Goal: Entertainment & Leisure: Consume media (video, audio)

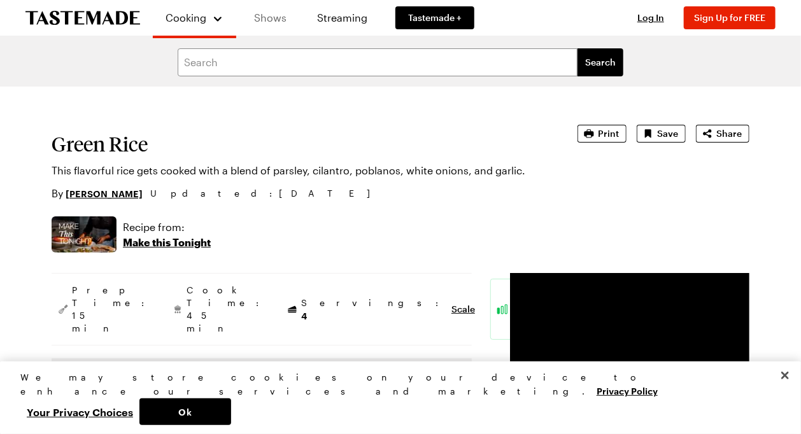
click at [274, 21] on link "Shows" at bounding box center [270, 18] width 58 height 36
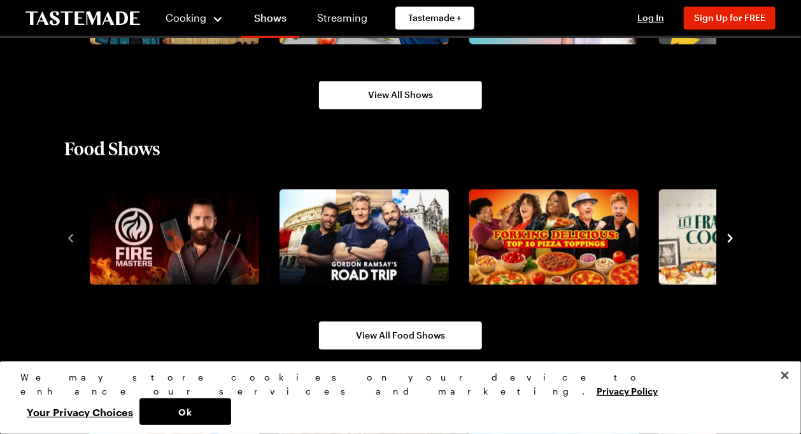
scroll to position [806, 0]
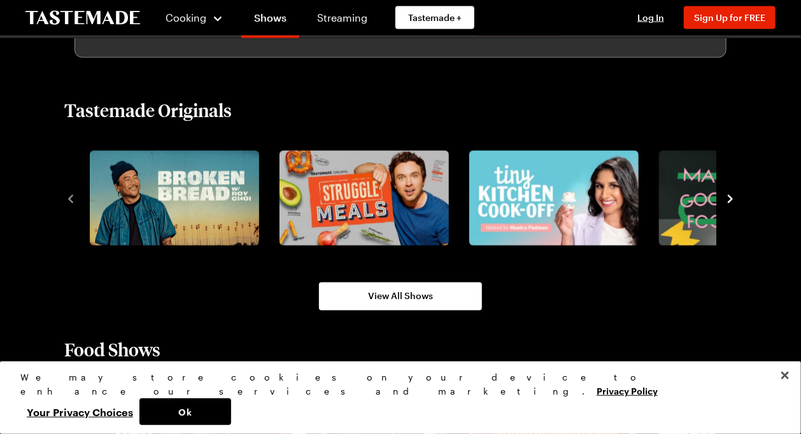
click at [735, 198] on icon "navigate to next item" at bounding box center [730, 199] width 13 height 13
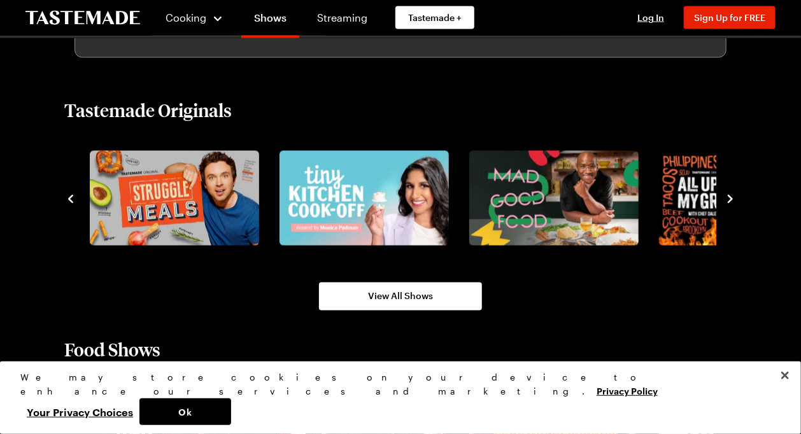
click at [731, 196] on icon "navigate to next item" at bounding box center [730, 199] width 13 height 13
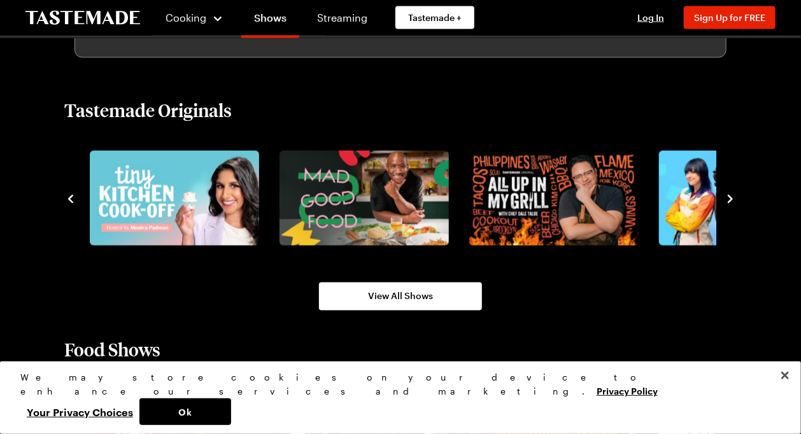
click at [731, 196] on icon "navigate to next item" at bounding box center [730, 199] width 13 height 13
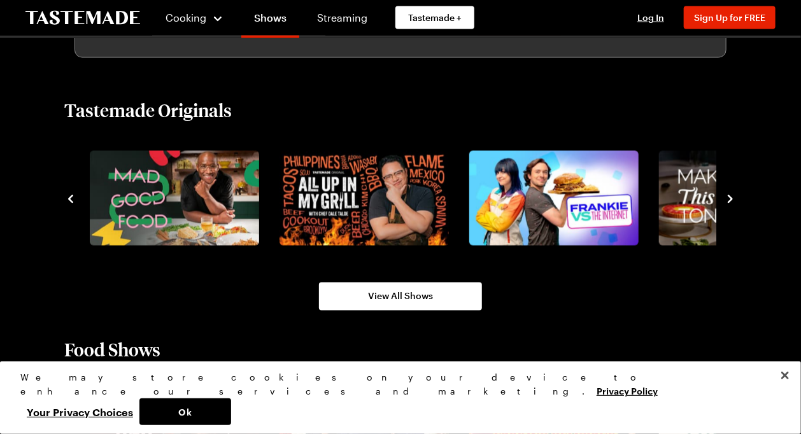
click at [731, 196] on icon "navigate to next item" at bounding box center [730, 199] width 13 height 13
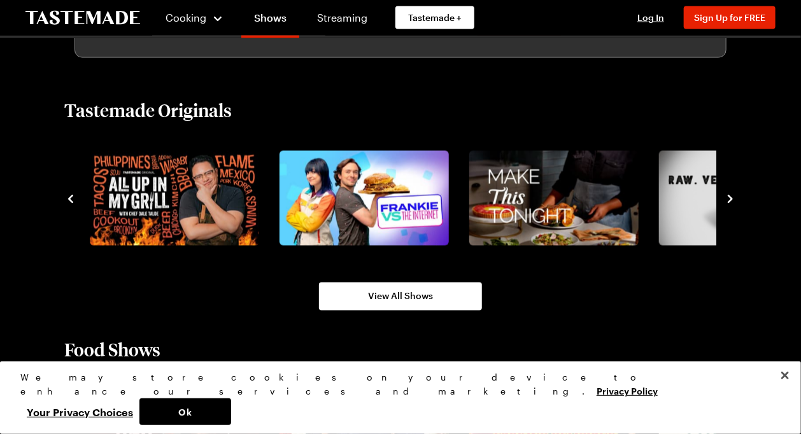
click at [731, 196] on icon "navigate to next item" at bounding box center [730, 199] width 13 height 13
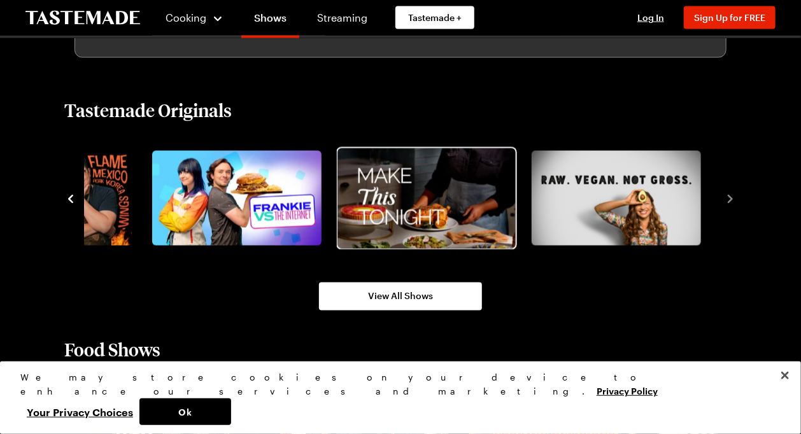
click at [405, 216] on img "7 / 8" at bounding box center [426, 198] width 178 height 100
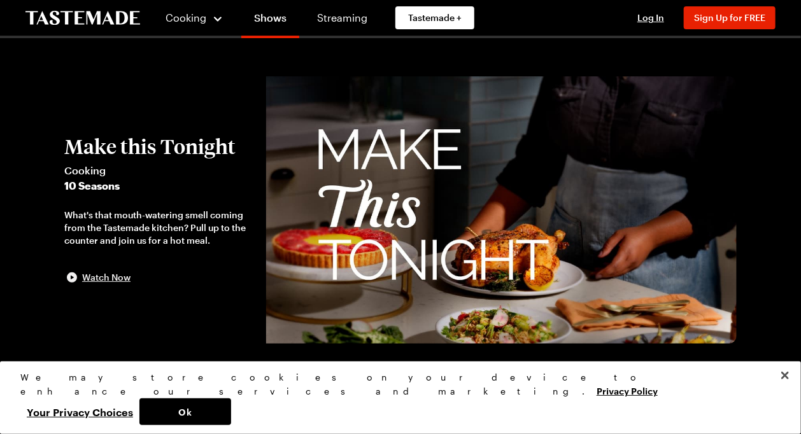
click at [94, 280] on span "Watch Now" at bounding box center [106, 277] width 48 height 13
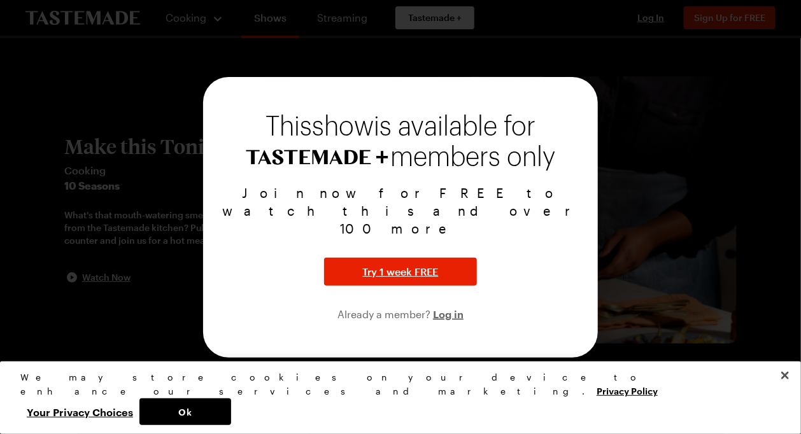
click at [623, 208] on div at bounding box center [400, 217] width 801 height 434
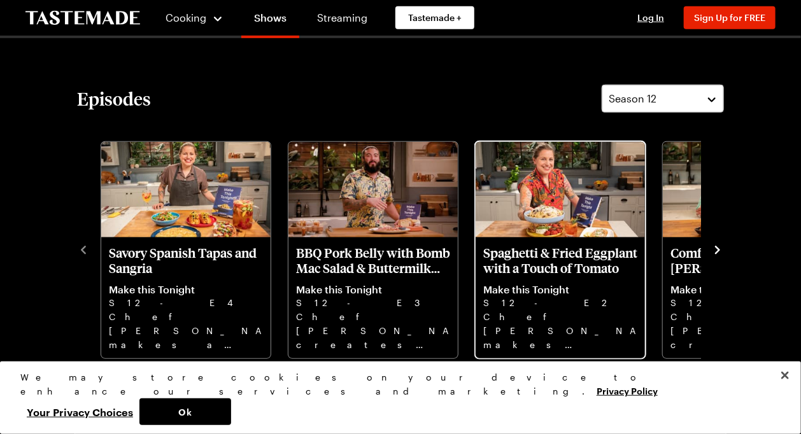
scroll to position [336, 0]
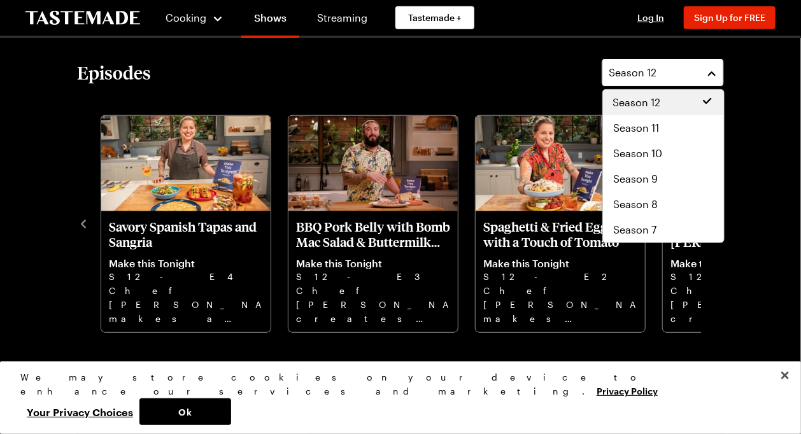
click at [714, 72] on button "Season 12" at bounding box center [663, 73] width 122 height 28
click at [673, 171] on div "Season 9" at bounding box center [663, 178] width 101 height 15
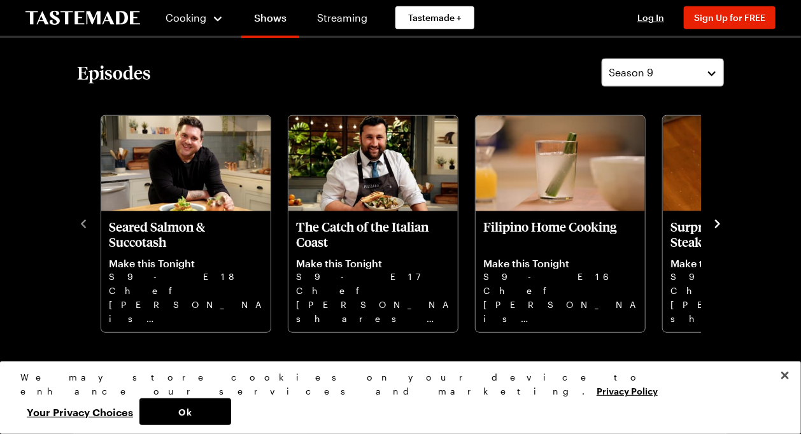
click at [715, 226] on icon "navigate to next item" at bounding box center [717, 224] width 13 height 13
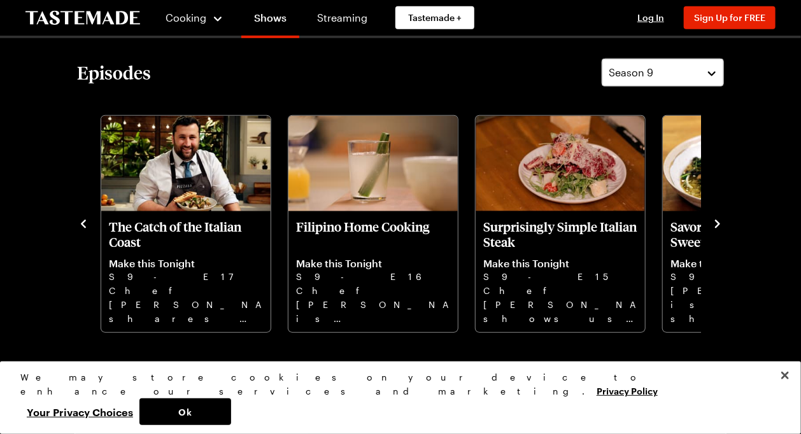
click at [715, 226] on icon "navigate to next item" at bounding box center [717, 224] width 13 height 13
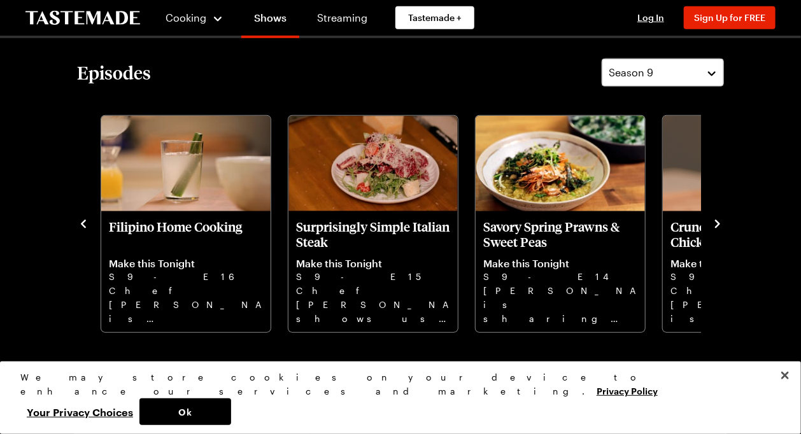
click at [715, 226] on icon "navigate to next item" at bounding box center [717, 224] width 13 height 13
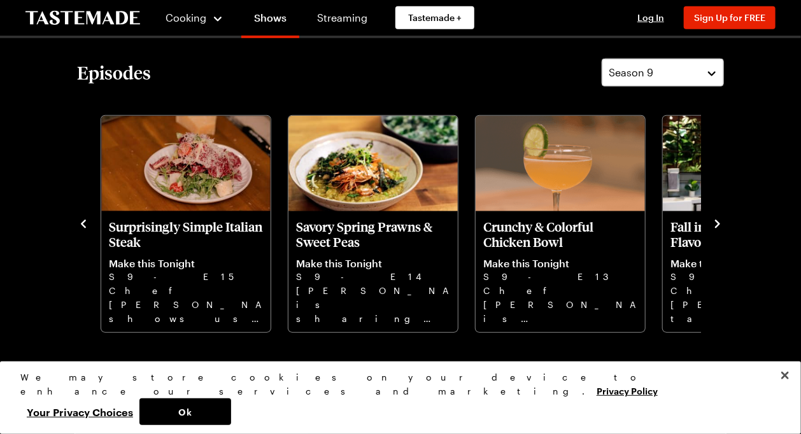
click at [715, 226] on icon "navigate to next item" at bounding box center [717, 224] width 13 height 13
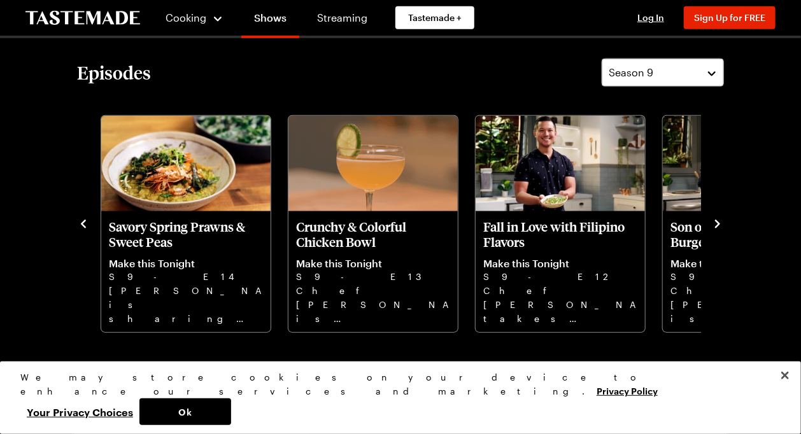
click at [715, 226] on icon "navigate to next item" at bounding box center [717, 224] width 13 height 13
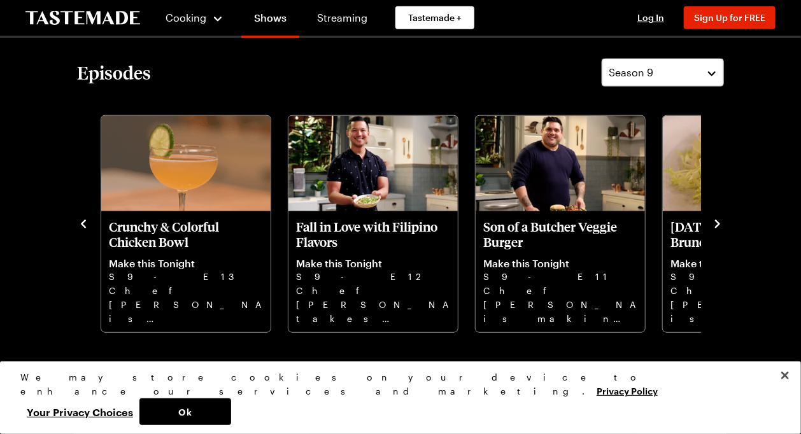
click at [715, 226] on icon "navigate to next item" at bounding box center [717, 224] width 13 height 13
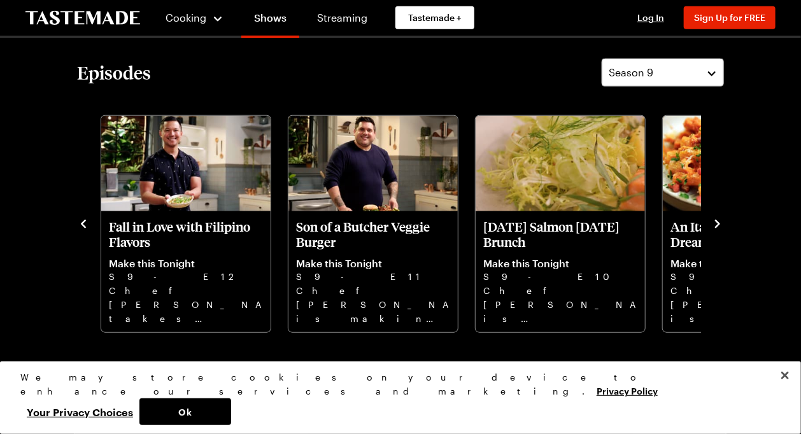
click at [715, 226] on icon "navigate to next item" at bounding box center [717, 224] width 13 height 13
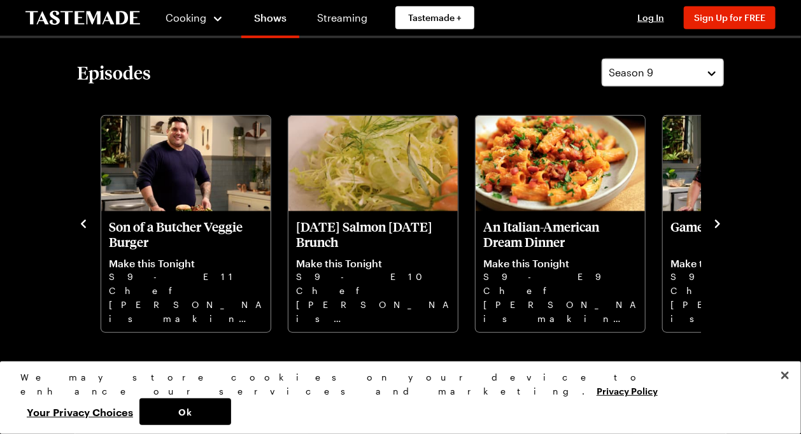
click at [715, 226] on icon "navigate to next item" at bounding box center [717, 224] width 13 height 13
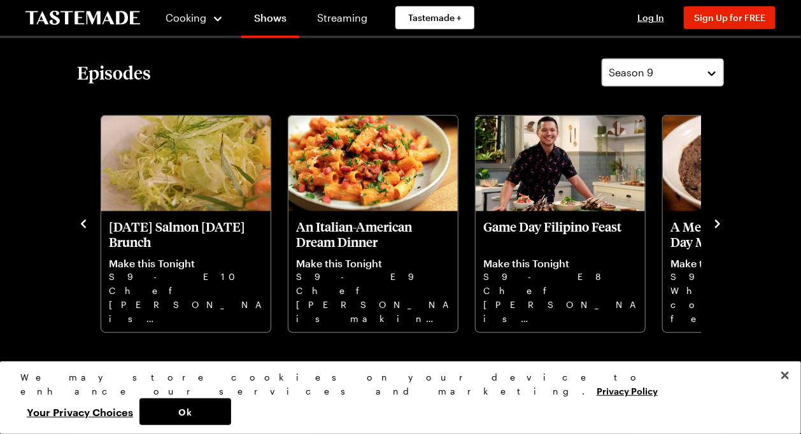
click at [715, 226] on icon "navigate to next item" at bounding box center [717, 224] width 13 height 13
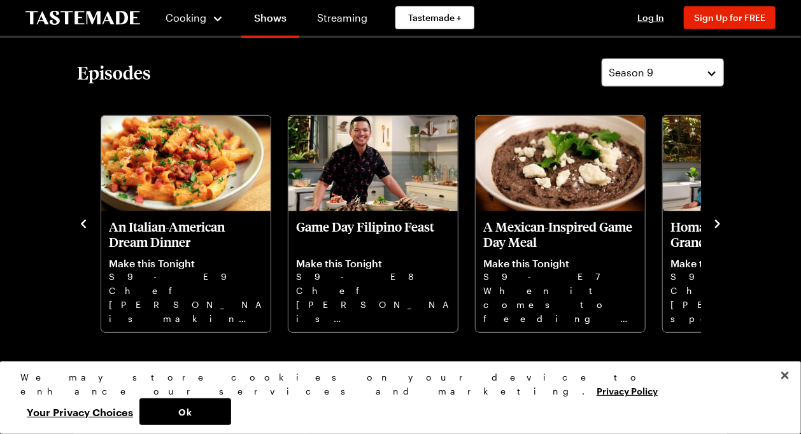
click at [715, 226] on icon "navigate to next item" at bounding box center [717, 224] width 13 height 13
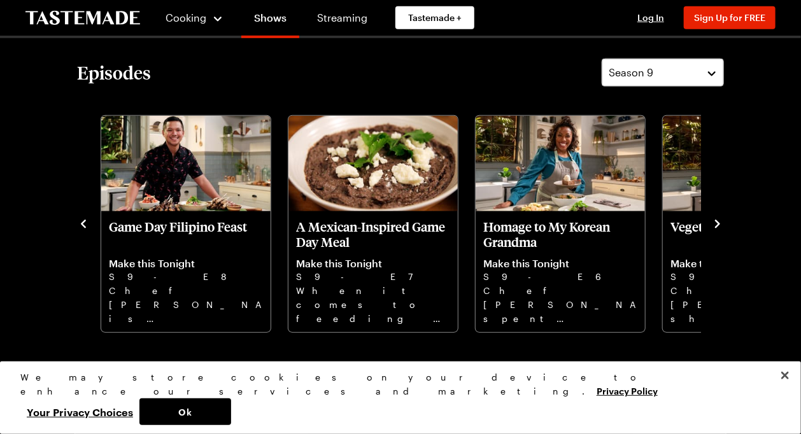
click at [715, 226] on icon "navigate to next item" at bounding box center [717, 224] width 13 height 13
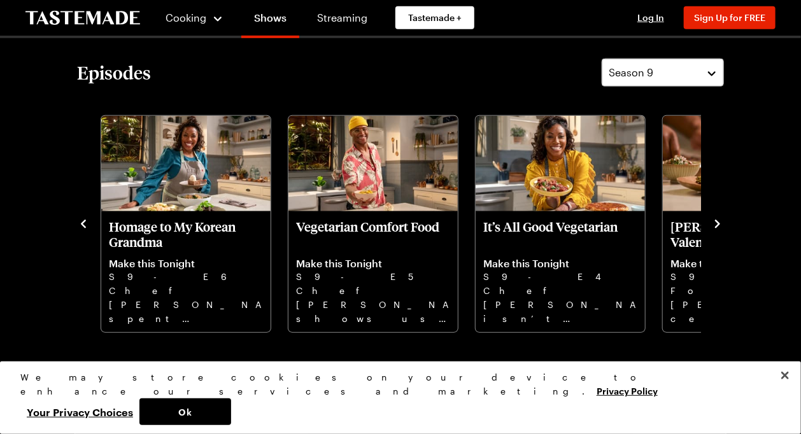
click at [715, 226] on icon "navigate to next item" at bounding box center [717, 224] width 13 height 13
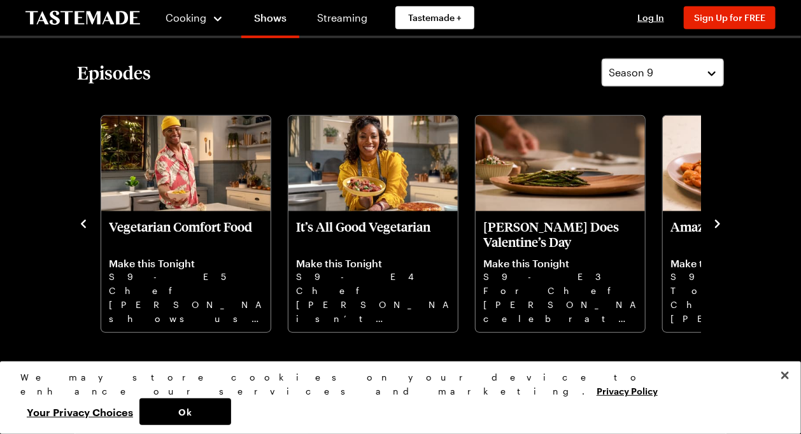
click at [715, 226] on icon "navigate to next item" at bounding box center [717, 224] width 13 height 13
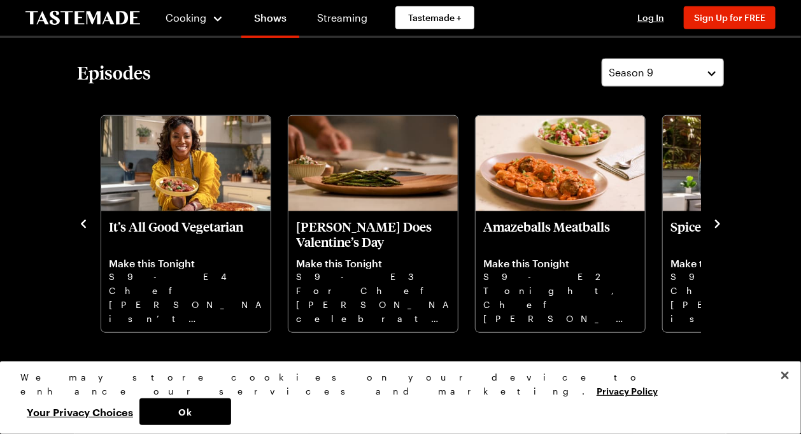
click at [715, 226] on icon "navigate to next item" at bounding box center [717, 224] width 13 height 13
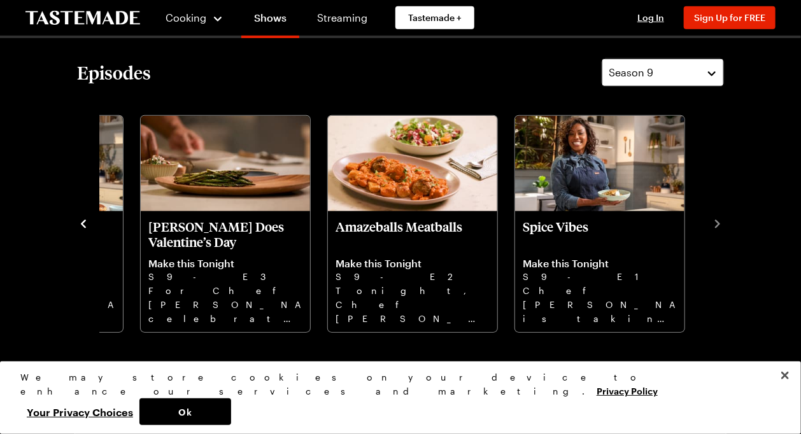
click at [711, 73] on button "Season 9" at bounding box center [663, 73] width 122 height 28
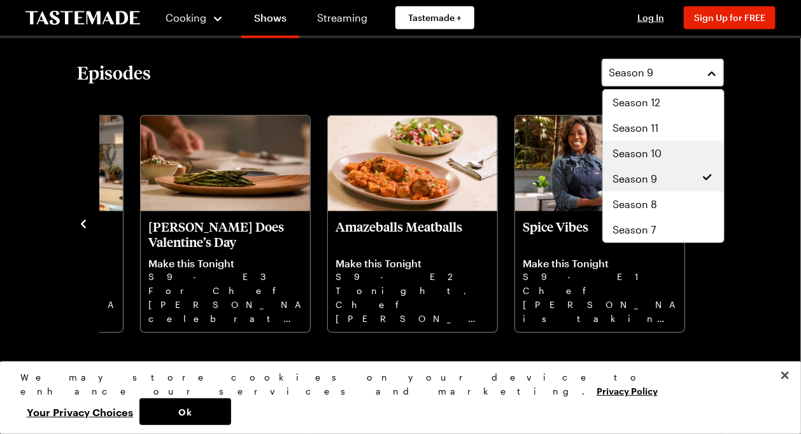
click at [684, 151] on div "Season 10" at bounding box center [663, 153] width 101 height 15
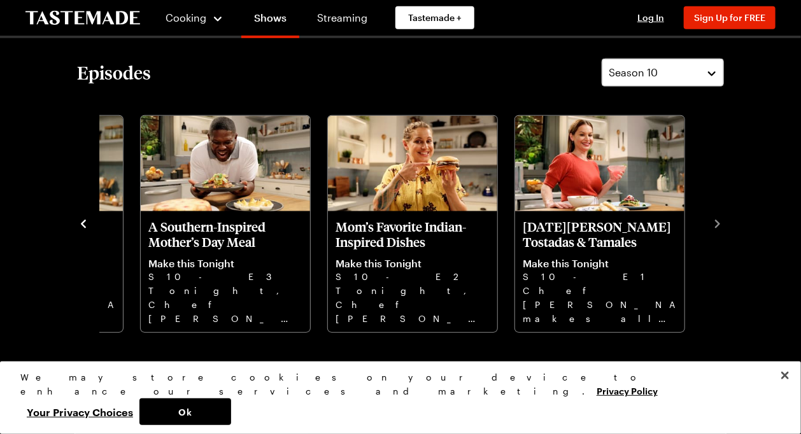
click at [81, 225] on icon "navigate to previous item" at bounding box center [83, 224] width 13 height 13
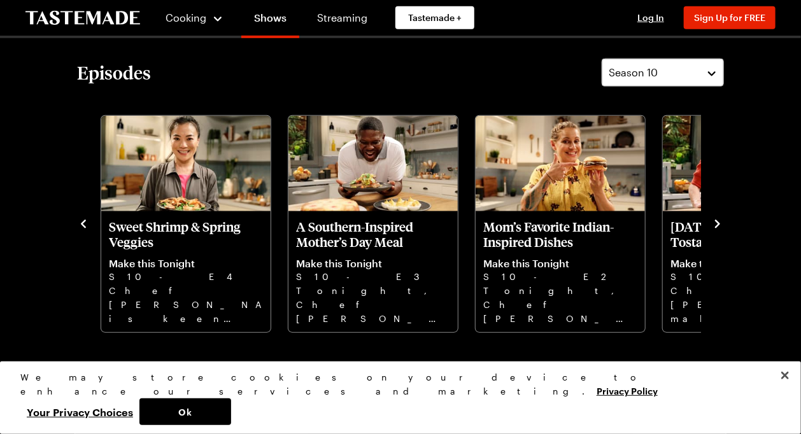
click at [81, 225] on icon "navigate to previous item" at bounding box center [83, 224] width 13 height 13
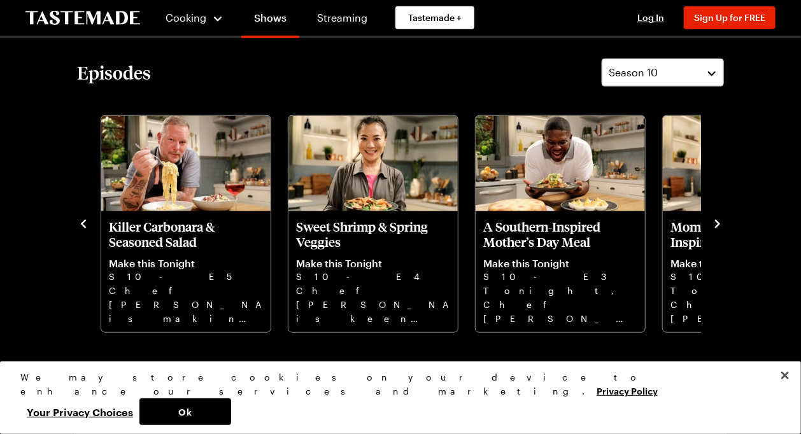
click at [81, 225] on icon "navigate to previous item" at bounding box center [83, 224] width 13 height 13
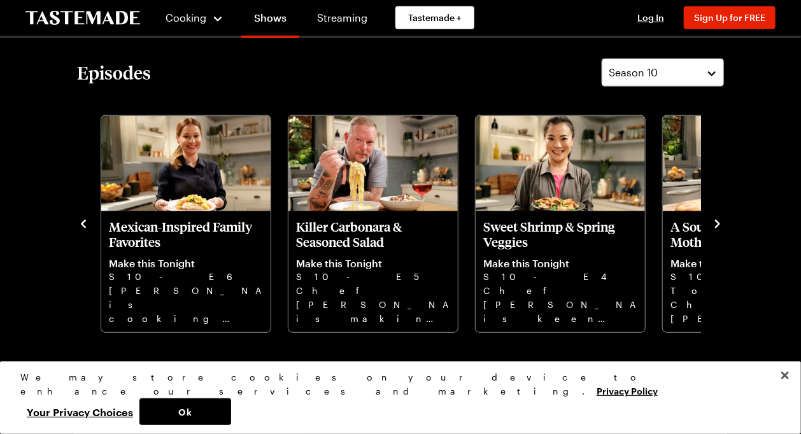
click at [81, 225] on icon "navigate to previous item" at bounding box center [83, 224] width 13 height 13
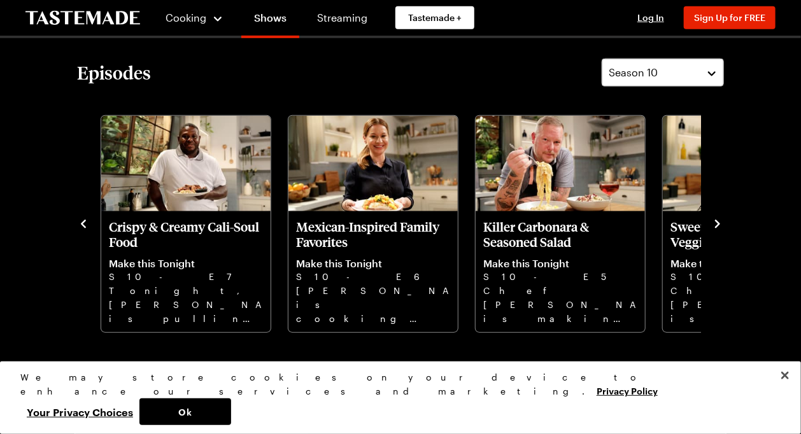
click at [81, 225] on icon "navigate to previous item" at bounding box center [83, 224] width 13 height 13
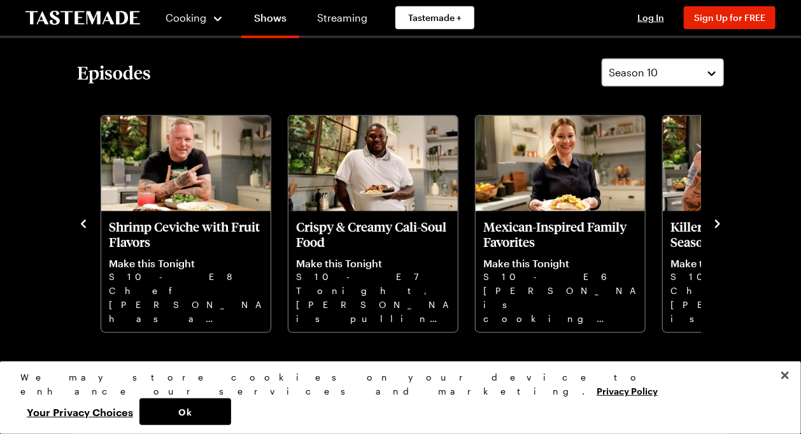
click at [81, 225] on icon "navigate to previous item" at bounding box center [83, 224] width 13 height 13
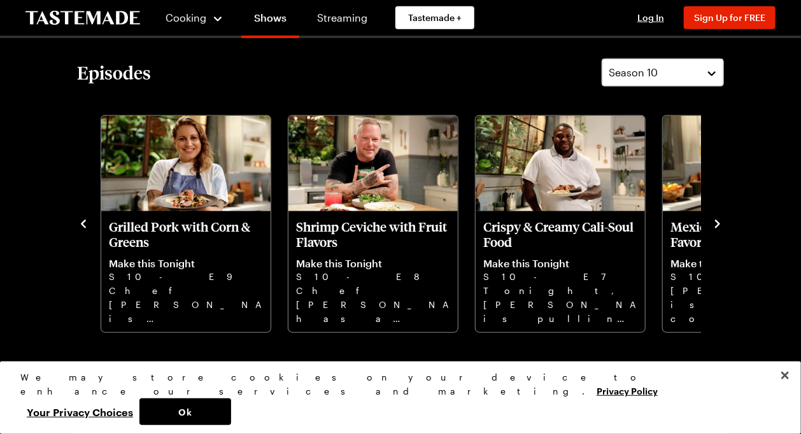
click at [81, 225] on icon "navigate to previous item" at bounding box center [83, 224] width 13 height 13
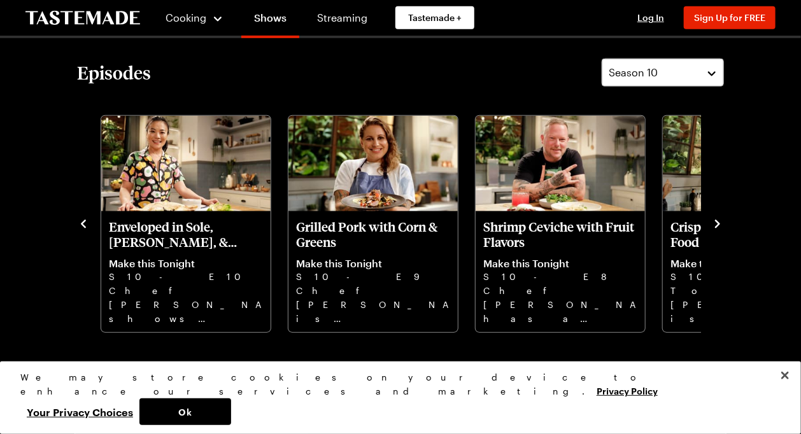
click at [81, 225] on icon "navigate to previous item" at bounding box center [83, 224] width 13 height 13
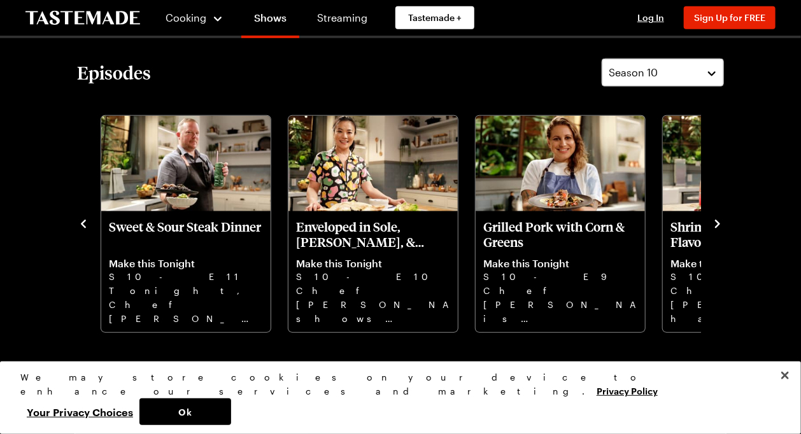
click at [81, 225] on icon "navigate to previous item" at bounding box center [83, 224] width 13 height 13
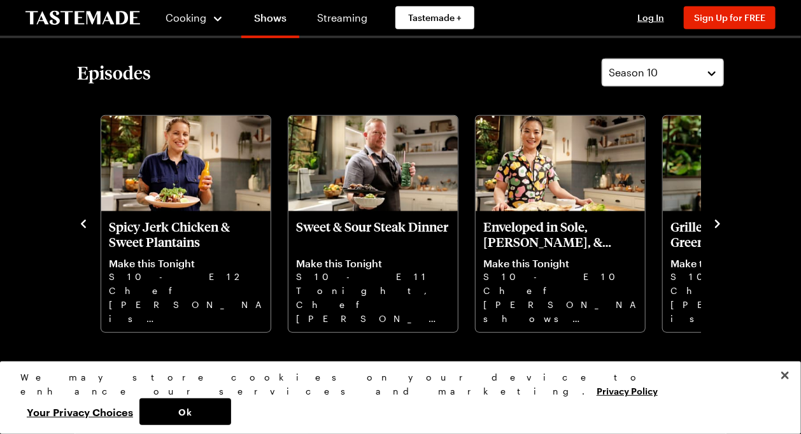
click at [81, 225] on icon "navigate to previous item" at bounding box center [83, 224] width 13 height 13
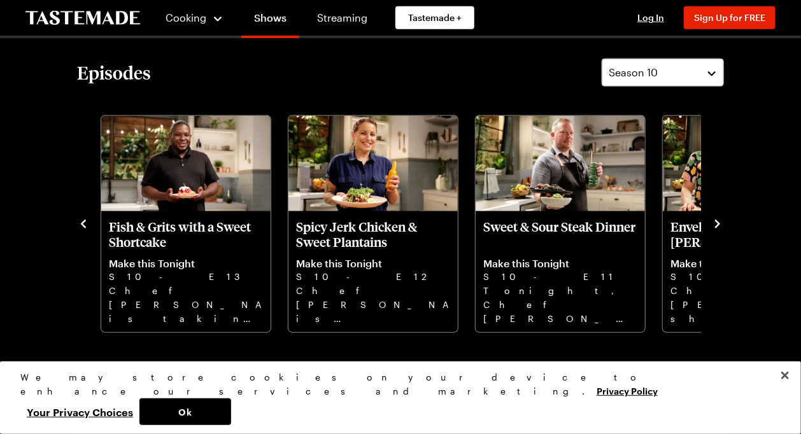
click at [81, 225] on icon "navigate to previous item" at bounding box center [83, 224] width 13 height 13
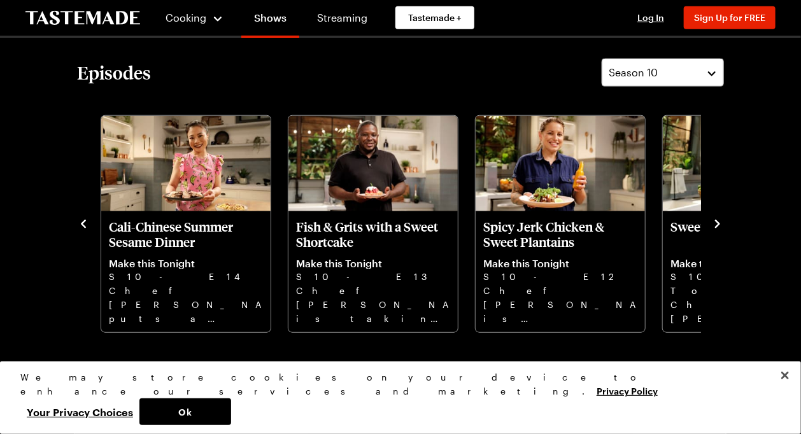
click at [81, 225] on icon "navigate to previous item" at bounding box center [83, 224] width 13 height 13
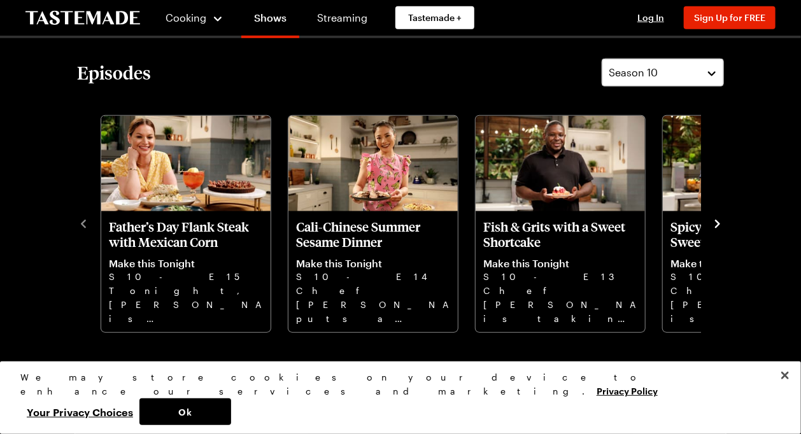
click at [719, 222] on icon "navigate to next item" at bounding box center [717, 224] width 13 height 13
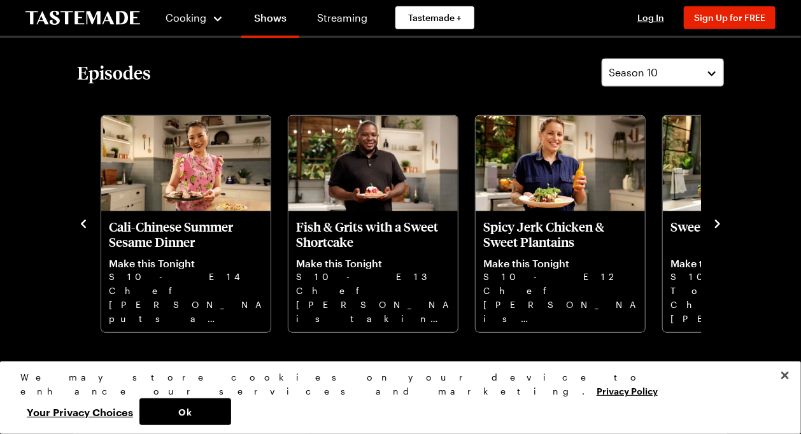
click at [719, 222] on icon "navigate to next item" at bounding box center [717, 224] width 13 height 13
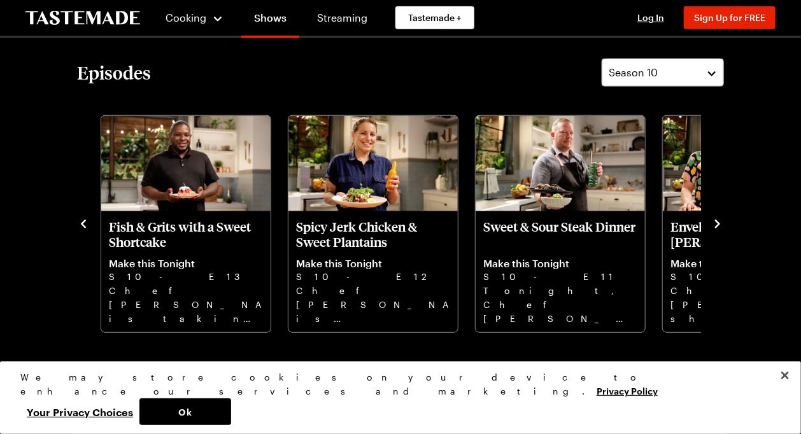
click at [719, 222] on icon "navigate to next item" at bounding box center [717, 224] width 13 height 13
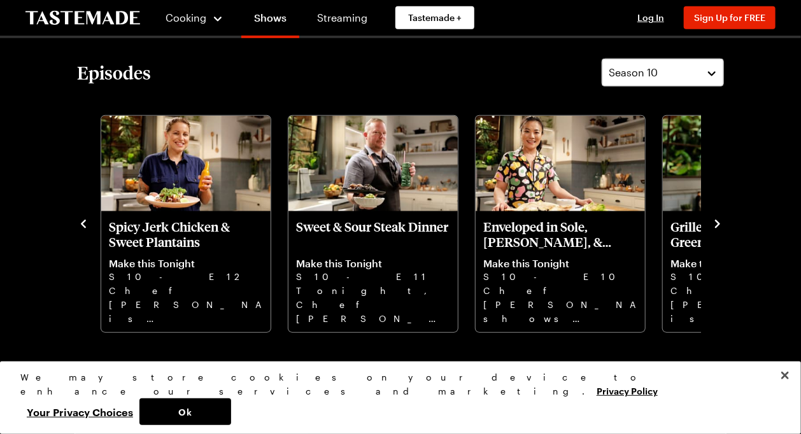
click at [719, 222] on icon "navigate to next item" at bounding box center [717, 224] width 13 height 13
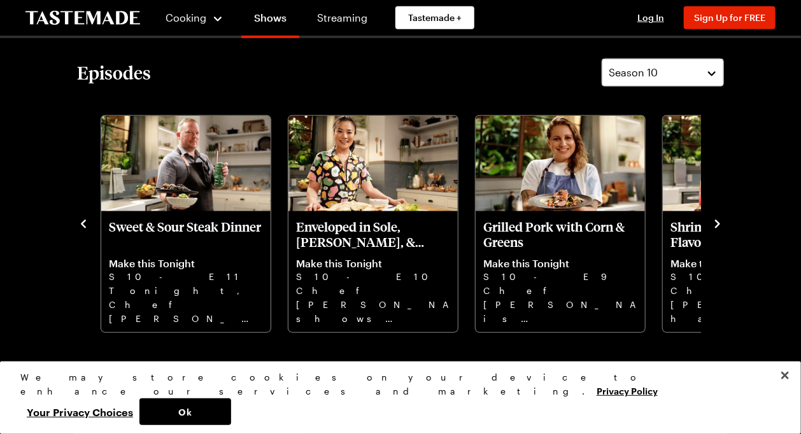
click at [719, 222] on icon "navigate to next item" at bounding box center [717, 224] width 13 height 13
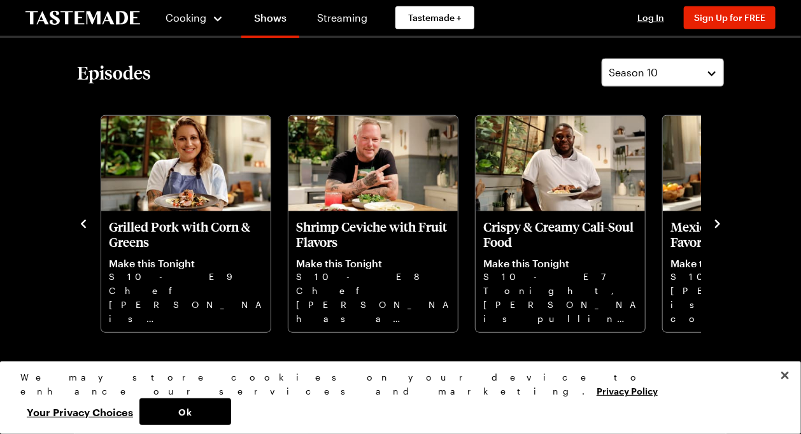
click at [719, 222] on icon "navigate to next item" at bounding box center [717, 224] width 13 height 13
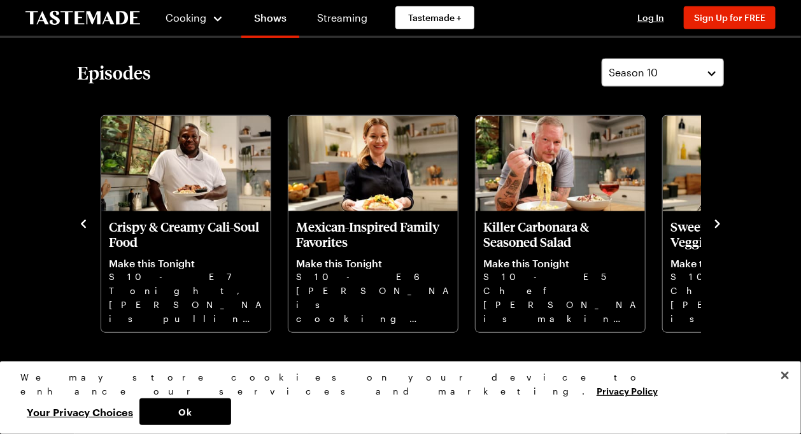
click at [719, 222] on icon "navigate to next item" at bounding box center [717, 224] width 13 height 13
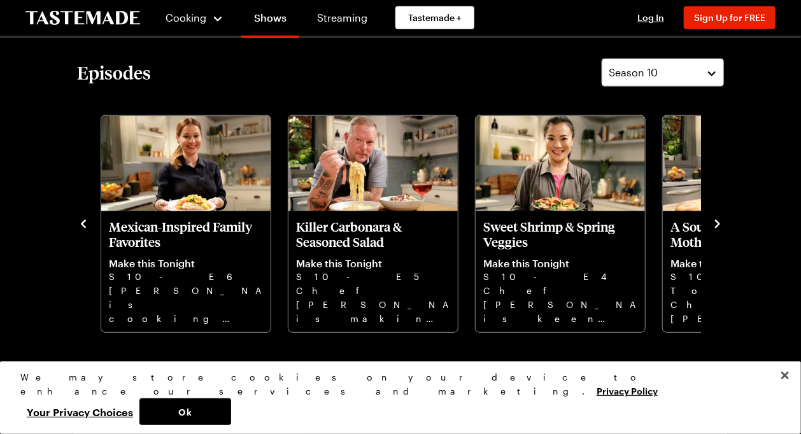
click at [719, 222] on icon "navigate to next item" at bounding box center [717, 224] width 13 height 13
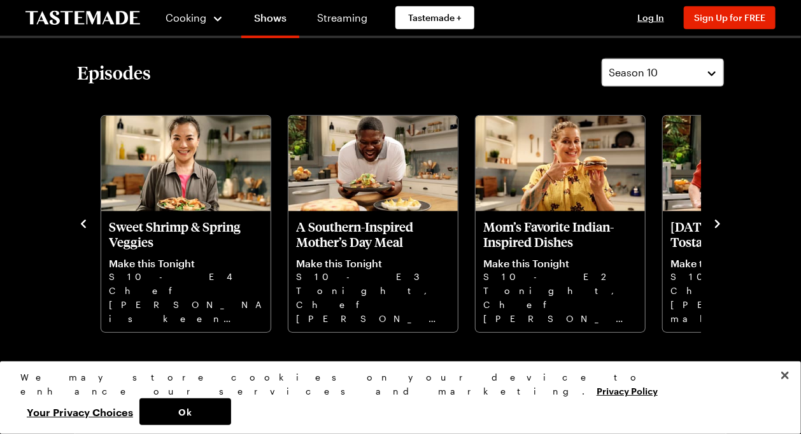
click at [719, 222] on icon "navigate to next item" at bounding box center [717, 224] width 13 height 13
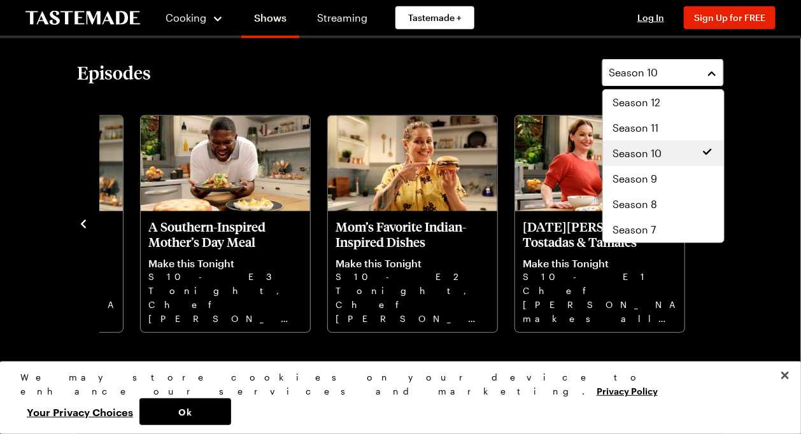
click at [712, 71] on button "Season 10" at bounding box center [663, 73] width 122 height 28
click at [672, 200] on div "Season 8" at bounding box center [663, 204] width 101 height 15
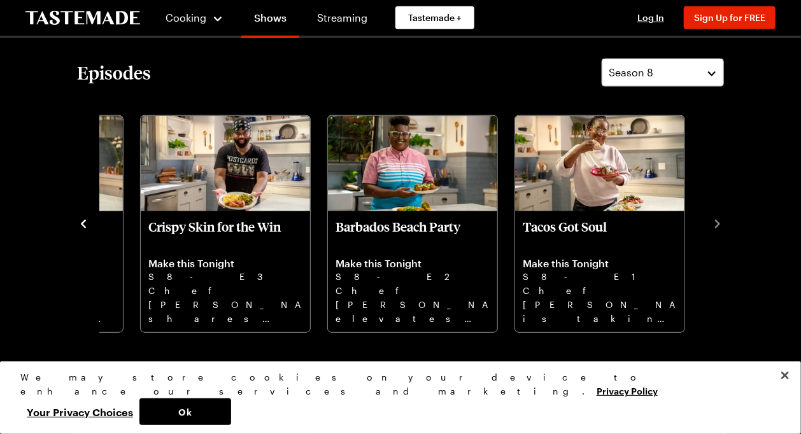
click at [83, 225] on icon "navigate to previous item" at bounding box center [83, 224] width 13 height 13
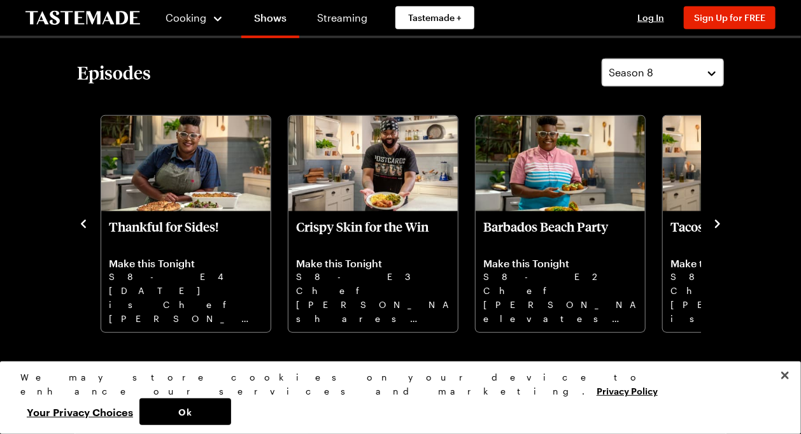
click at [83, 225] on icon "navigate to previous item" at bounding box center [83, 224] width 13 height 13
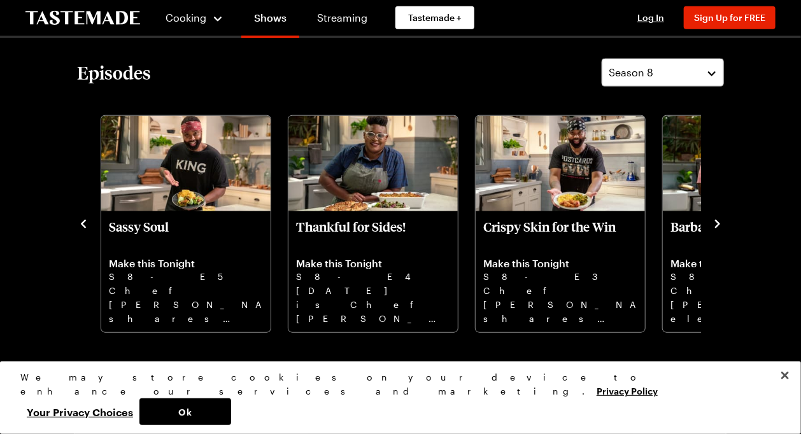
click at [83, 225] on icon "navigate to previous item" at bounding box center [83, 224] width 13 height 13
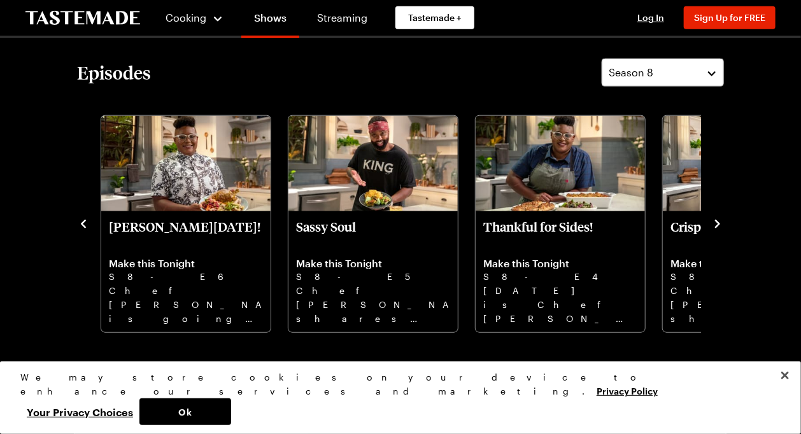
click at [83, 225] on icon "navigate to previous item" at bounding box center [83, 224] width 13 height 13
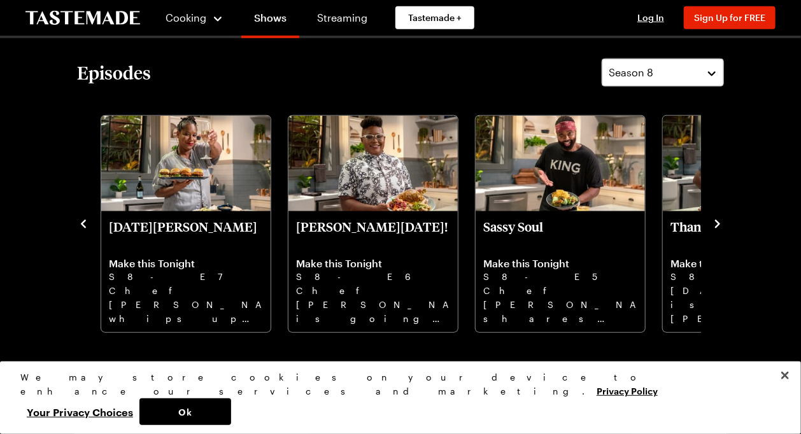
click at [83, 225] on icon "navigate to previous item" at bounding box center [83, 224] width 13 height 13
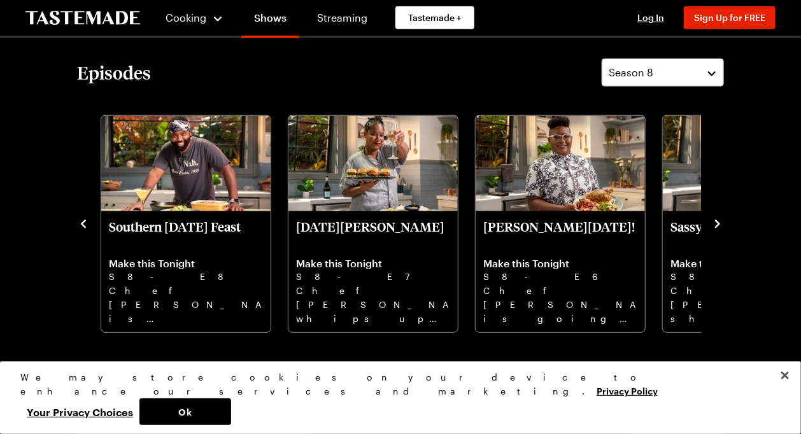
click at [83, 225] on icon "navigate to previous item" at bounding box center [83, 224] width 13 height 13
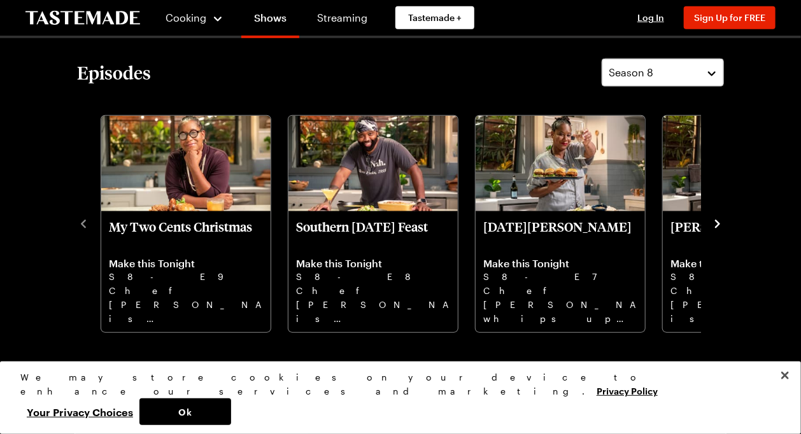
click at [717, 221] on icon "navigate to next item" at bounding box center [717, 224] width 5 height 8
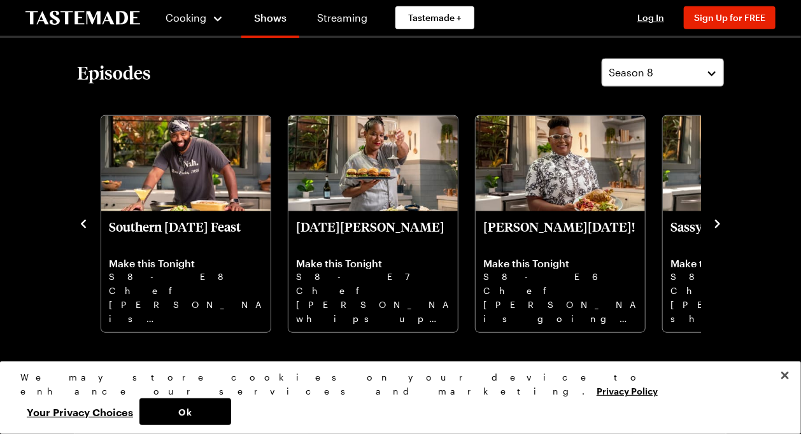
click at [717, 221] on icon "navigate to next item" at bounding box center [717, 224] width 5 height 8
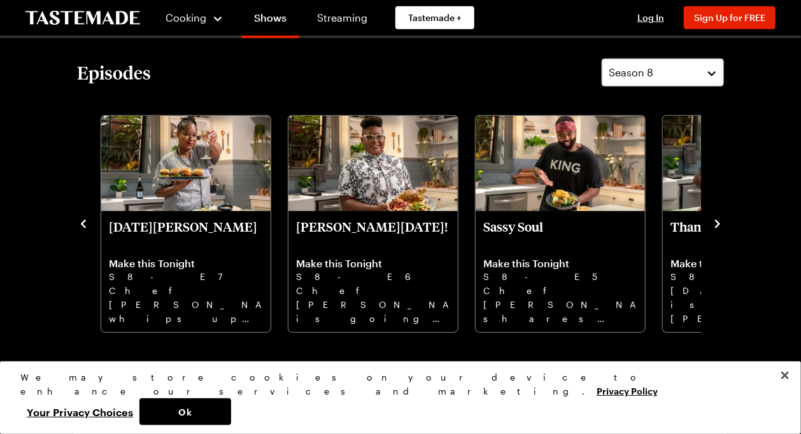
click at [717, 221] on icon "navigate to next item" at bounding box center [717, 224] width 5 height 8
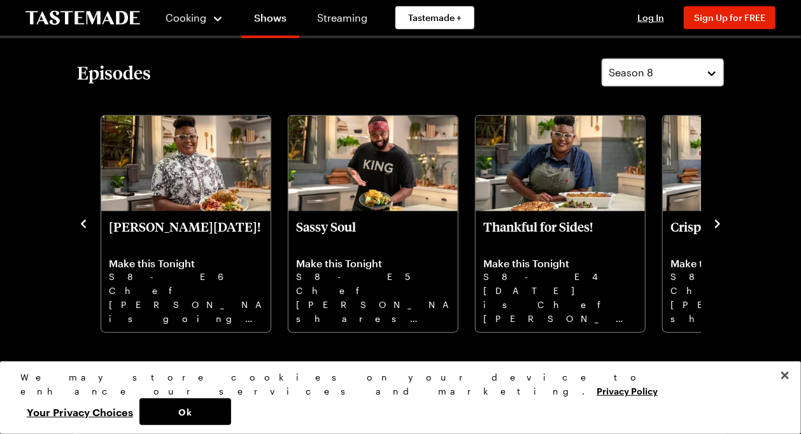
click at [717, 221] on icon "navigate to next item" at bounding box center [717, 224] width 5 height 8
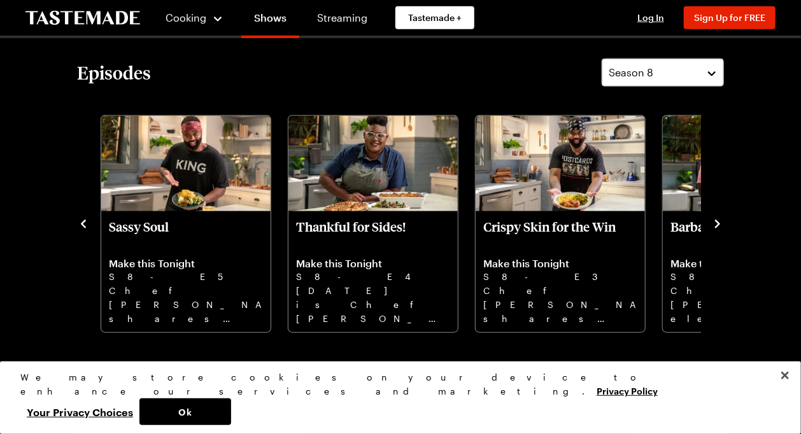
click at [717, 221] on icon "navigate to next item" at bounding box center [717, 224] width 5 height 8
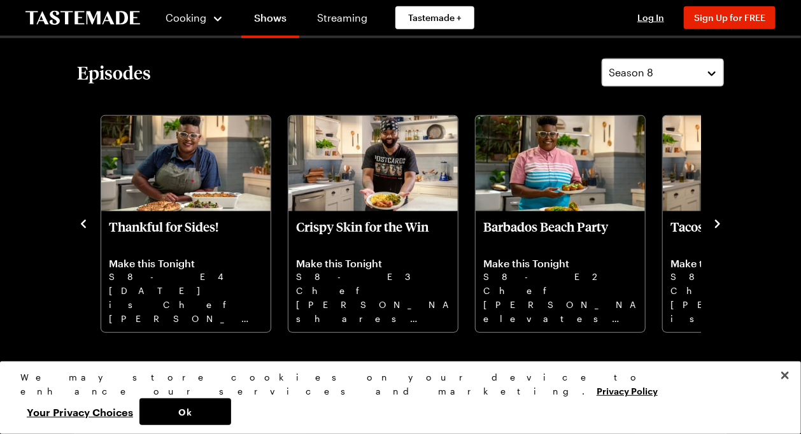
click at [717, 221] on icon "navigate to next item" at bounding box center [717, 224] width 5 height 8
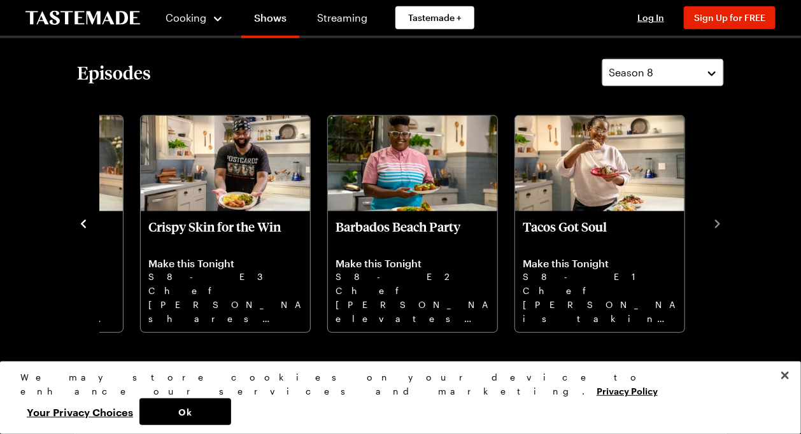
click at [714, 70] on button "Season 8" at bounding box center [663, 73] width 122 height 28
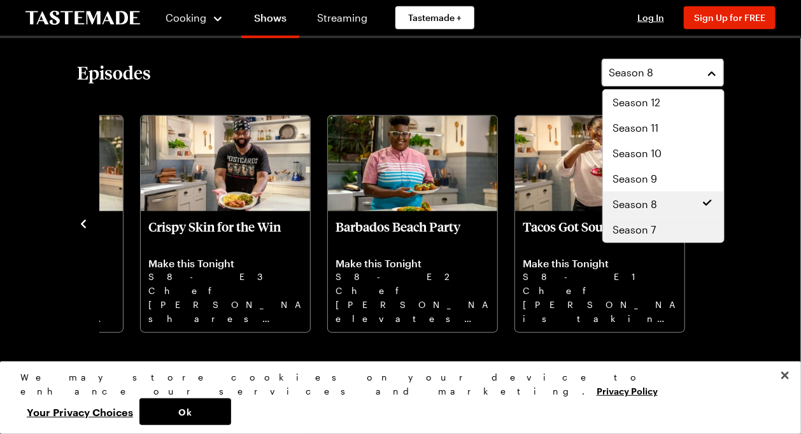
click at [643, 230] on span "Season 7" at bounding box center [634, 229] width 43 height 15
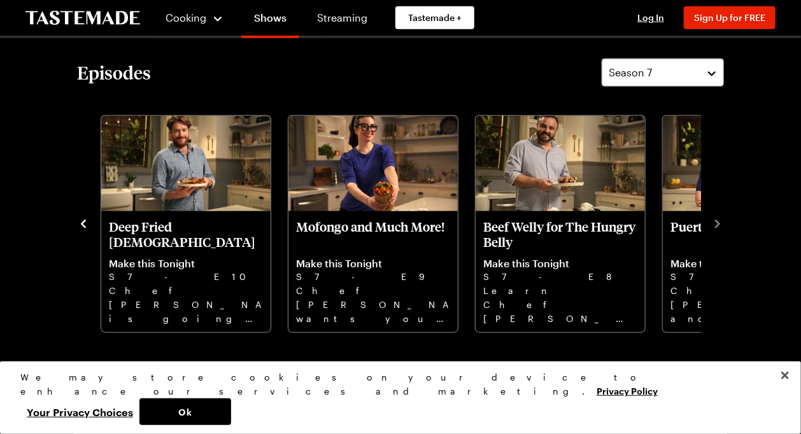
click at [89, 226] on icon "navigate to previous item" at bounding box center [83, 224] width 13 height 13
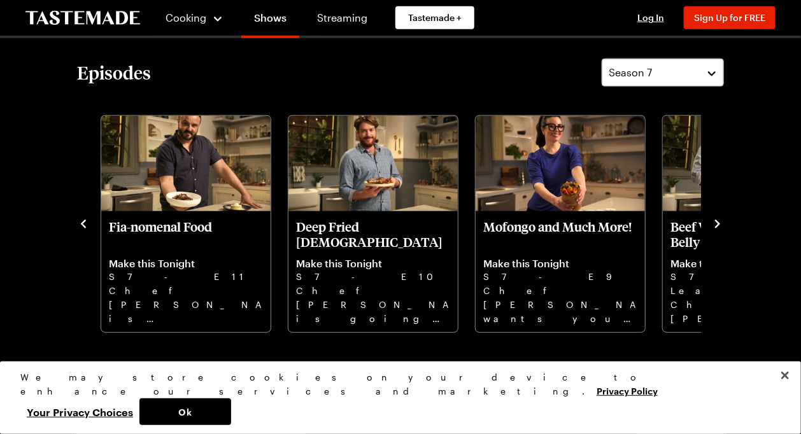
click at [88, 222] on icon "navigate to previous item" at bounding box center [83, 224] width 13 height 13
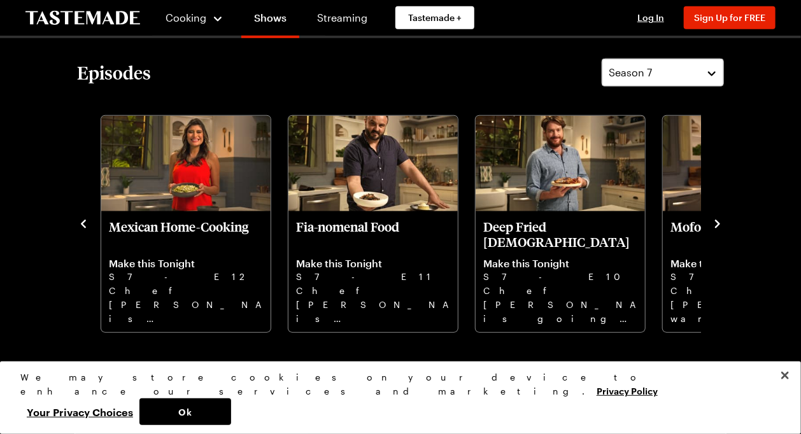
click at [88, 222] on icon "navigate to previous item" at bounding box center [83, 224] width 13 height 13
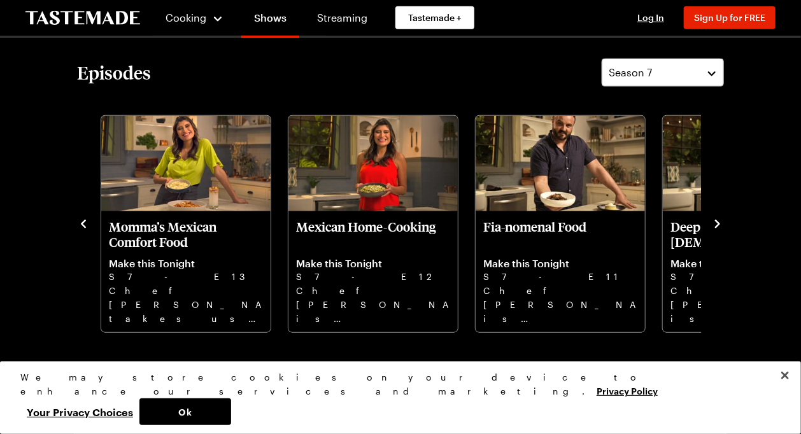
click at [88, 222] on icon "navigate to previous item" at bounding box center [83, 224] width 13 height 13
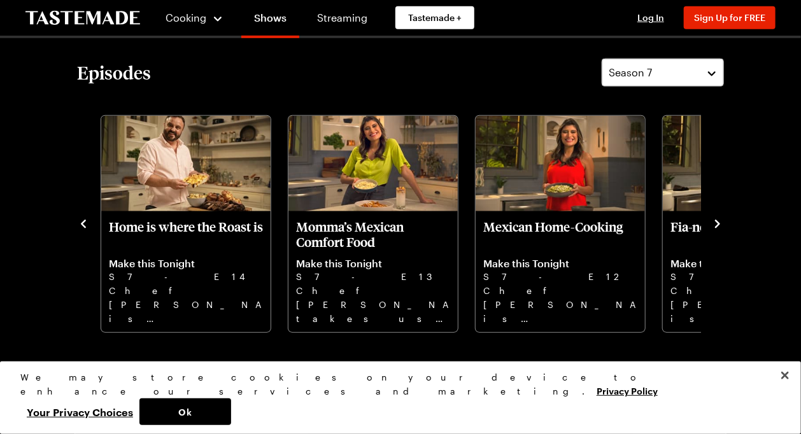
click at [88, 222] on icon "navigate to previous item" at bounding box center [83, 224] width 13 height 13
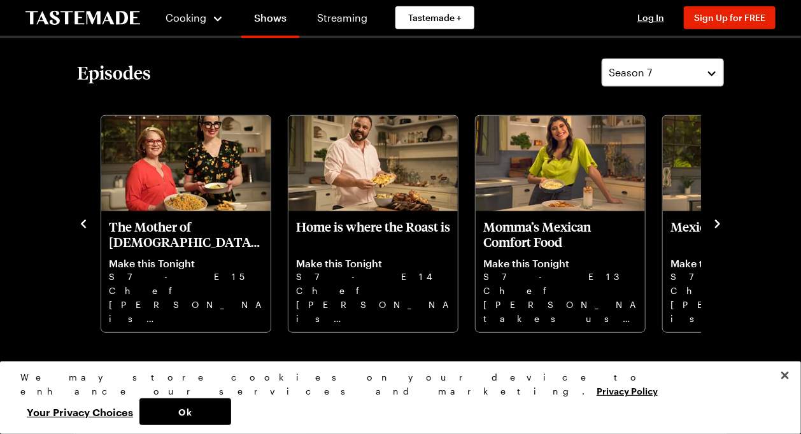
click at [88, 222] on icon "navigate to previous item" at bounding box center [83, 224] width 13 height 13
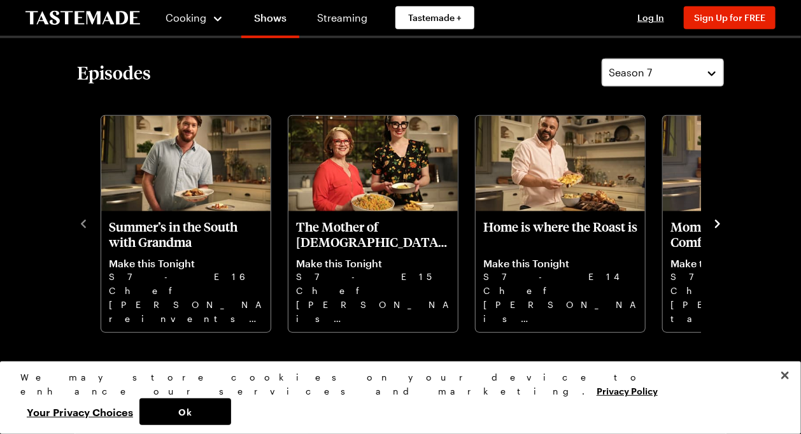
click at [717, 221] on icon "navigate to next item" at bounding box center [717, 224] width 5 height 8
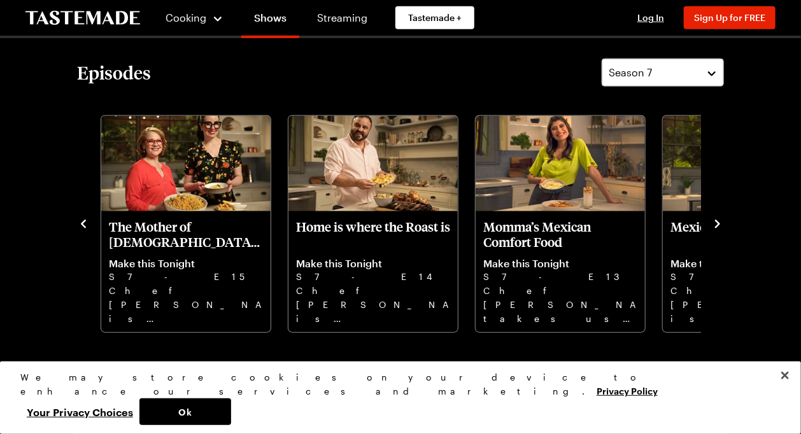
click at [717, 221] on icon "navigate to next item" at bounding box center [717, 224] width 5 height 8
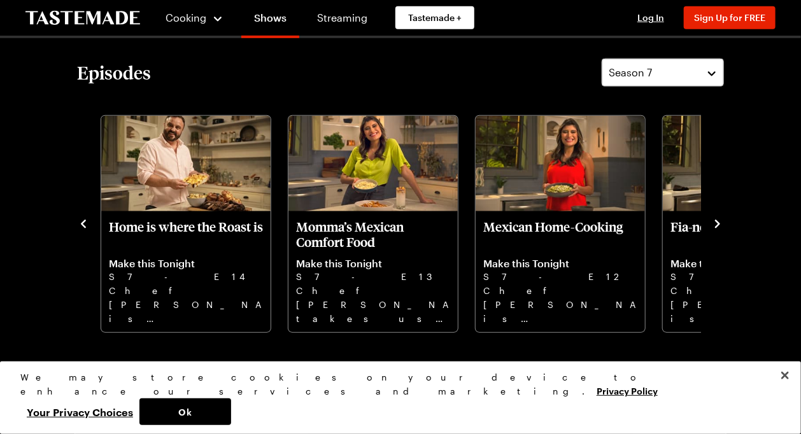
click at [717, 221] on icon "navigate to next item" at bounding box center [717, 224] width 5 height 8
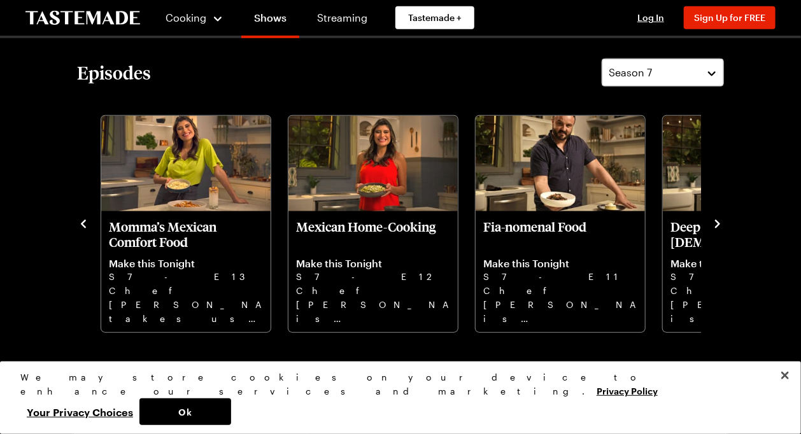
click at [717, 221] on icon "navigate to next item" at bounding box center [717, 224] width 5 height 8
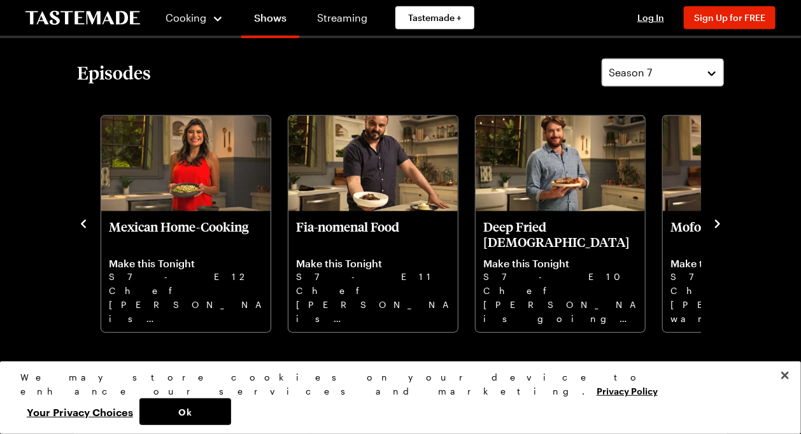
click at [717, 221] on icon "navigate to next item" at bounding box center [717, 224] width 5 height 8
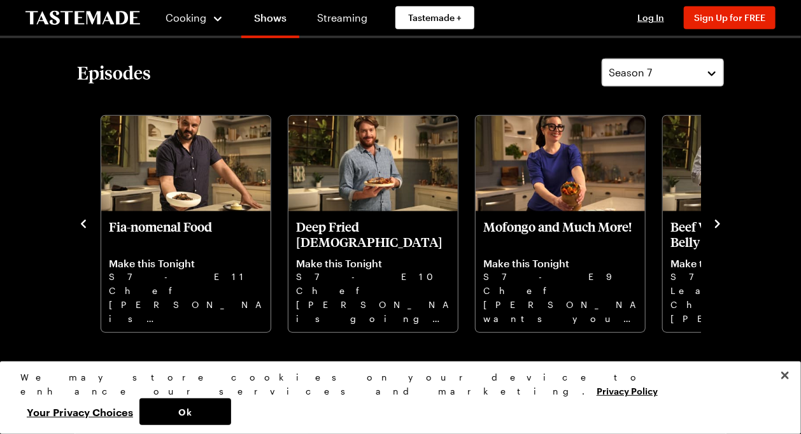
click at [717, 221] on icon "navigate to next item" at bounding box center [717, 224] width 5 height 8
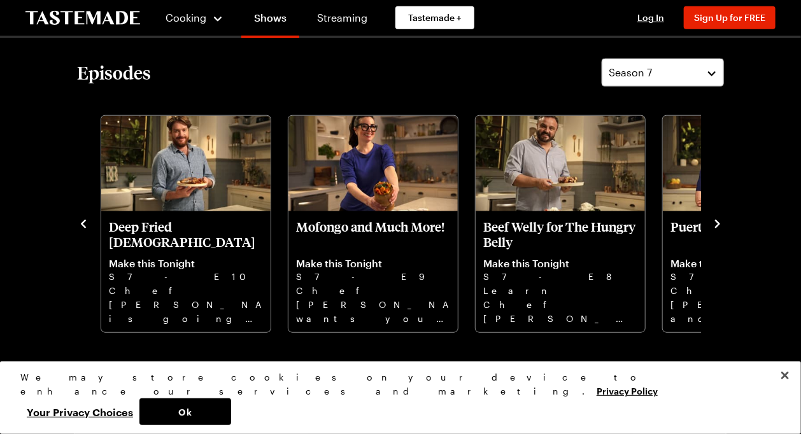
click at [717, 221] on icon "navigate to next item" at bounding box center [717, 224] width 5 height 8
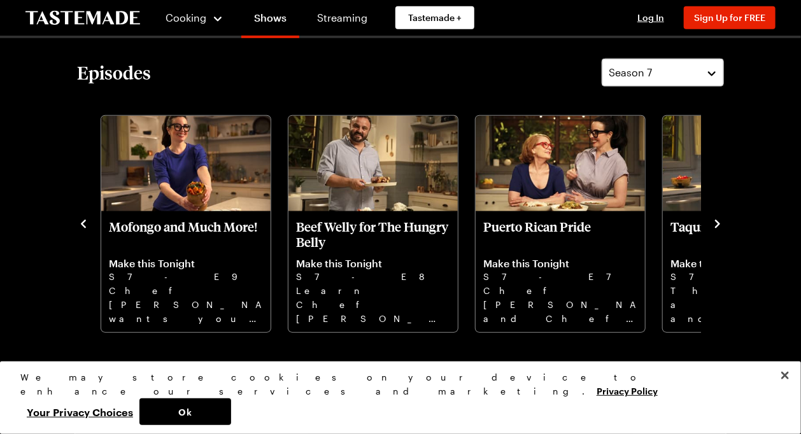
click at [81, 220] on icon "navigate to previous item" at bounding box center [83, 224] width 13 height 13
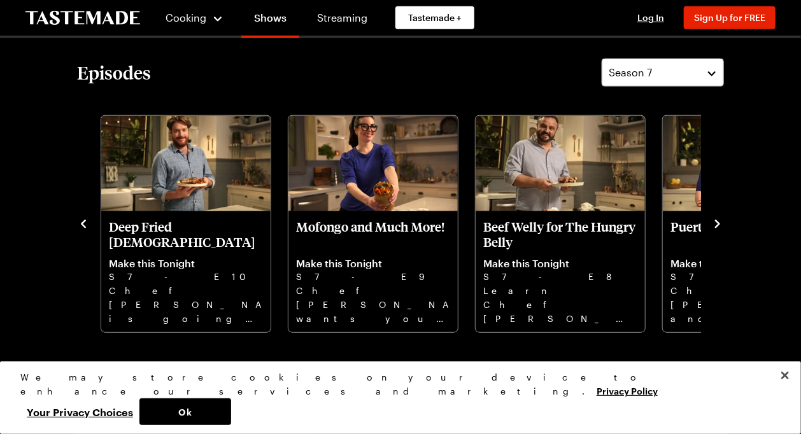
click at [714, 222] on icon "navigate to next item" at bounding box center [717, 224] width 13 height 13
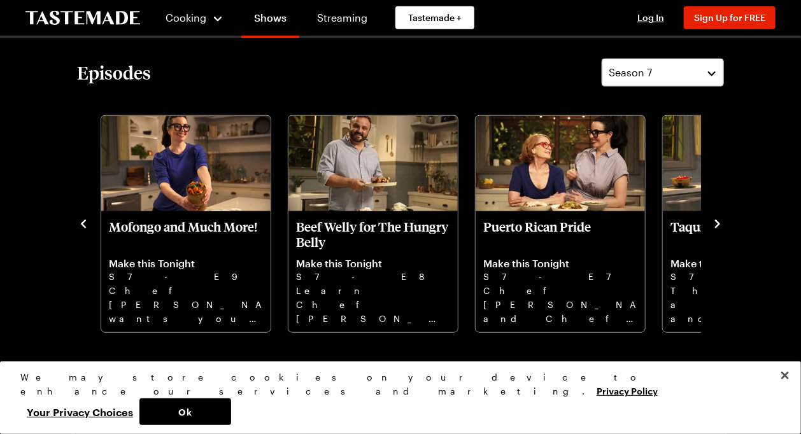
click at [714, 220] on icon "navigate to next item" at bounding box center [717, 224] width 13 height 13
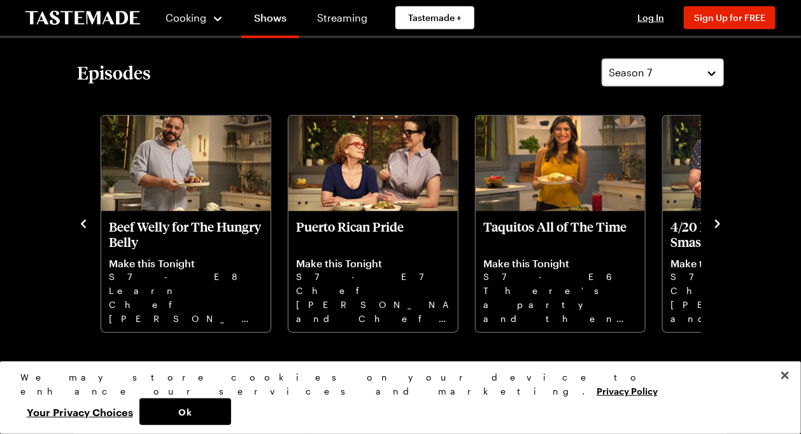
click at [714, 220] on icon "navigate to next item" at bounding box center [717, 224] width 13 height 13
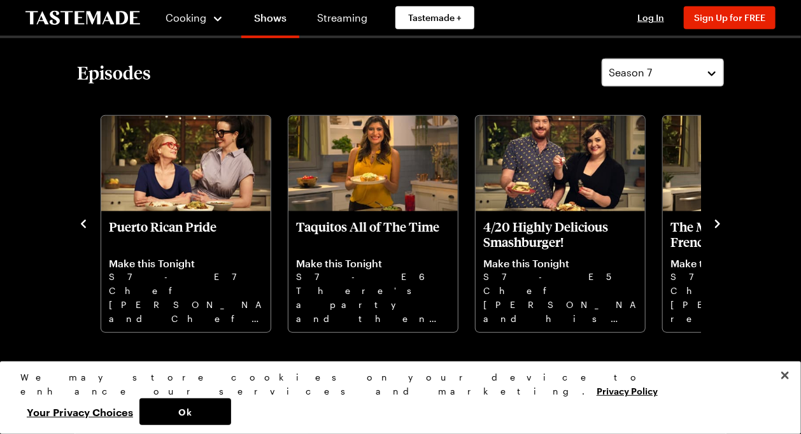
click at [714, 220] on icon "navigate to next item" at bounding box center [717, 224] width 13 height 13
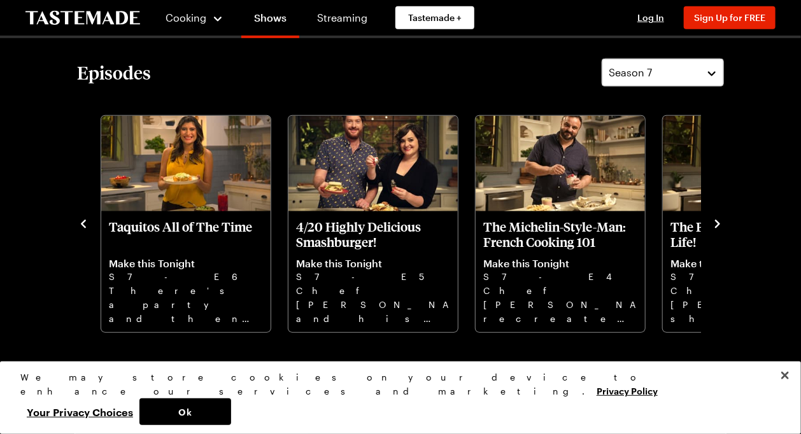
click at [714, 220] on icon "navigate to next item" at bounding box center [717, 224] width 13 height 13
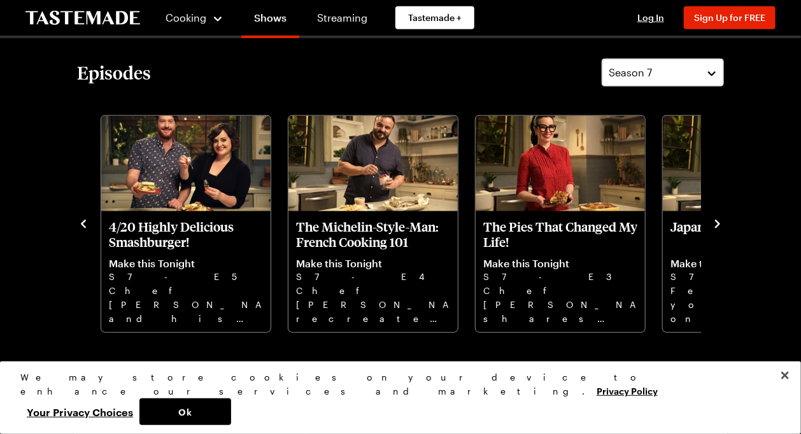
click at [714, 220] on icon "navigate to next item" at bounding box center [717, 224] width 13 height 13
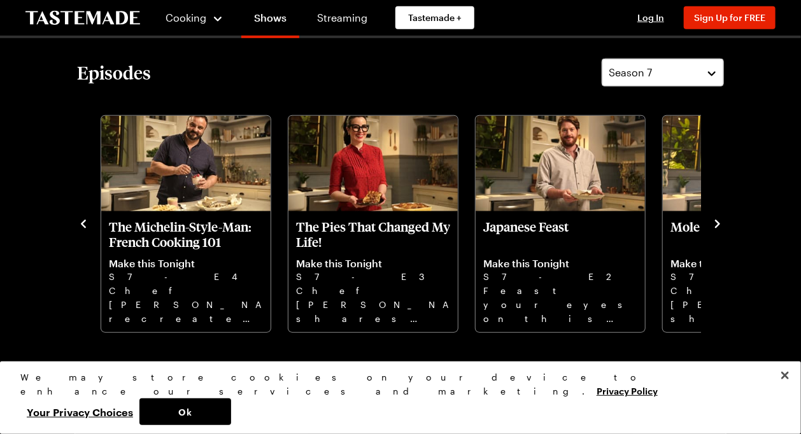
click at [714, 220] on icon "navigate to next item" at bounding box center [717, 224] width 13 height 13
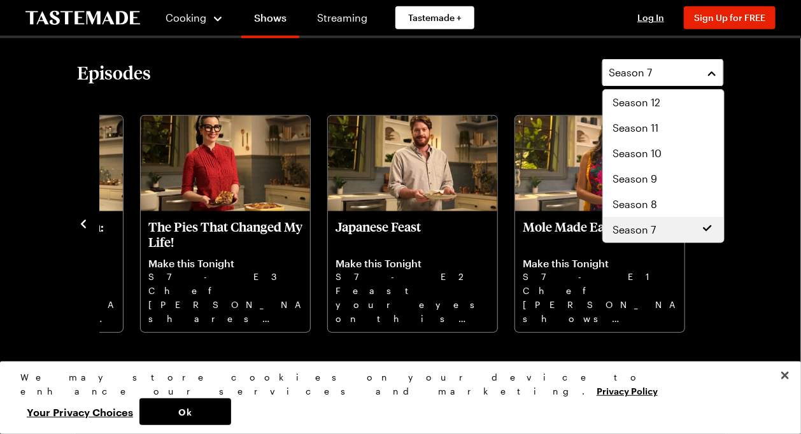
click at [714, 74] on button "Season 7" at bounding box center [663, 73] width 122 height 28
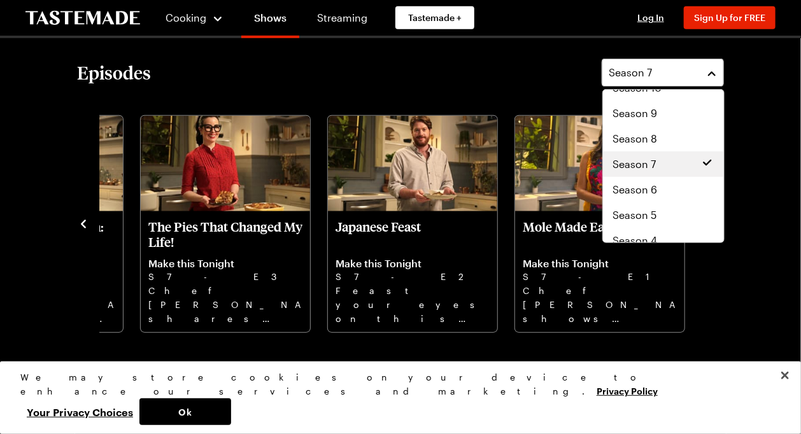
scroll to position [102, 0]
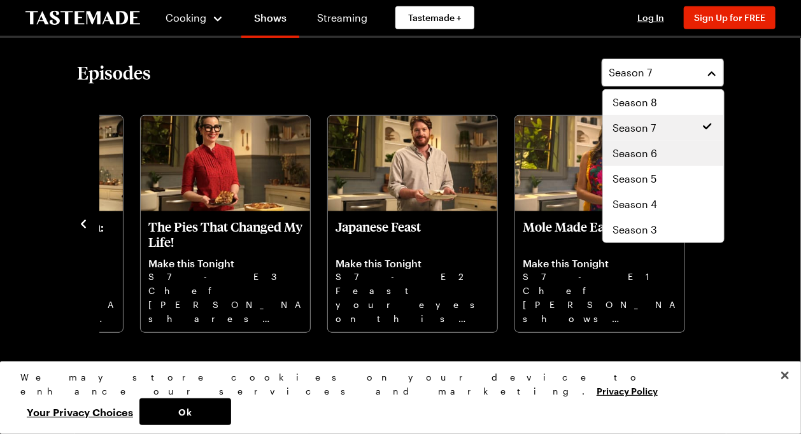
click at [651, 159] on span "Season 6" at bounding box center [635, 153] width 45 height 15
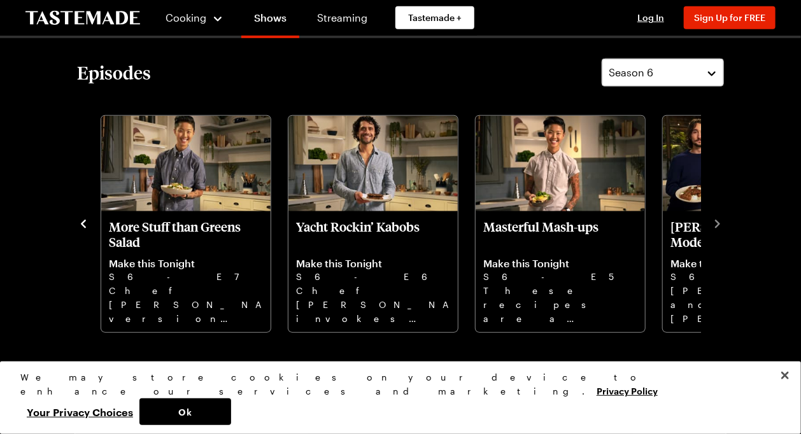
click at [83, 224] on icon "navigate to previous item" at bounding box center [83, 224] width 5 height 8
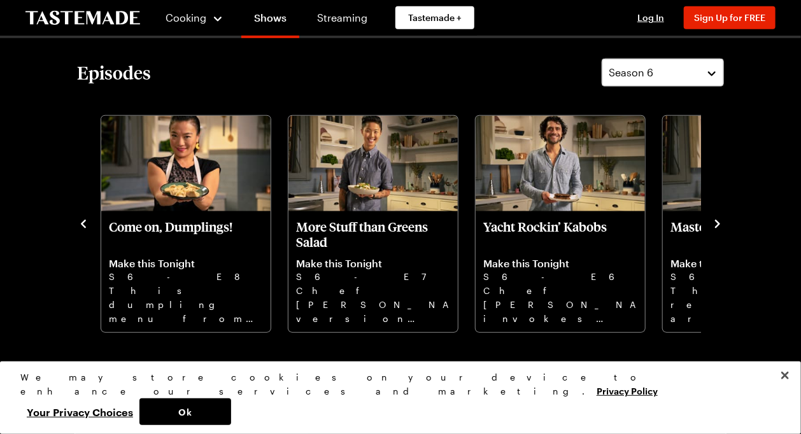
click at [83, 224] on icon "navigate to previous item" at bounding box center [83, 224] width 5 height 8
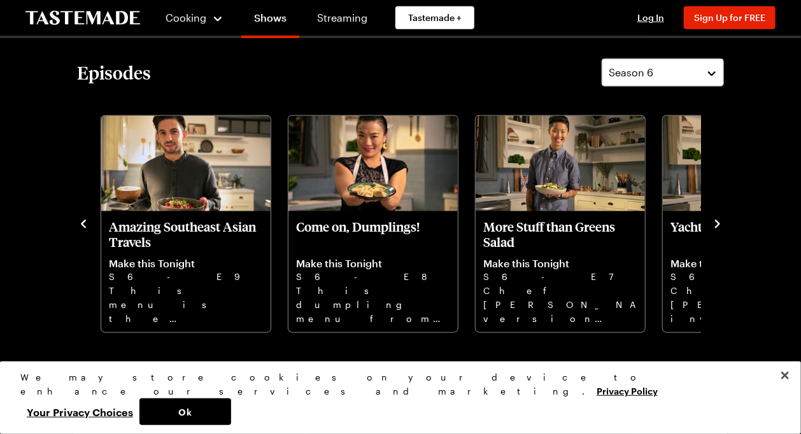
click at [83, 224] on icon "navigate to previous item" at bounding box center [83, 224] width 5 height 8
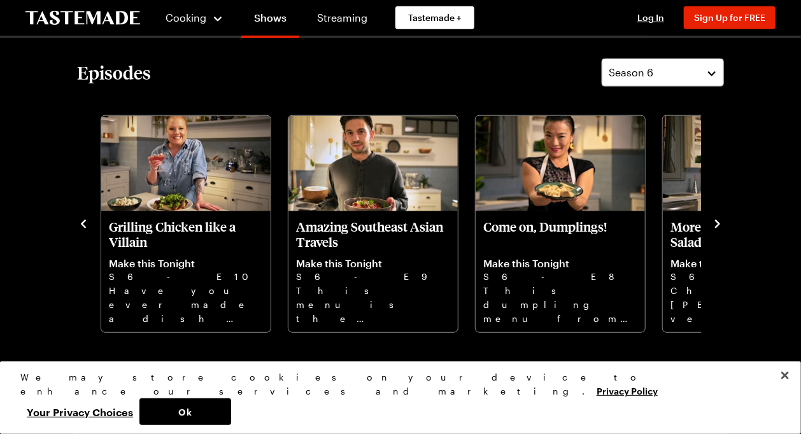
click at [83, 224] on icon "navigate to previous item" at bounding box center [83, 224] width 5 height 8
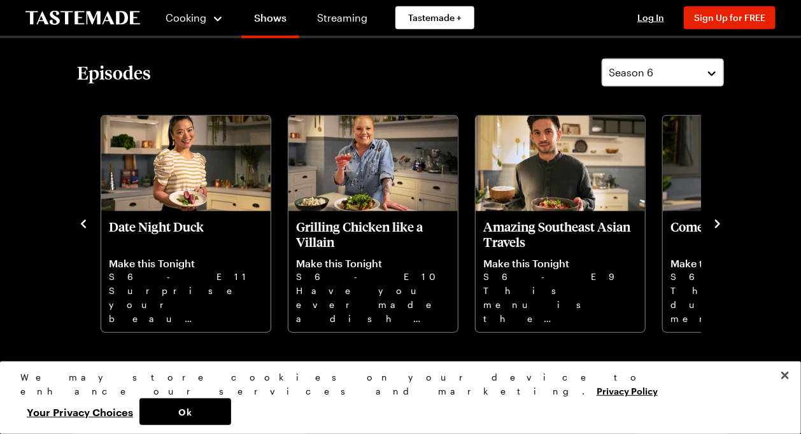
click at [83, 224] on icon "navigate to previous item" at bounding box center [83, 224] width 5 height 8
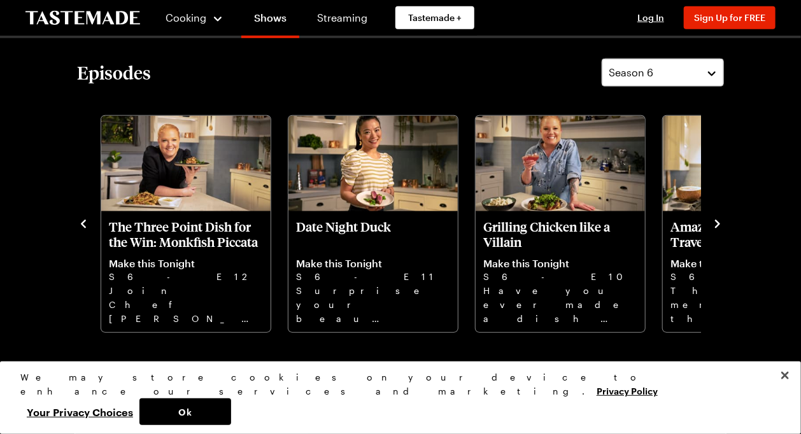
click at [83, 224] on icon "navigate to previous item" at bounding box center [83, 224] width 5 height 8
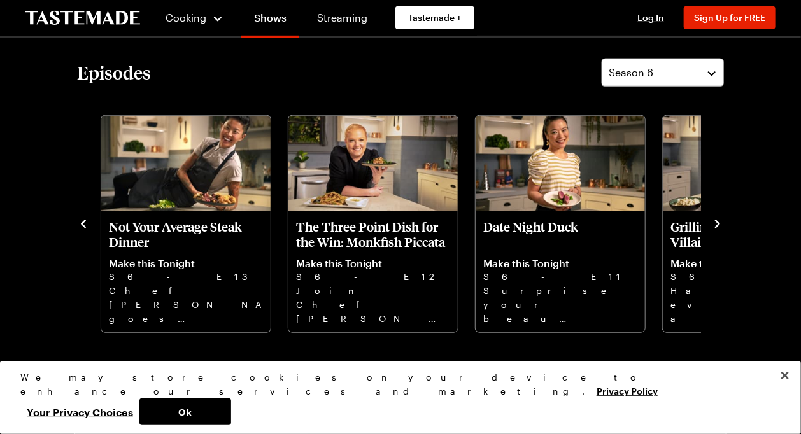
click at [83, 224] on icon "navigate to previous item" at bounding box center [83, 224] width 5 height 8
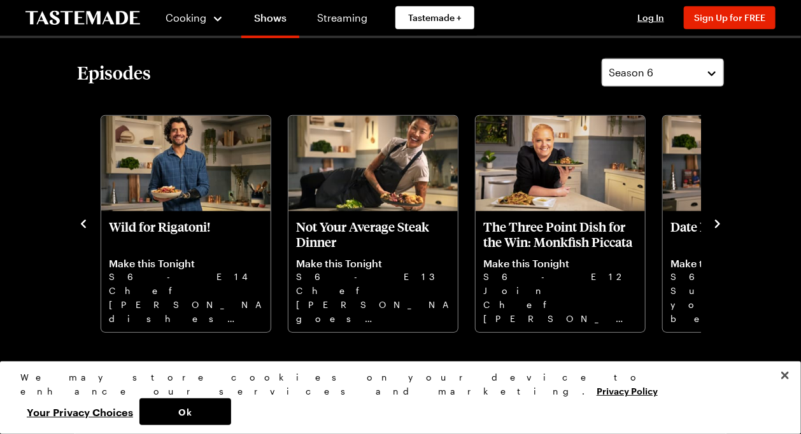
click at [83, 224] on icon "navigate to previous item" at bounding box center [83, 224] width 5 height 8
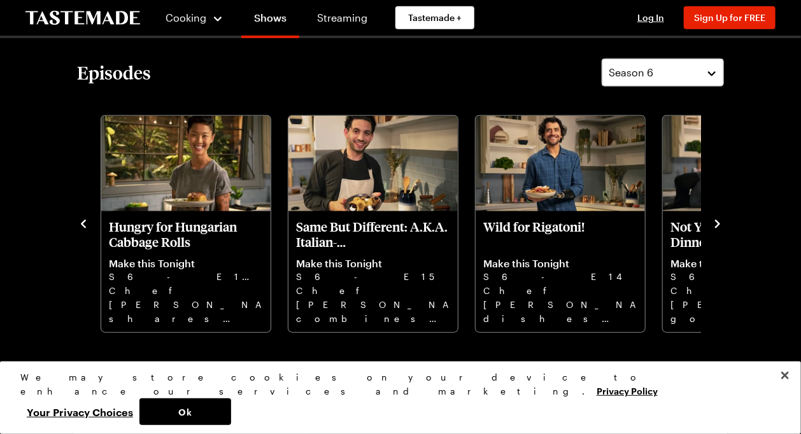
click at [83, 224] on icon "navigate to previous item" at bounding box center [83, 224] width 5 height 8
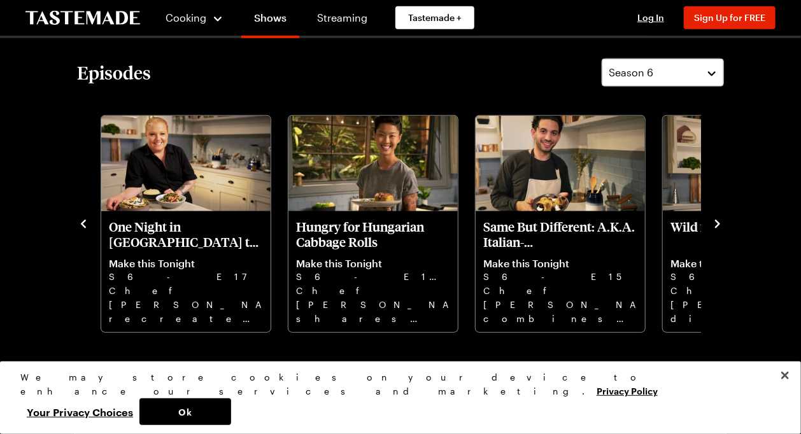
click at [83, 224] on icon "navigate to previous item" at bounding box center [83, 224] width 5 height 8
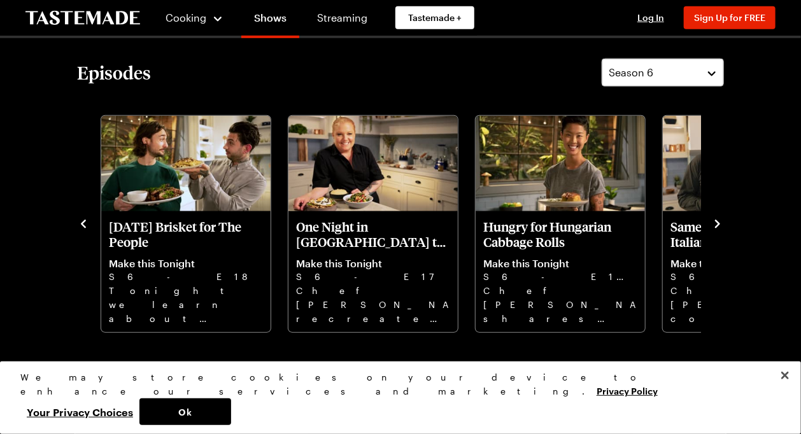
click at [83, 224] on icon "navigate to previous item" at bounding box center [83, 224] width 5 height 8
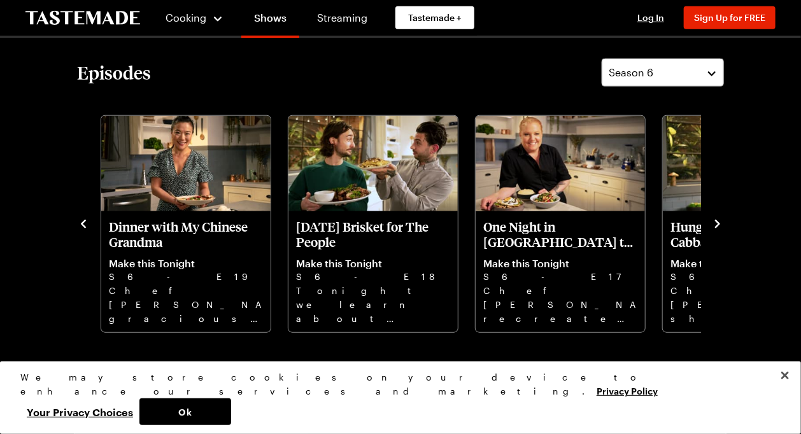
click at [83, 224] on icon "navigate to previous item" at bounding box center [83, 224] width 5 height 8
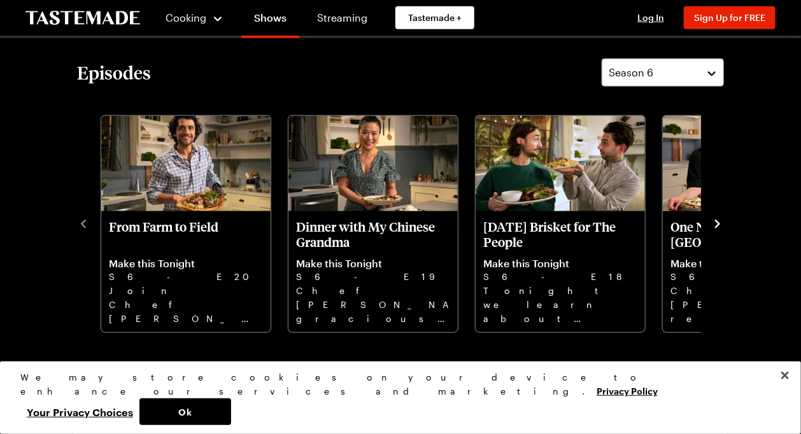
click at [717, 223] on icon "navigate to next item" at bounding box center [717, 224] width 13 height 13
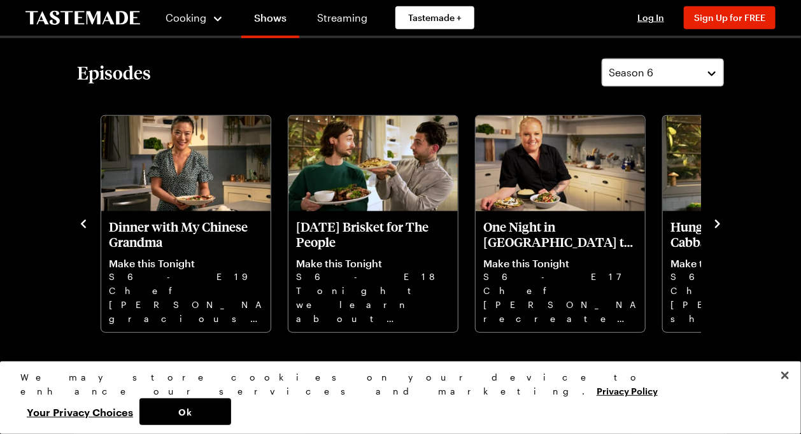
click at [717, 223] on icon "navigate to next item" at bounding box center [717, 224] width 13 height 13
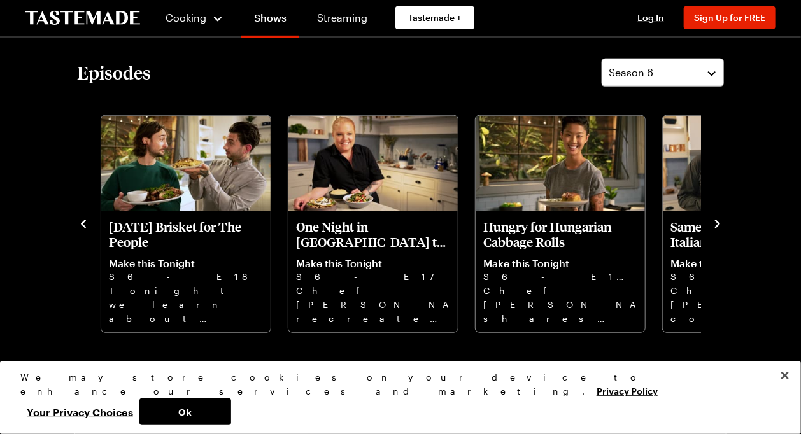
click at [717, 223] on icon "navigate to next item" at bounding box center [717, 224] width 13 height 13
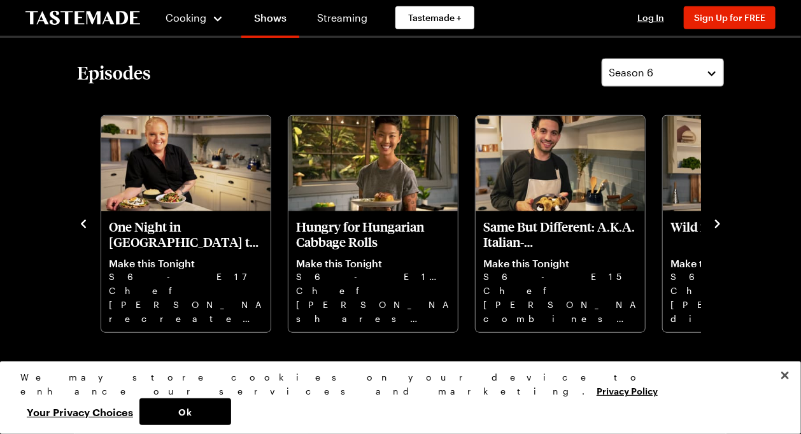
click at [717, 223] on icon "navigate to next item" at bounding box center [717, 224] width 13 height 13
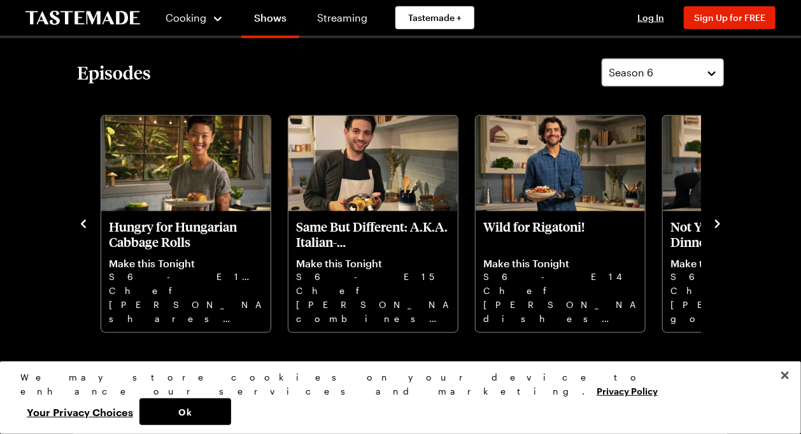
click at [717, 223] on icon "navigate to next item" at bounding box center [717, 224] width 13 height 13
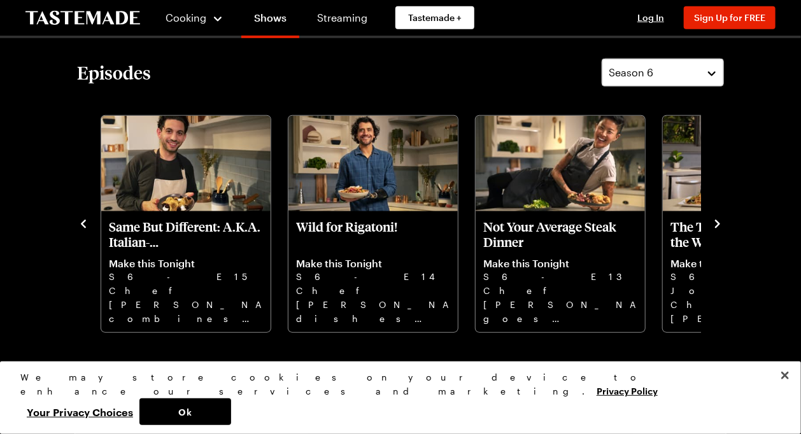
click at [717, 223] on icon "navigate to next item" at bounding box center [717, 224] width 13 height 13
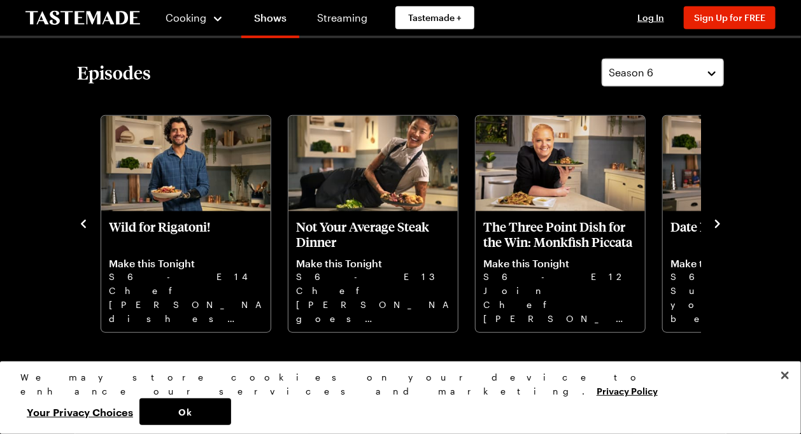
click at [717, 223] on icon "navigate to next item" at bounding box center [717, 224] width 13 height 13
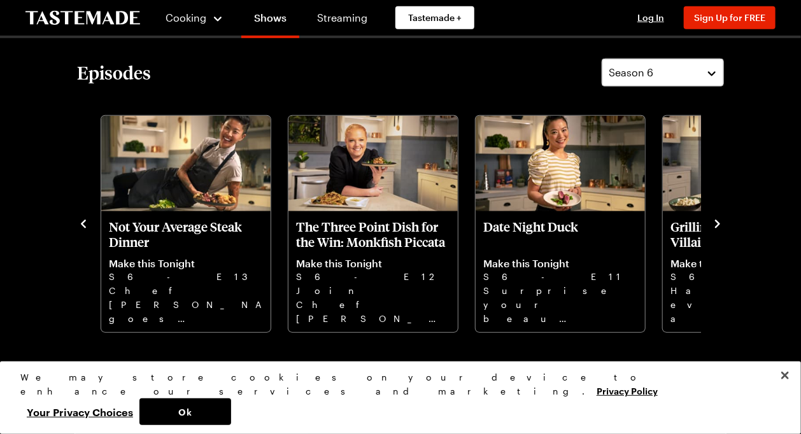
click at [717, 223] on icon "navigate to next item" at bounding box center [717, 224] width 13 height 13
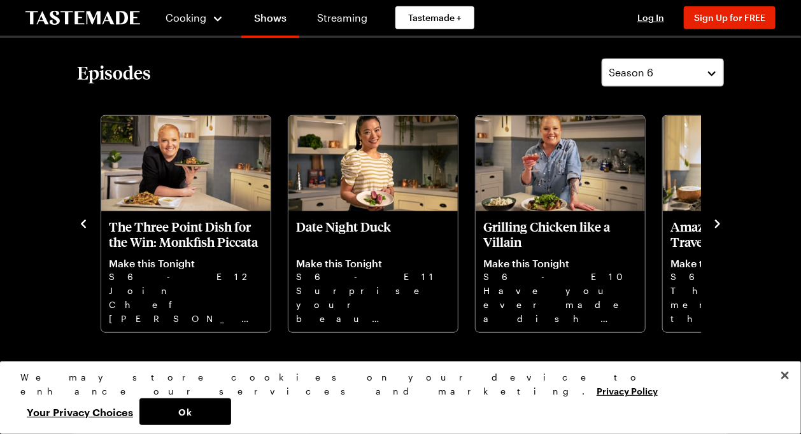
click at [717, 223] on icon "navigate to next item" at bounding box center [717, 224] width 13 height 13
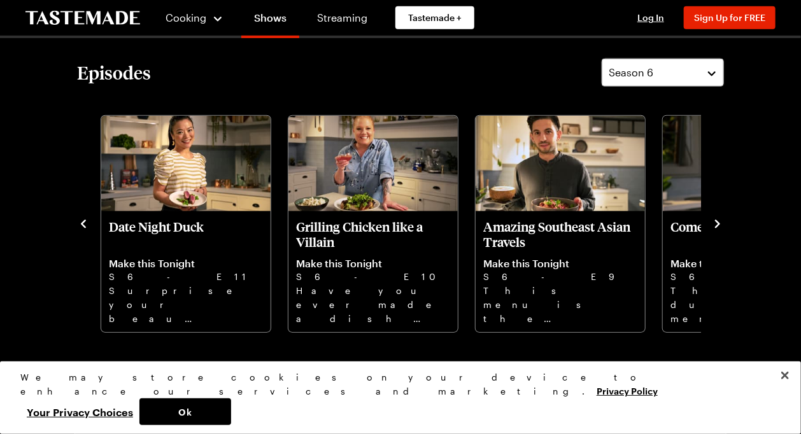
click at [717, 223] on icon "navigate to next item" at bounding box center [717, 224] width 13 height 13
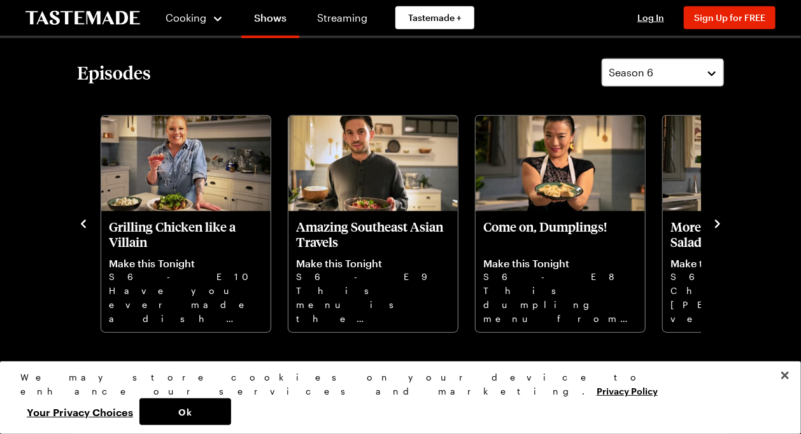
click at [717, 223] on icon "navigate to next item" at bounding box center [717, 224] width 13 height 13
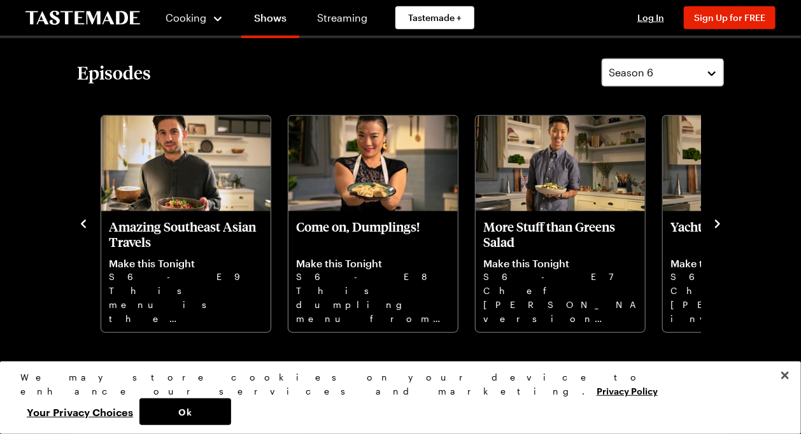
click at [717, 223] on icon "navigate to next item" at bounding box center [717, 224] width 13 height 13
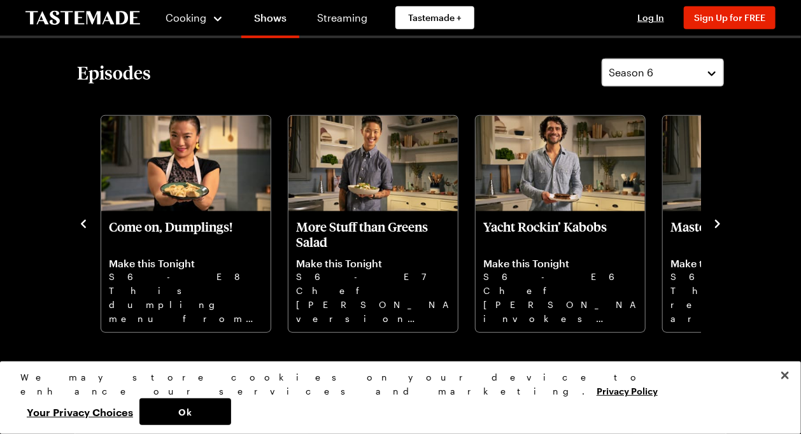
click at [717, 223] on icon "navigate to next item" at bounding box center [717, 224] width 13 height 13
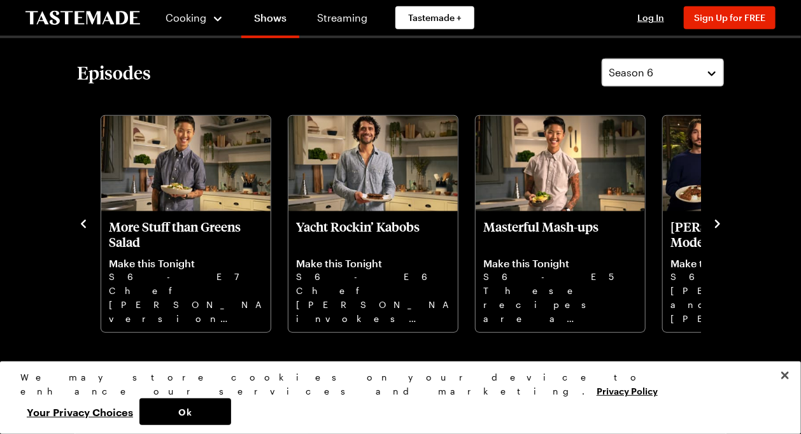
click at [717, 223] on icon "navigate to next item" at bounding box center [717, 224] width 13 height 13
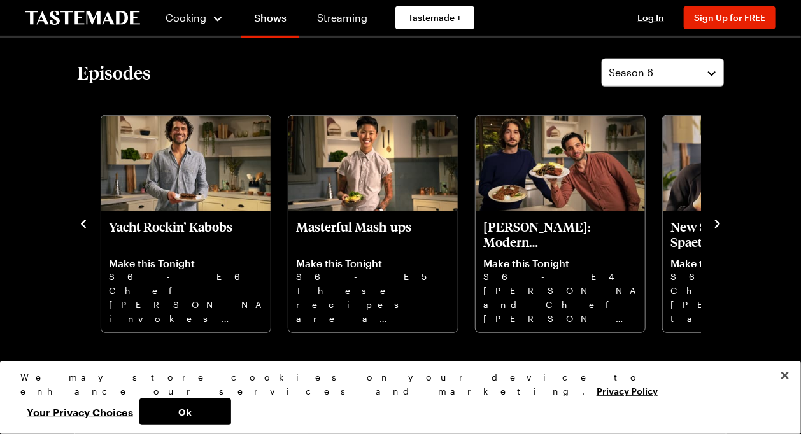
click at [717, 223] on icon "navigate to next item" at bounding box center [717, 224] width 13 height 13
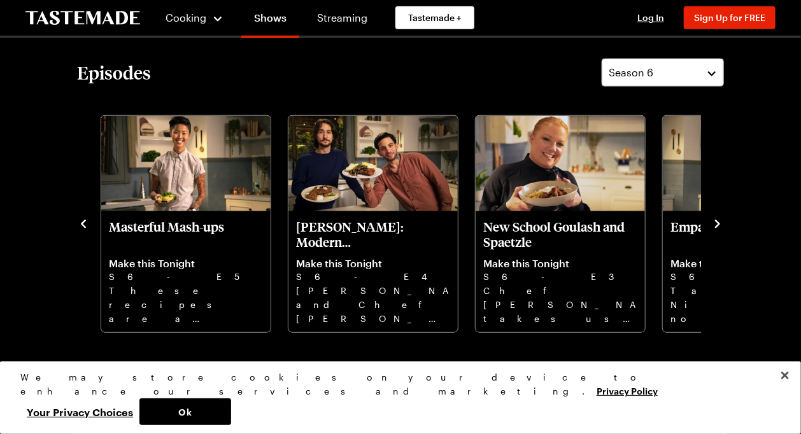
click at [717, 223] on icon "navigate to next item" at bounding box center [717, 224] width 13 height 13
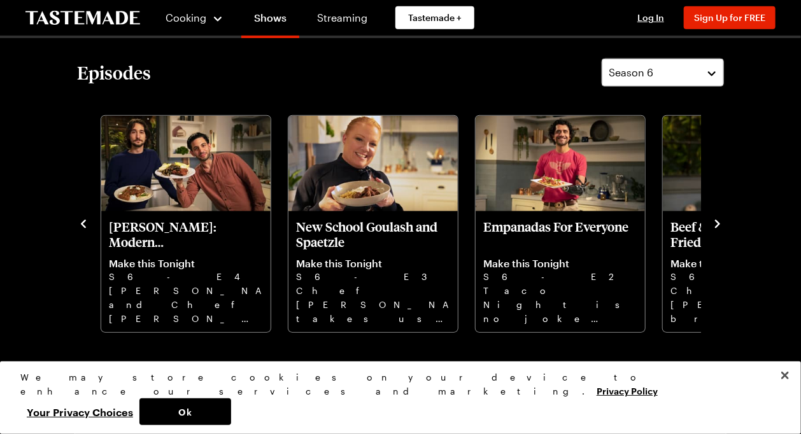
click at [717, 223] on icon "navigate to next item" at bounding box center [717, 224] width 13 height 13
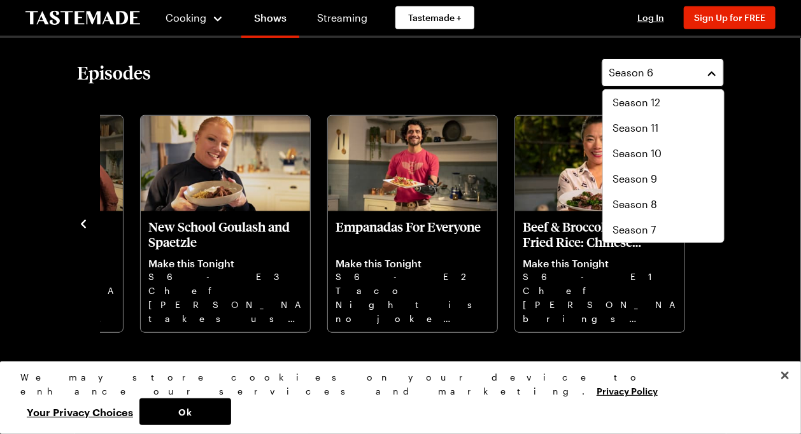
click at [711, 75] on button "Season 6" at bounding box center [663, 73] width 122 height 28
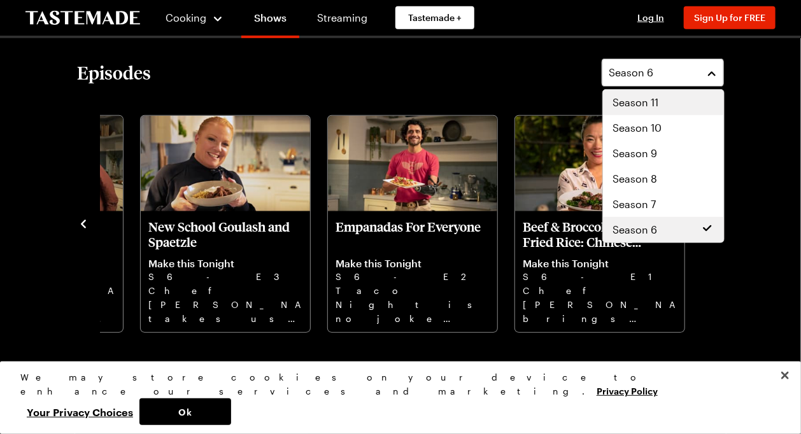
click at [651, 95] on span "Season 11" at bounding box center [636, 102] width 46 height 15
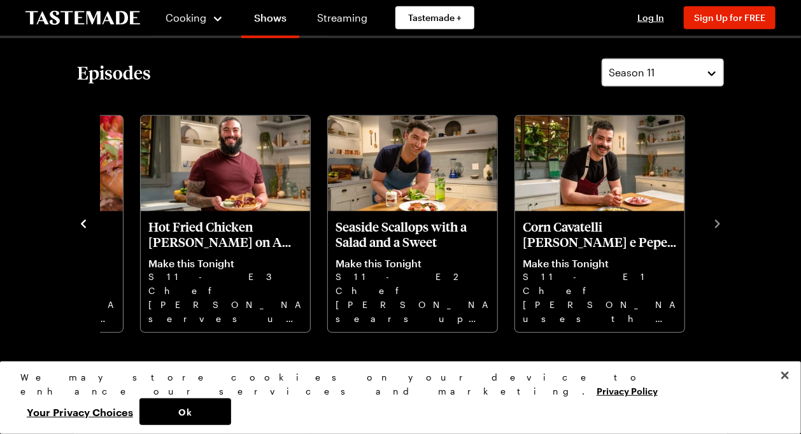
click at [86, 223] on icon "navigate to previous item" at bounding box center [83, 224] width 13 height 13
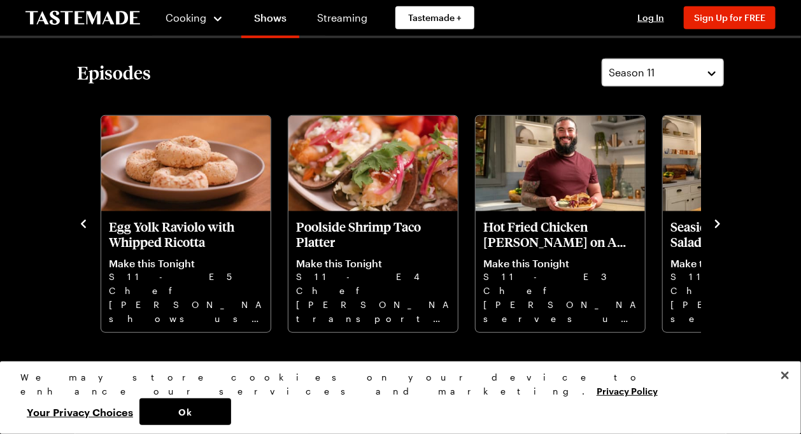
click at [86, 223] on icon "navigate to previous item" at bounding box center [83, 224] width 13 height 13
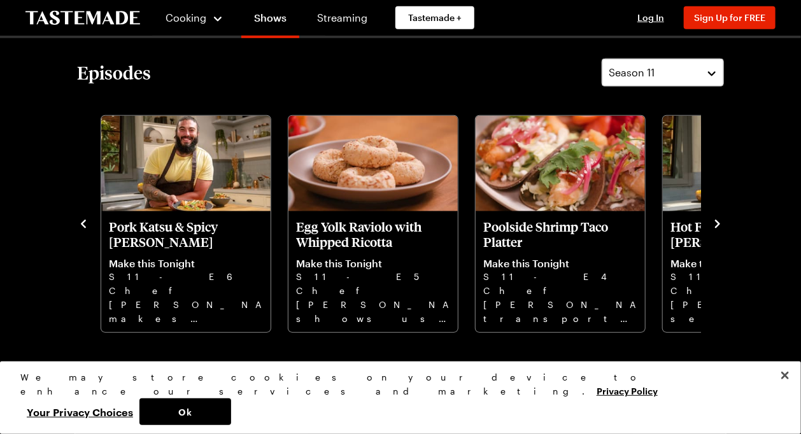
click at [86, 223] on icon "navigate to previous item" at bounding box center [83, 224] width 13 height 13
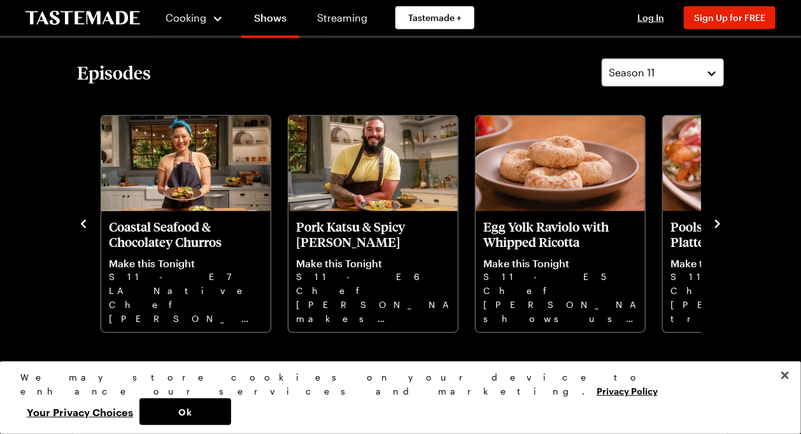
click at [86, 223] on icon "navigate to previous item" at bounding box center [83, 224] width 13 height 13
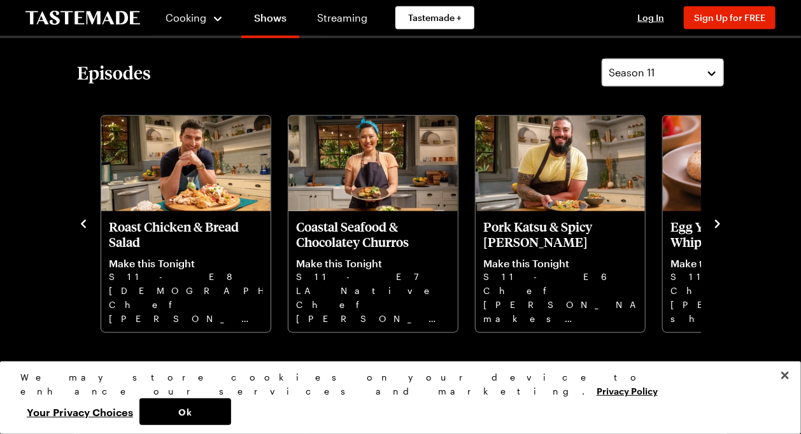
click at [86, 223] on icon "navigate to previous item" at bounding box center [83, 224] width 13 height 13
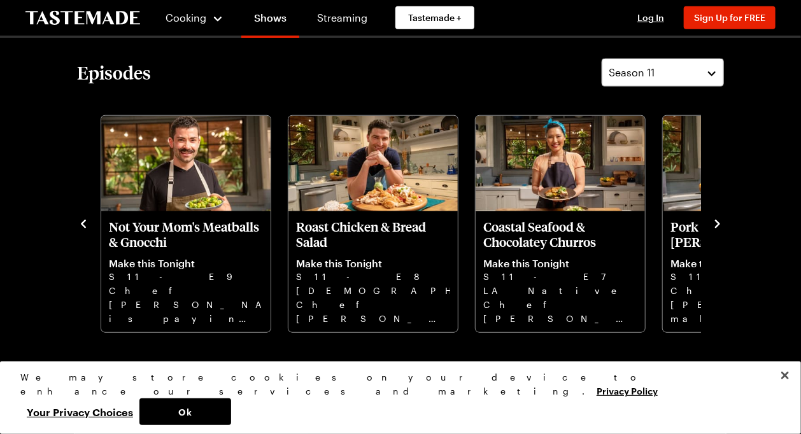
click at [719, 223] on icon "navigate to next item" at bounding box center [717, 224] width 5 height 8
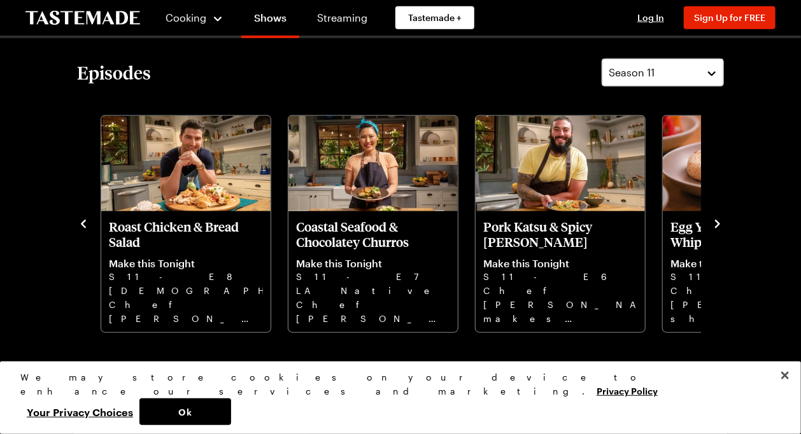
click at [719, 223] on icon "navigate to next item" at bounding box center [717, 224] width 5 height 8
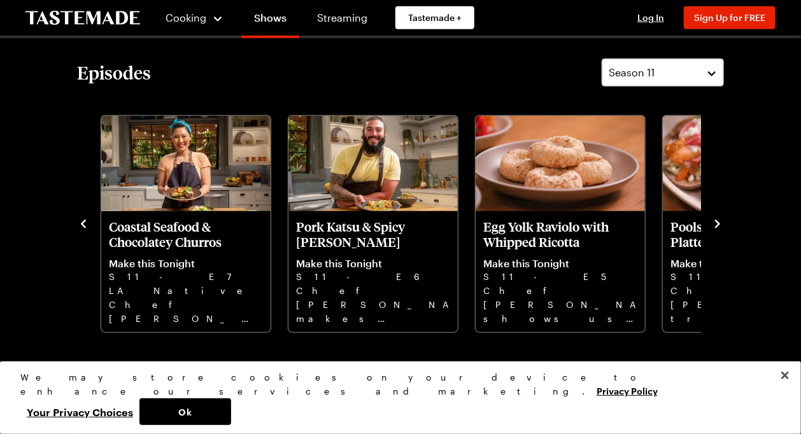
click at [719, 223] on icon "navigate to next item" at bounding box center [717, 224] width 5 height 8
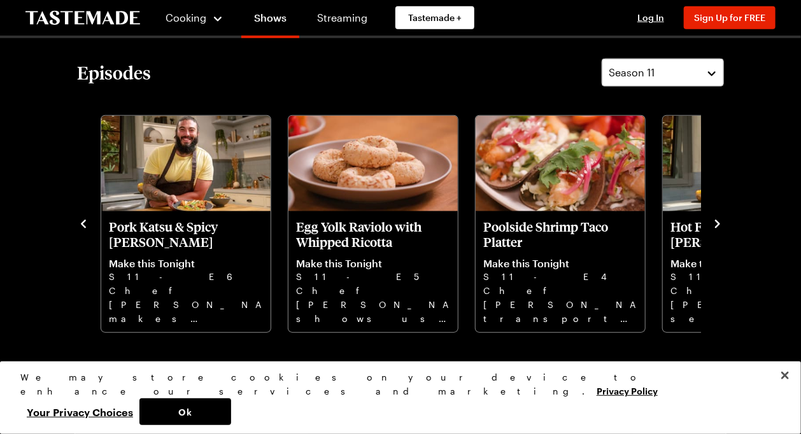
click at [719, 223] on icon "navigate to next item" at bounding box center [717, 224] width 5 height 8
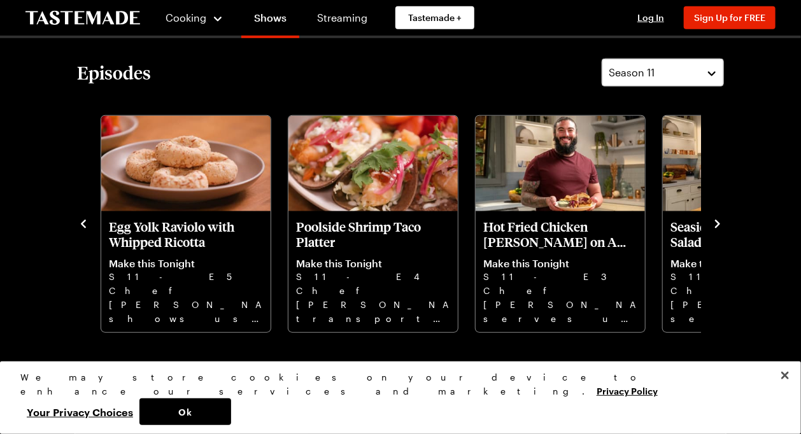
click at [719, 223] on icon "navigate to next item" at bounding box center [717, 224] width 5 height 8
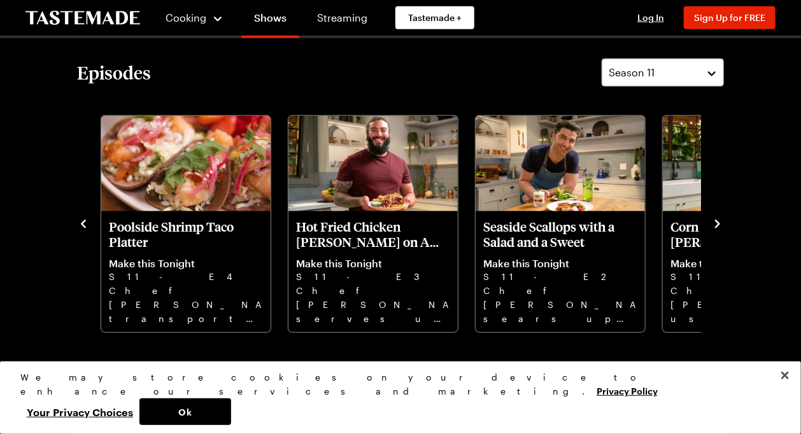
click at [719, 223] on icon "navigate to next item" at bounding box center [717, 224] width 5 height 8
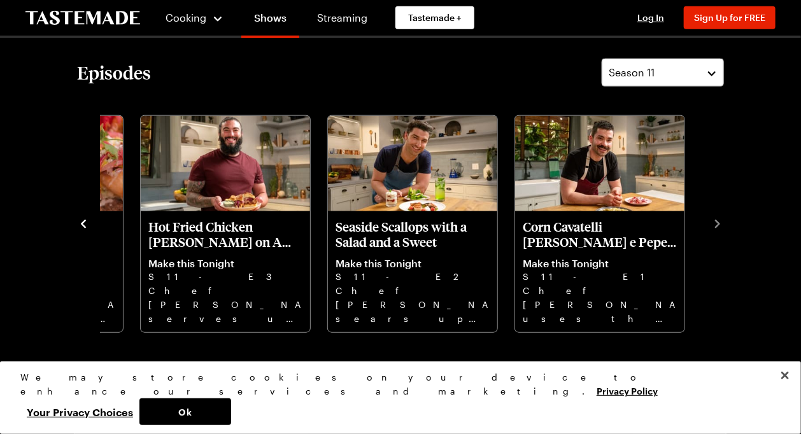
click at [83, 223] on icon "navigate to previous item" at bounding box center [83, 224] width 5 height 8
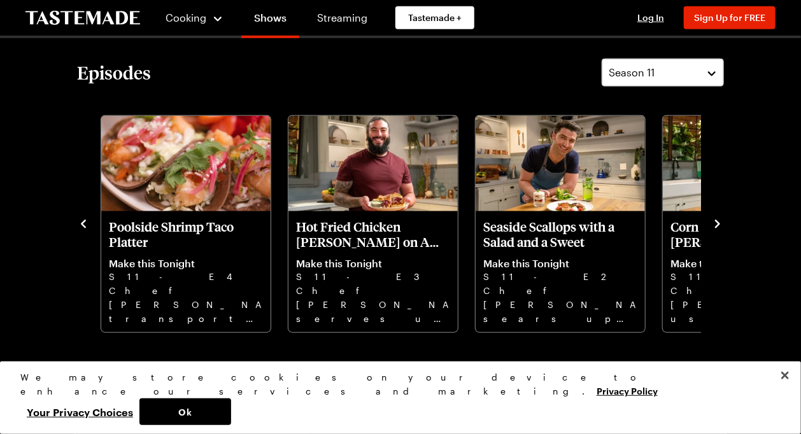
click at [83, 223] on icon "navigate to previous item" at bounding box center [83, 224] width 5 height 8
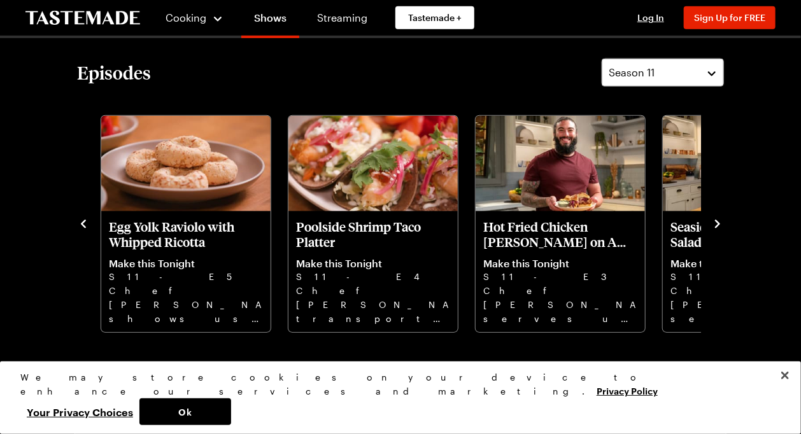
click at [83, 223] on icon "navigate to previous item" at bounding box center [83, 224] width 5 height 8
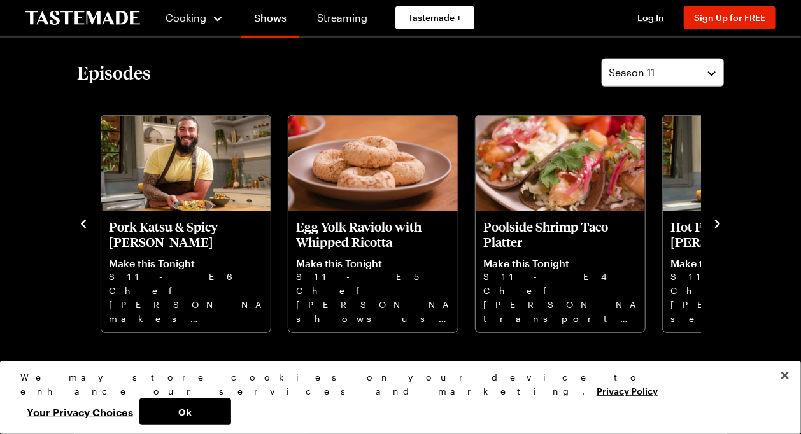
click at [83, 223] on icon "navigate to previous item" at bounding box center [83, 224] width 5 height 8
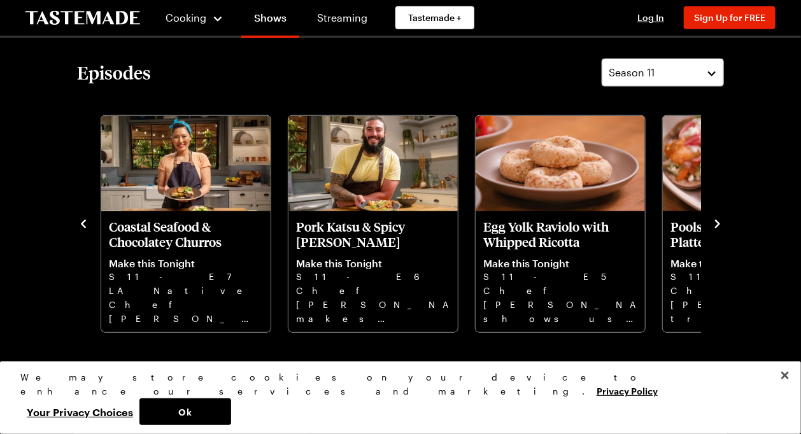
click at [83, 223] on icon "navigate to previous item" at bounding box center [83, 224] width 5 height 8
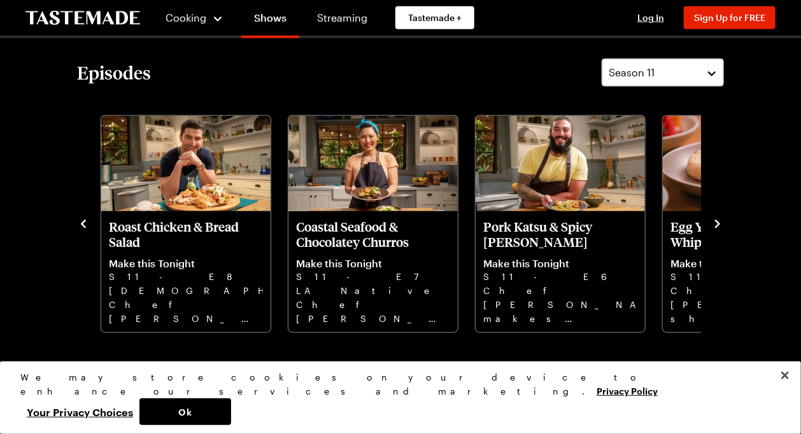
click at [89, 223] on icon "navigate to previous item" at bounding box center [83, 224] width 13 height 13
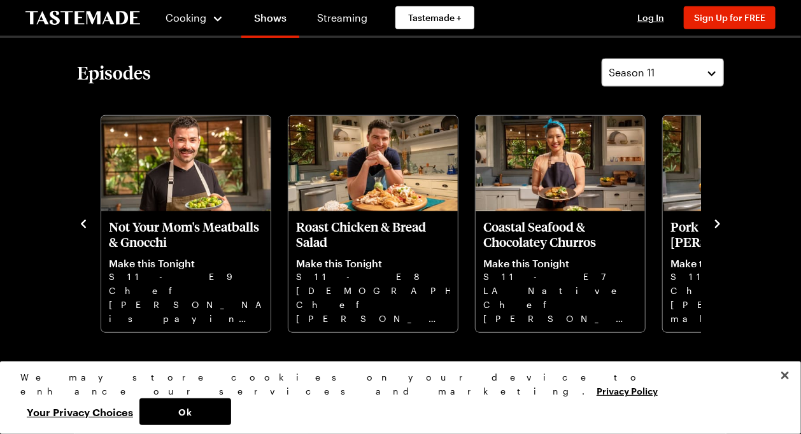
click at [89, 223] on icon "navigate to previous item" at bounding box center [83, 224] width 13 height 13
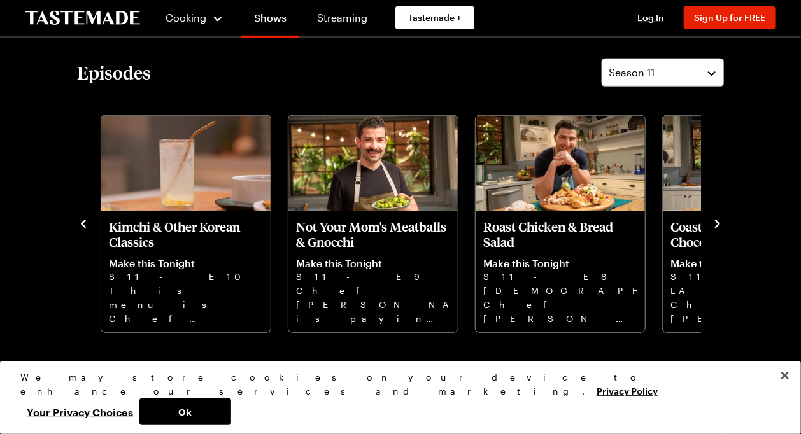
click at [89, 223] on icon "navigate to previous item" at bounding box center [83, 224] width 13 height 13
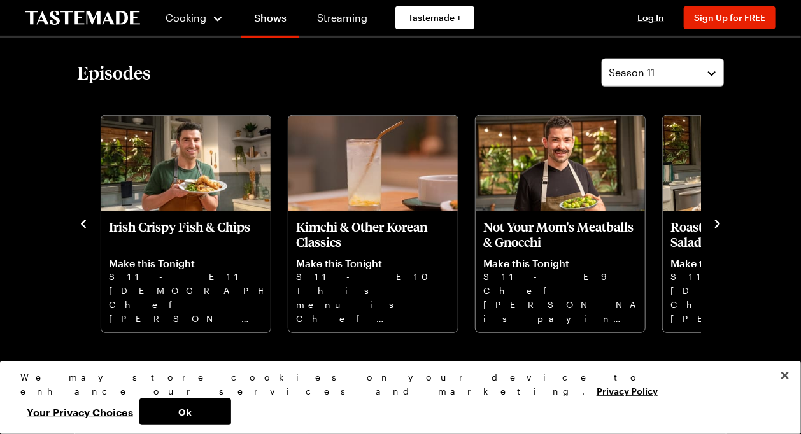
click at [89, 223] on icon "navigate to previous item" at bounding box center [83, 224] width 13 height 13
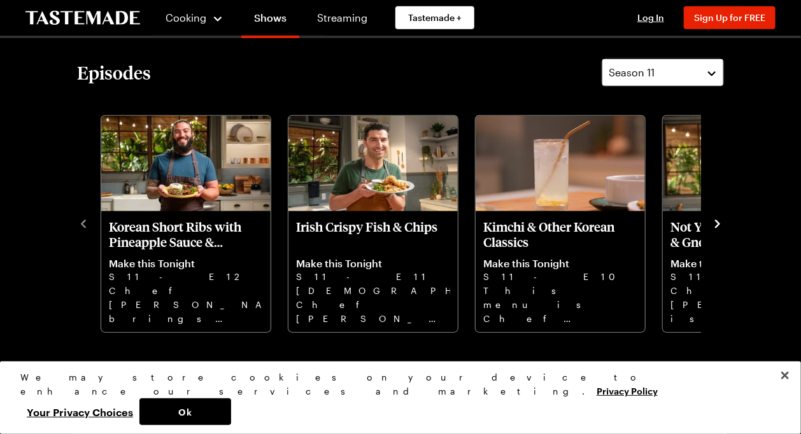
click at [716, 72] on button "Season 11" at bounding box center [663, 73] width 122 height 28
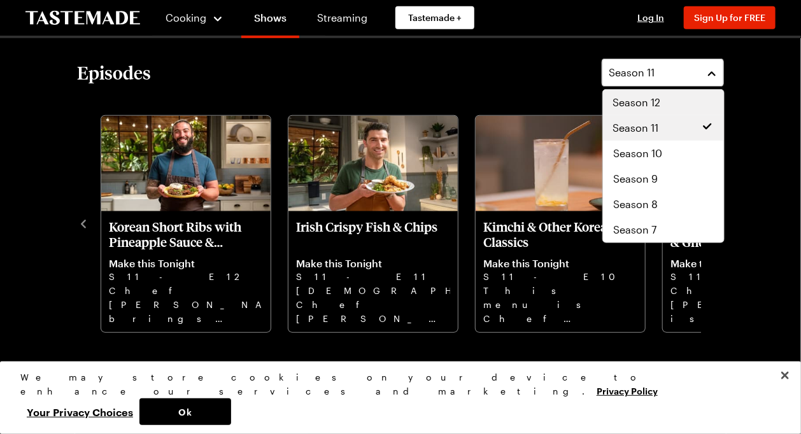
click at [652, 99] on span "Season 12" at bounding box center [637, 102] width 48 height 15
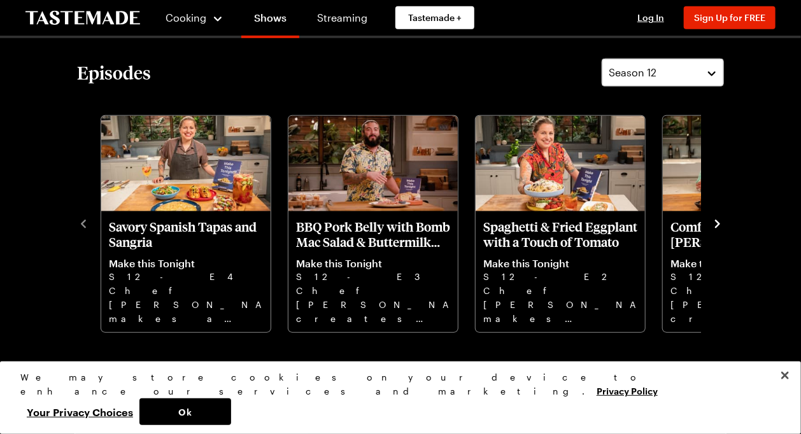
click at [719, 221] on icon "navigate to next item" at bounding box center [717, 224] width 13 height 13
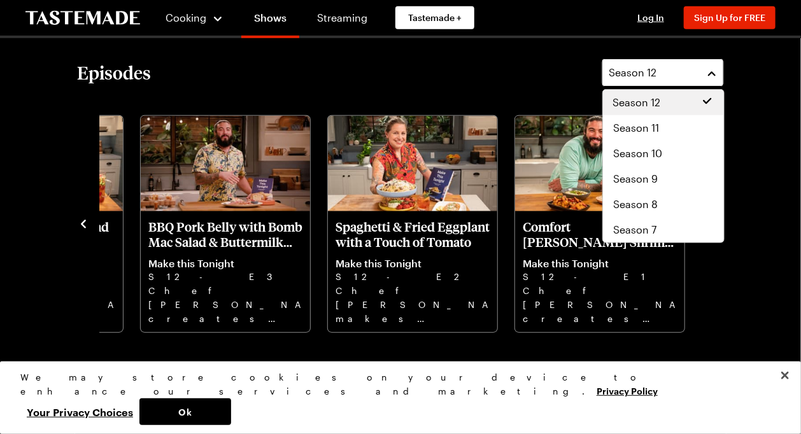
click at [711, 74] on button "Season 12" at bounding box center [663, 73] width 122 height 28
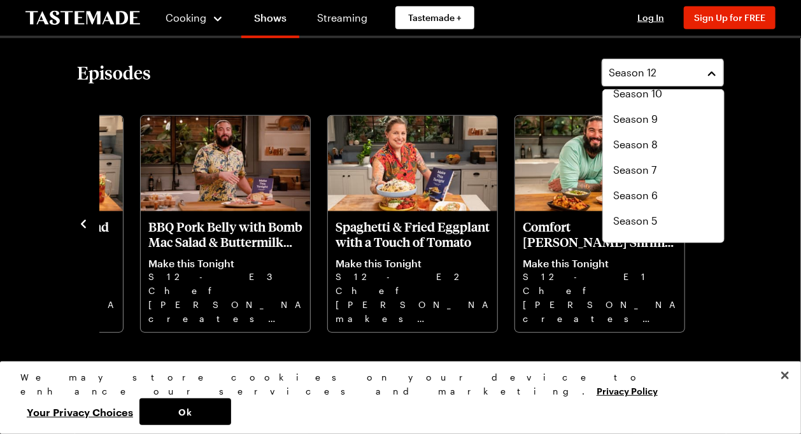
scroll to position [102, 0]
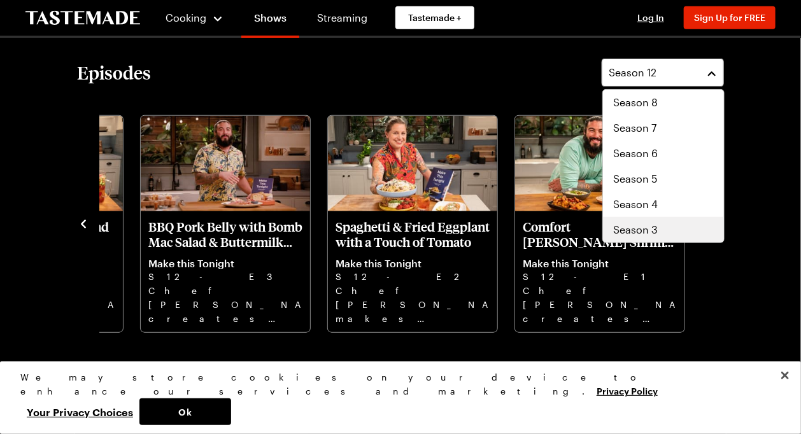
click at [646, 225] on span "Season 3" at bounding box center [635, 229] width 45 height 15
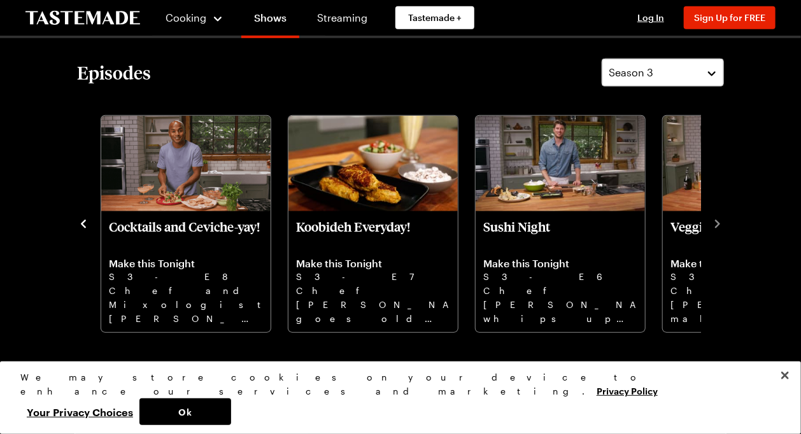
click at [83, 222] on icon "navigate to previous item" at bounding box center [83, 224] width 5 height 8
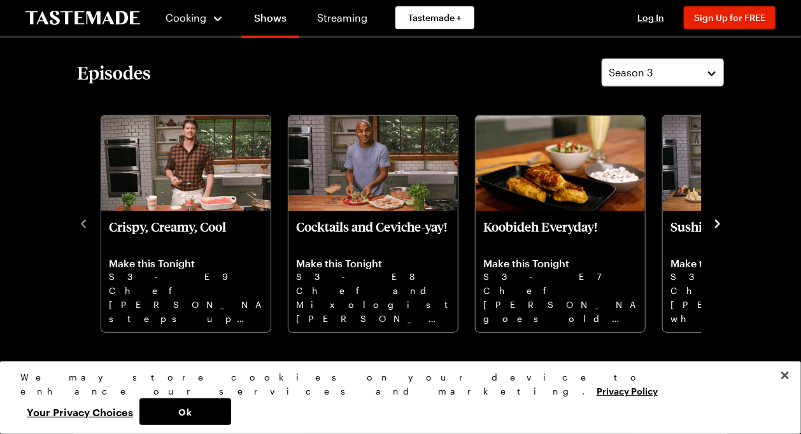
click at [718, 218] on icon "navigate to next item" at bounding box center [717, 224] width 13 height 13
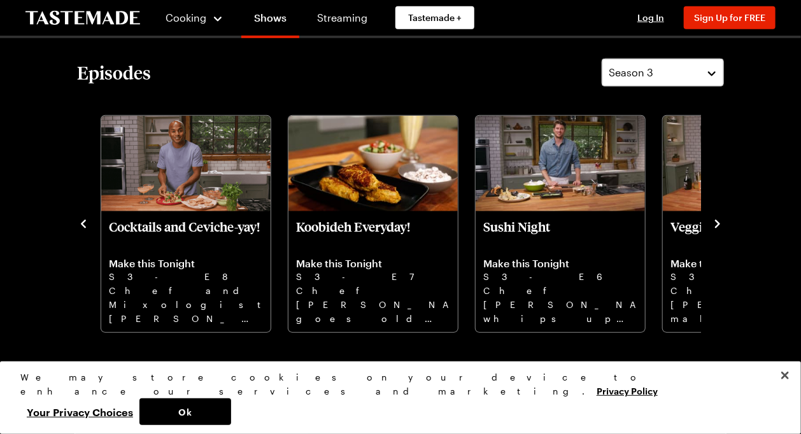
click at [718, 218] on icon "navigate to next item" at bounding box center [717, 224] width 13 height 13
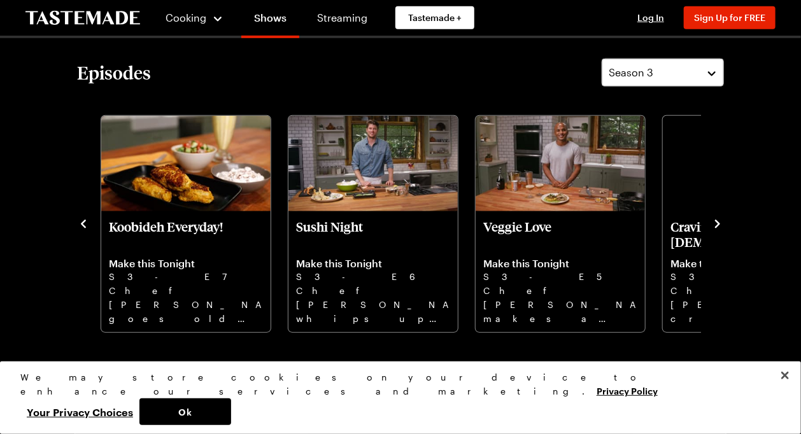
click at [718, 218] on icon "navigate to next item" at bounding box center [717, 224] width 13 height 13
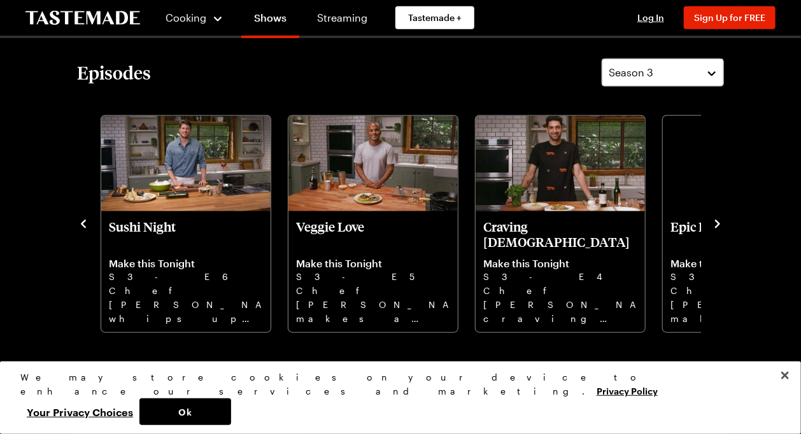
click at [718, 218] on icon "navigate to next item" at bounding box center [717, 224] width 13 height 13
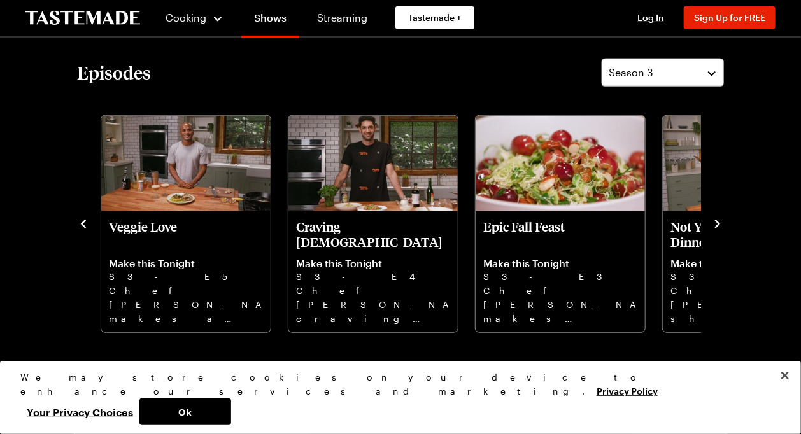
click at [718, 218] on icon "navigate to next item" at bounding box center [717, 224] width 13 height 13
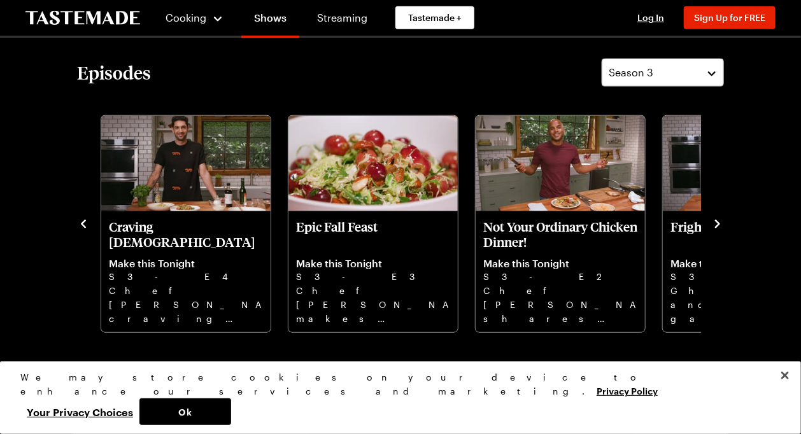
click at [718, 218] on icon "navigate to next item" at bounding box center [717, 224] width 13 height 13
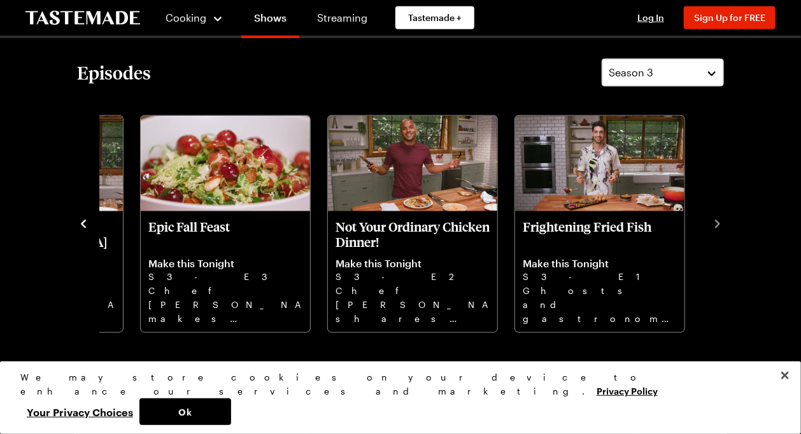
click at [83, 223] on icon "navigate to previous item" at bounding box center [83, 224] width 5 height 8
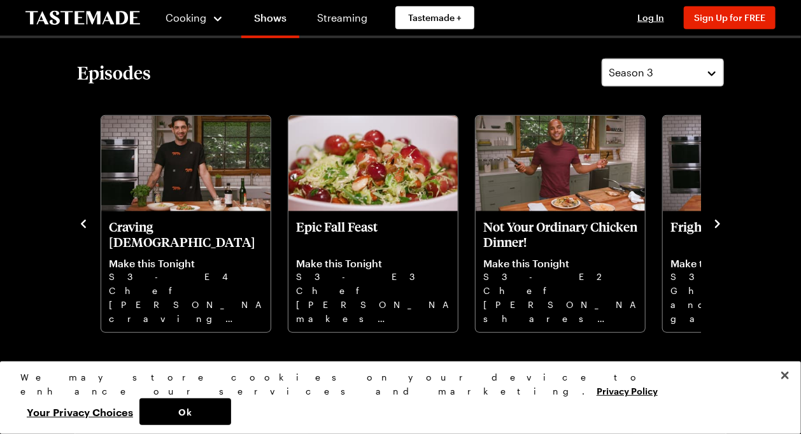
click at [83, 223] on icon "navigate to previous item" at bounding box center [83, 224] width 5 height 8
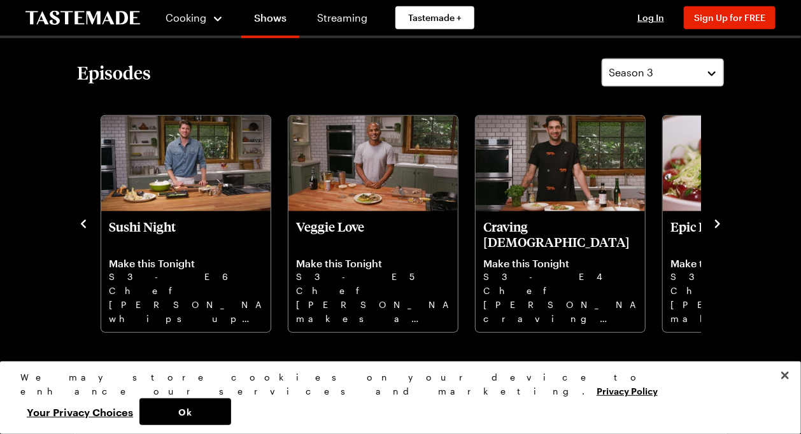
click at [83, 223] on icon "navigate to previous item" at bounding box center [83, 224] width 5 height 8
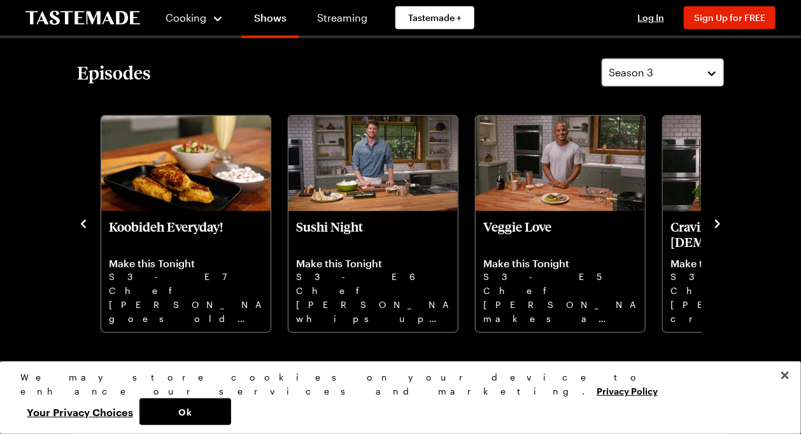
click at [83, 223] on icon "navigate to previous item" at bounding box center [83, 224] width 5 height 8
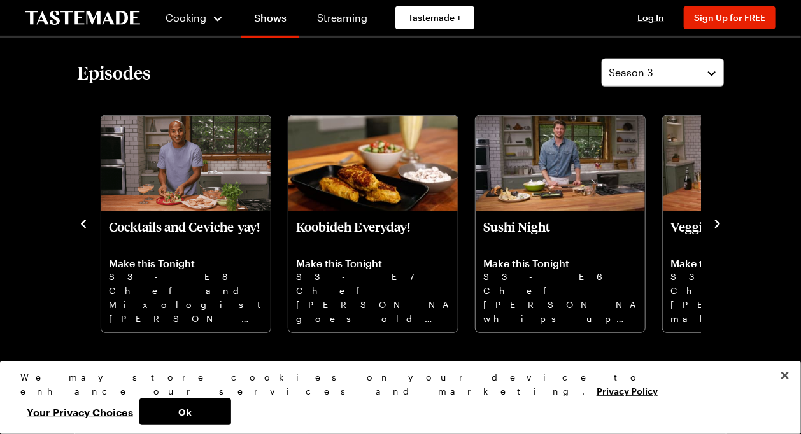
click at [83, 223] on icon "navigate to previous item" at bounding box center [83, 224] width 5 height 8
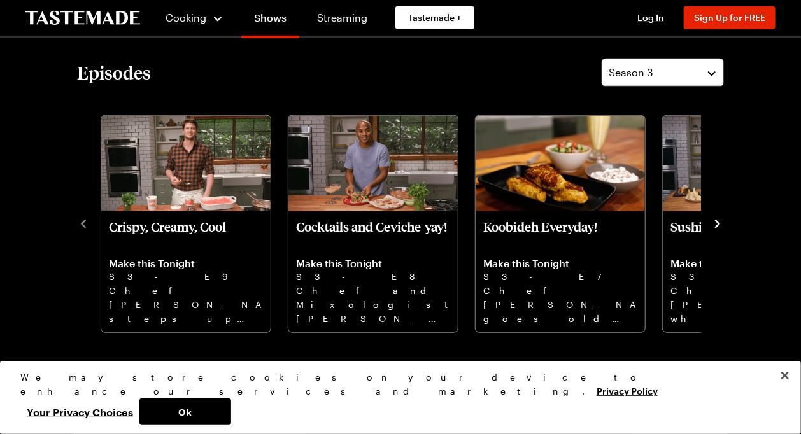
click at [707, 73] on button "Season 3" at bounding box center [663, 73] width 122 height 28
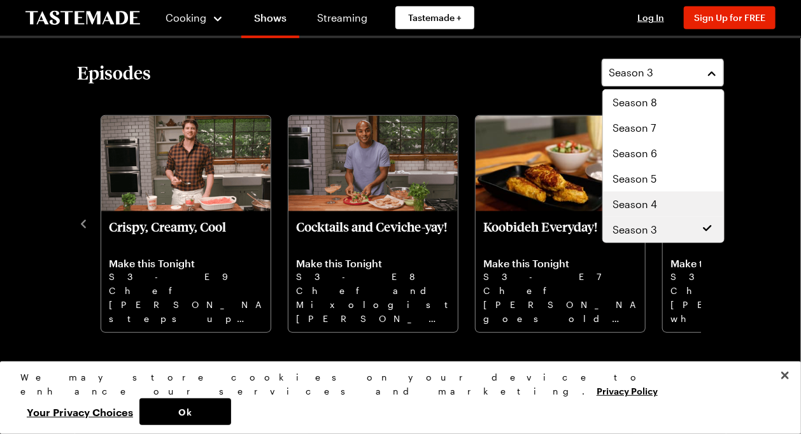
click at [684, 210] on div "Season 4" at bounding box center [663, 204] width 101 height 15
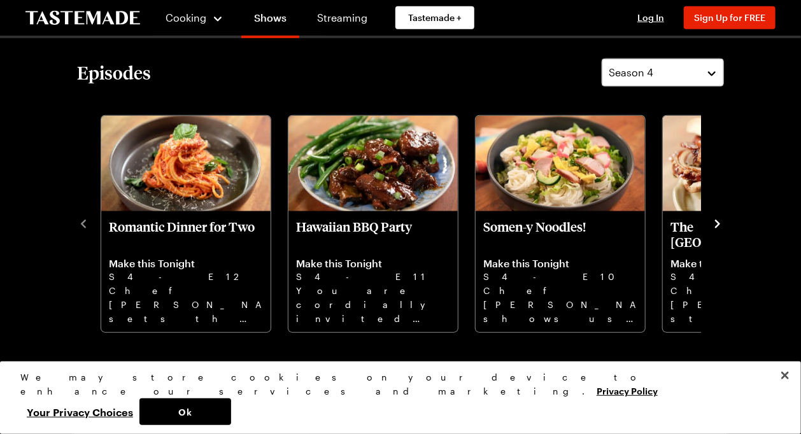
click at [719, 223] on icon "navigate to next item" at bounding box center [717, 224] width 5 height 8
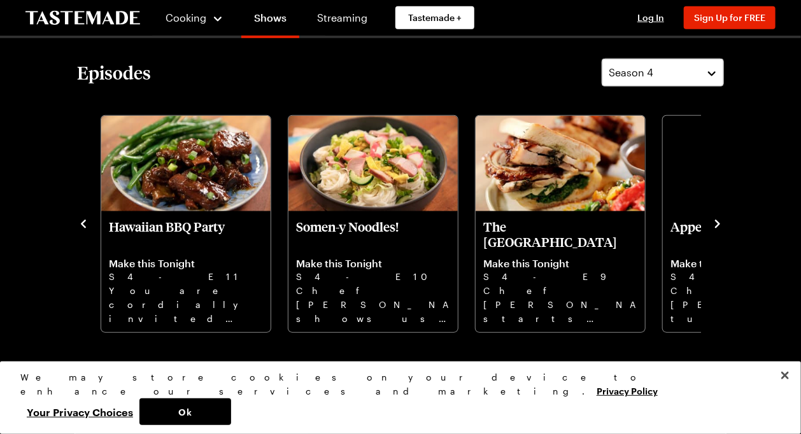
click at [719, 223] on icon "navigate to next item" at bounding box center [717, 224] width 5 height 8
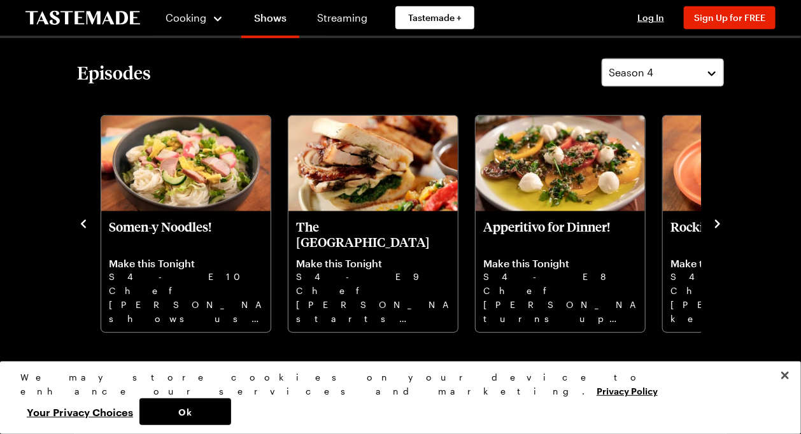
click at [719, 223] on icon "navigate to next item" at bounding box center [717, 224] width 5 height 8
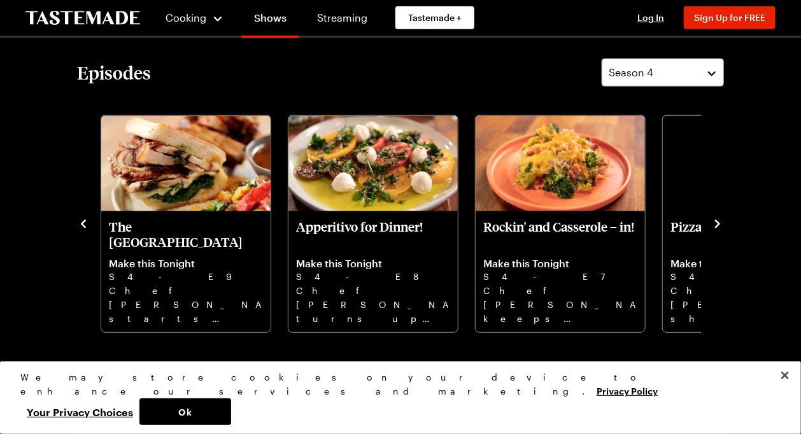
click at [719, 223] on icon "navigate to next item" at bounding box center [717, 224] width 5 height 8
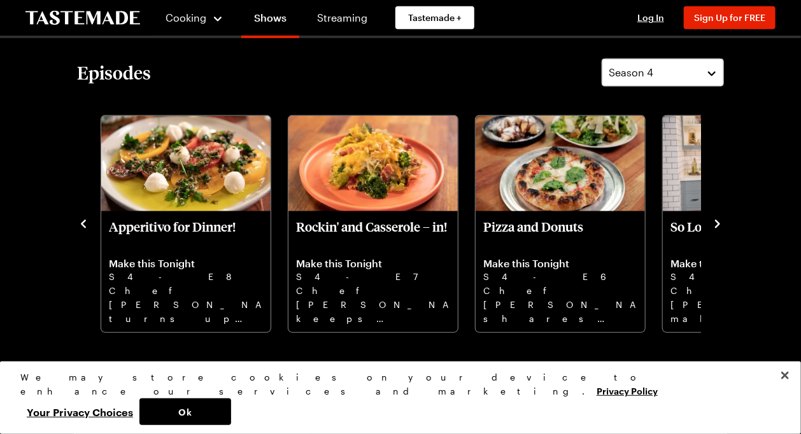
click at [719, 223] on icon "navigate to next item" at bounding box center [717, 224] width 5 height 8
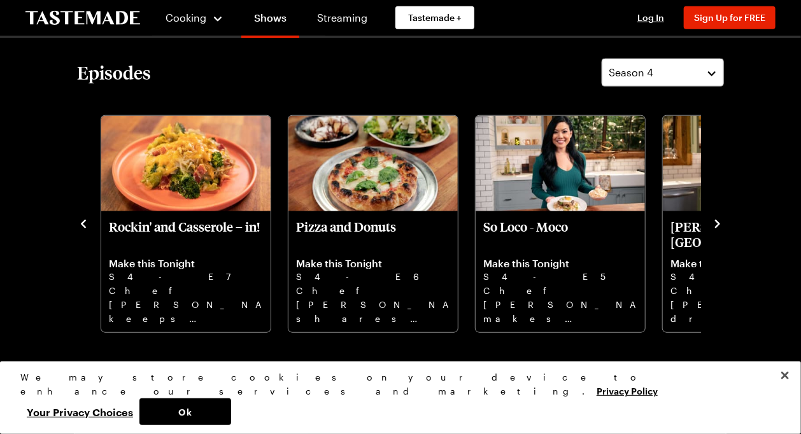
click at [719, 223] on icon "navigate to next item" at bounding box center [717, 224] width 5 height 8
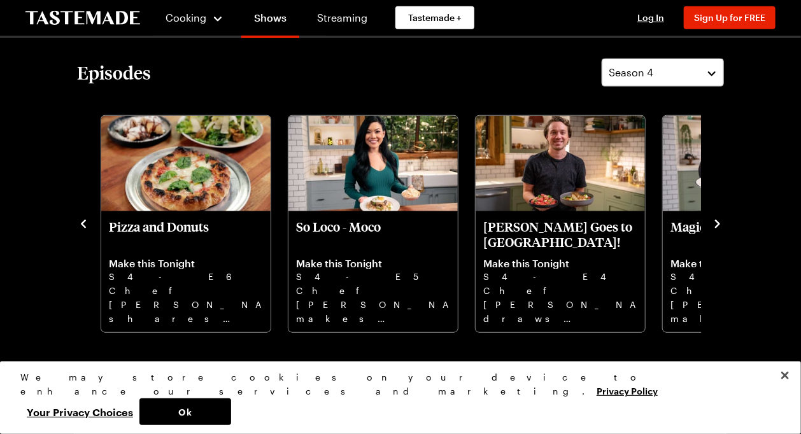
click at [719, 223] on icon "navigate to next item" at bounding box center [717, 224] width 5 height 8
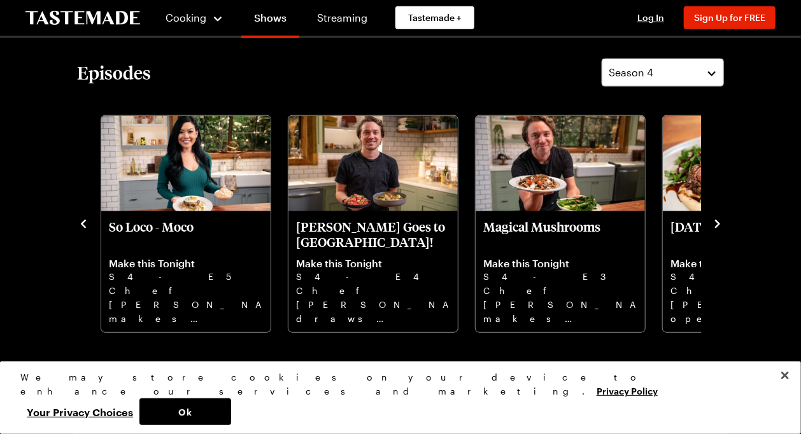
click at [719, 223] on icon "navigate to next item" at bounding box center [717, 224] width 5 height 8
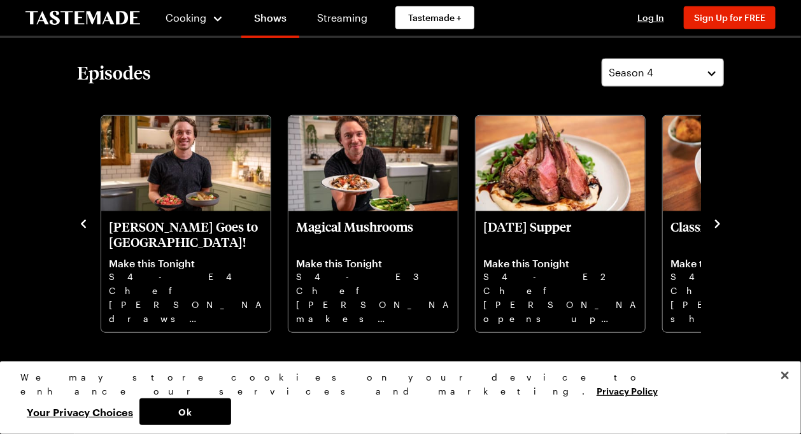
click at [719, 223] on icon "navigate to next item" at bounding box center [717, 224] width 5 height 8
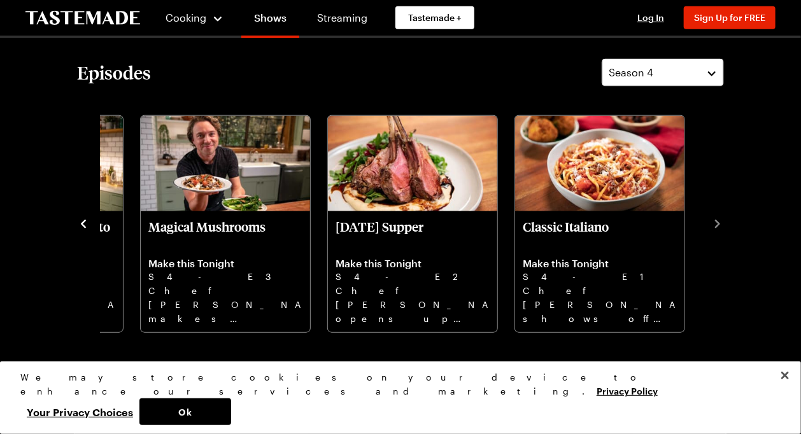
click at [710, 70] on button "Season 4" at bounding box center [663, 73] width 122 height 28
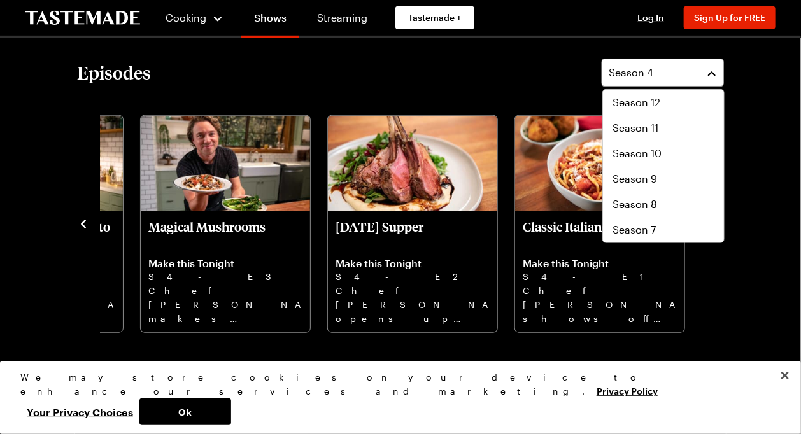
scroll to position [76, 0]
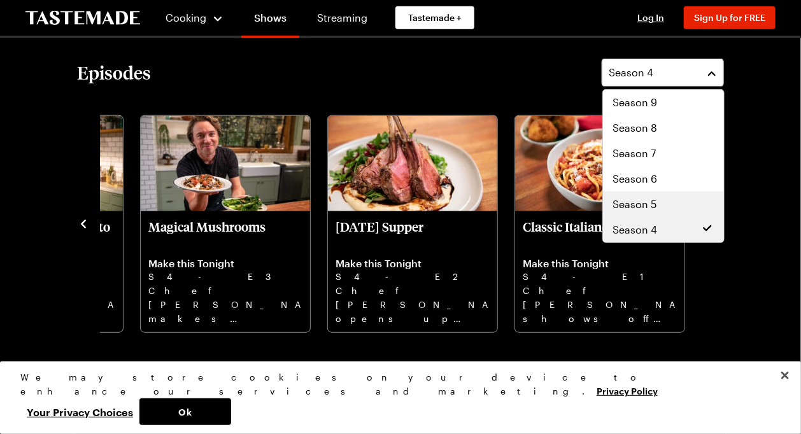
click at [675, 204] on div "Season 5" at bounding box center [663, 204] width 101 height 15
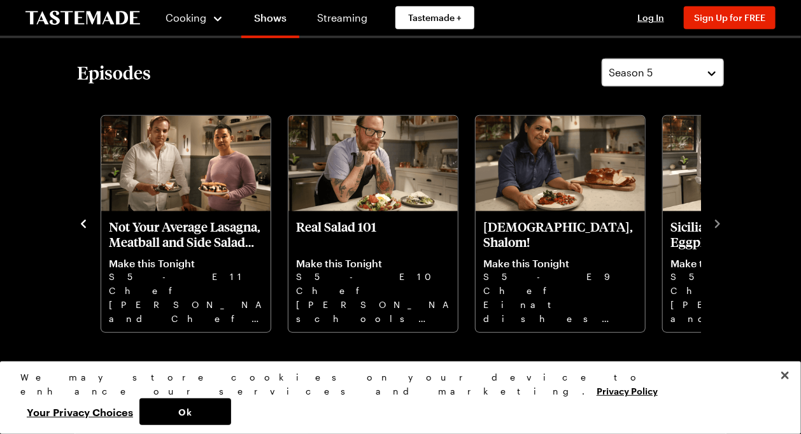
click at [79, 222] on icon "navigate to previous item" at bounding box center [83, 224] width 13 height 13
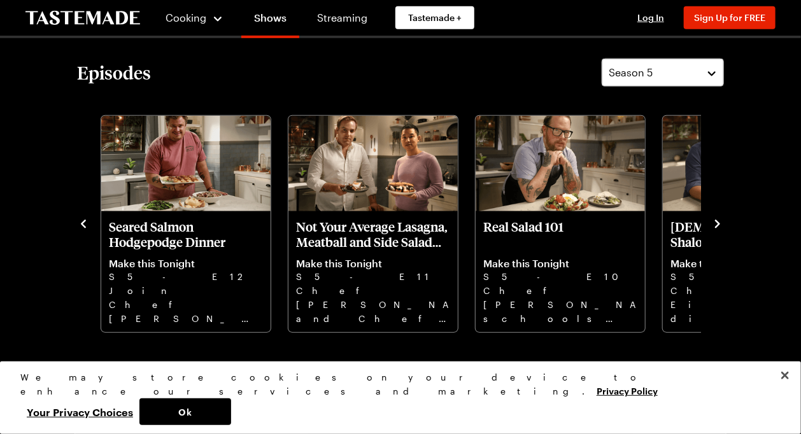
click at [78, 222] on icon "navigate to previous item" at bounding box center [83, 224] width 13 height 13
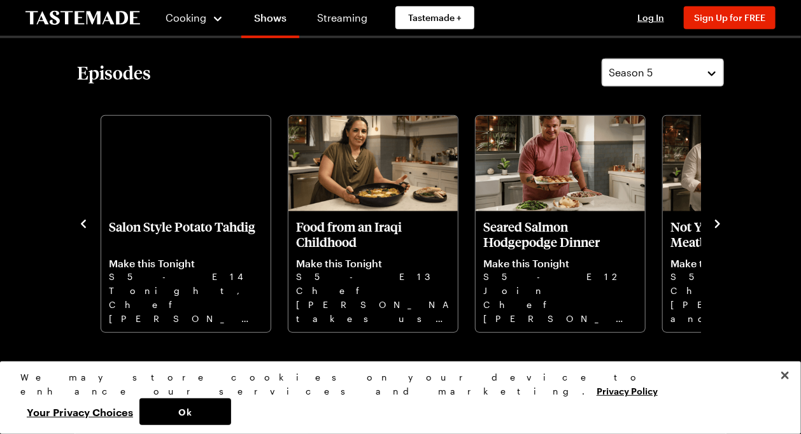
click at [78, 222] on icon "navigate to previous item" at bounding box center [83, 224] width 13 height 13
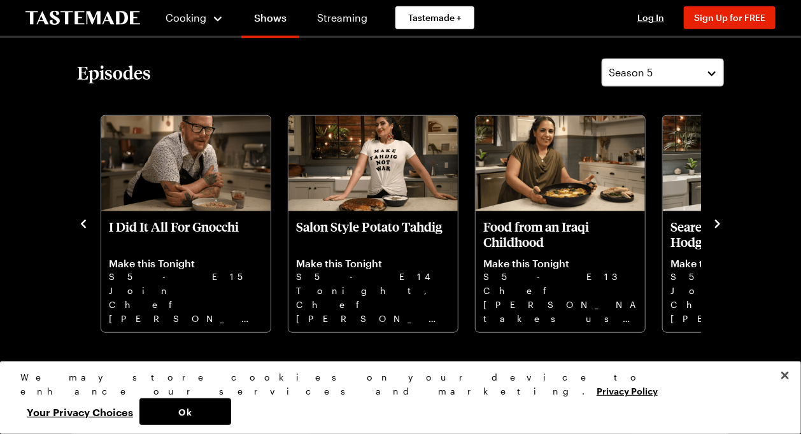
click at [78, 222] on icon "navigate to previous item" at bounding box center [83, 224] width 13 height 13
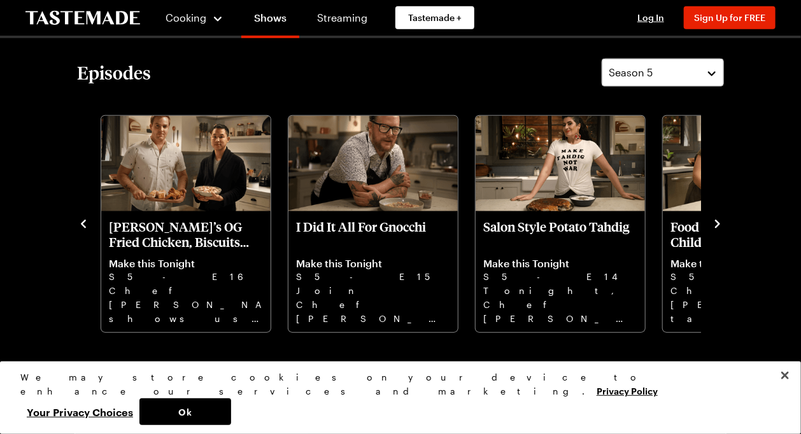
click at [78, 222] on icon "navigate to previous item" at bounding box center [83, 224] width 13 height 13
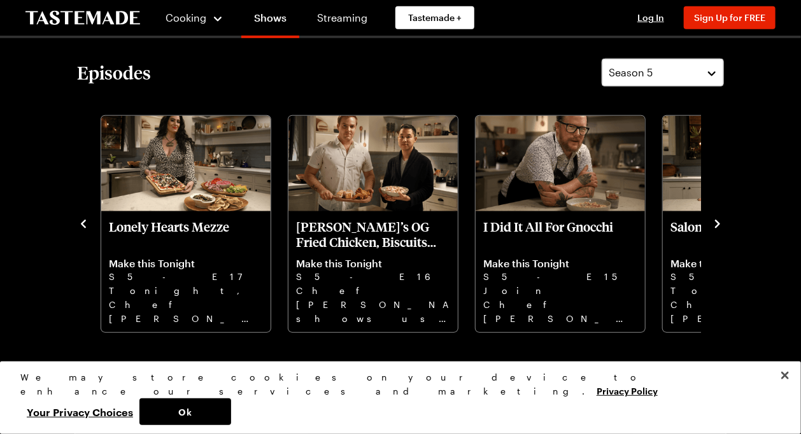
click at [78, 222] on icon "navigate to previous item" at bounding box center [83, 224] width 13 height 13
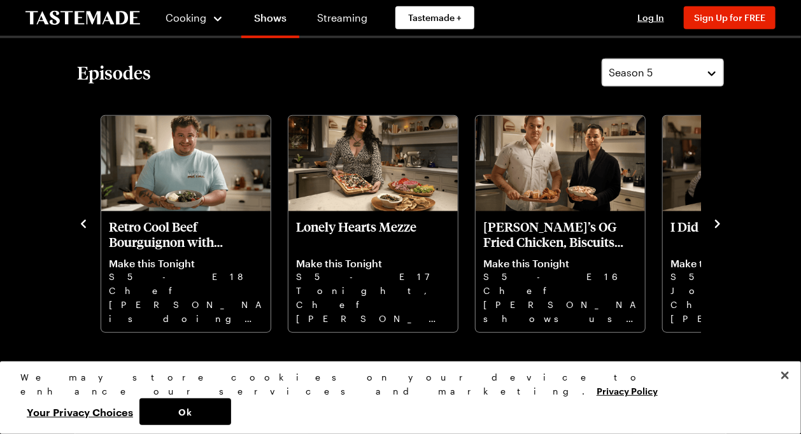
click at [78, 222] on icon "navigate to previous item" at bounding box center [83, 224] width 13 height 13
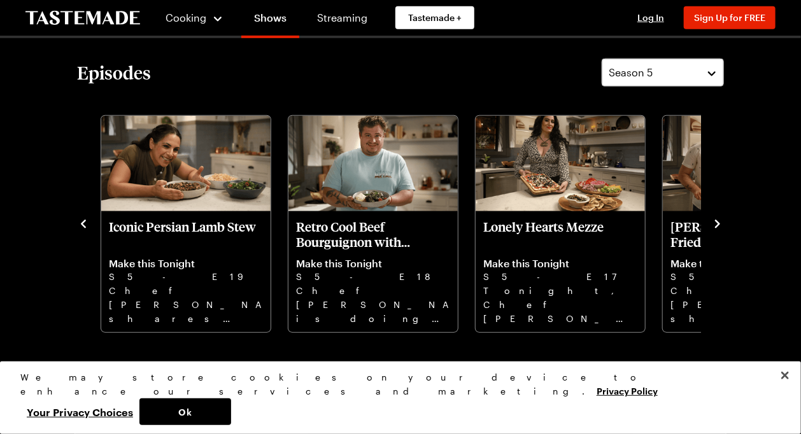
click at [78, 222] on icon "navigate to previous item" at bounding box center [83, 224] width 13 height 13
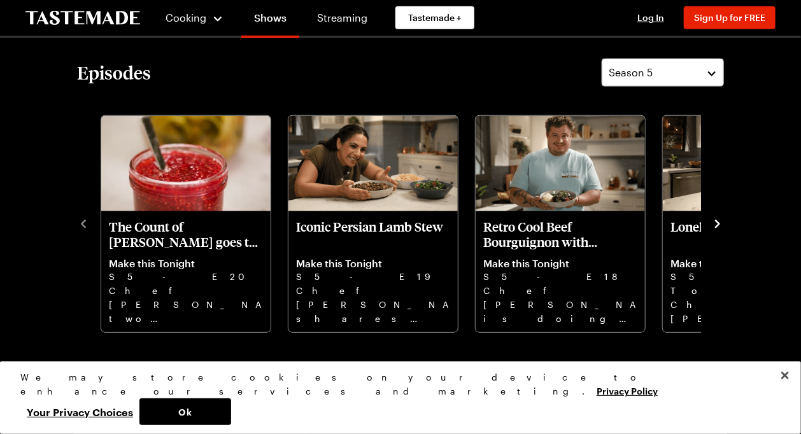
click at [718, 223] on icon "navigate to next item" at bounding box center [717, 224] width 5 height 8
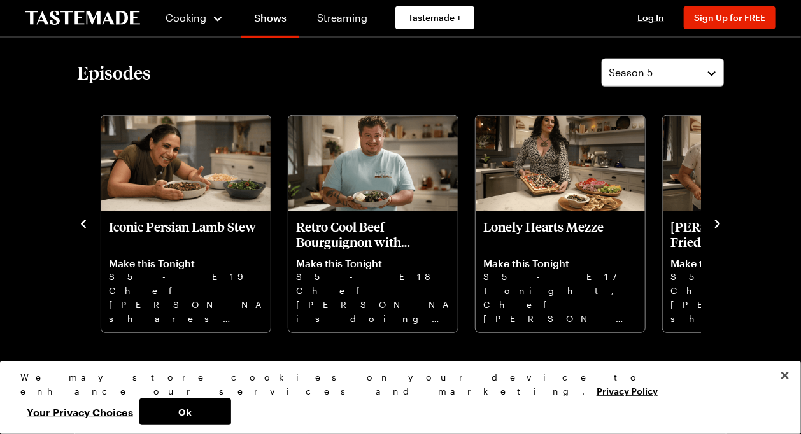
click at [718, 223] on icon "navigate to next item" at bounding box center [717, 224] width 5 height 8
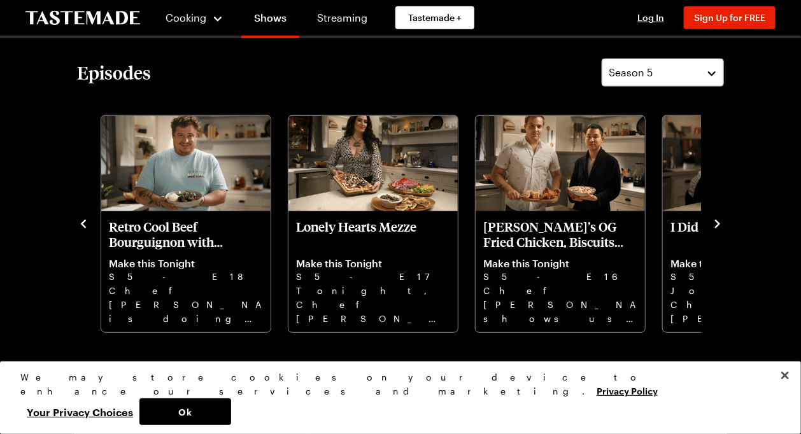
click at [718, 223] on icon "navigate to next item" at bounding box center [717, 224] width 5 height 8
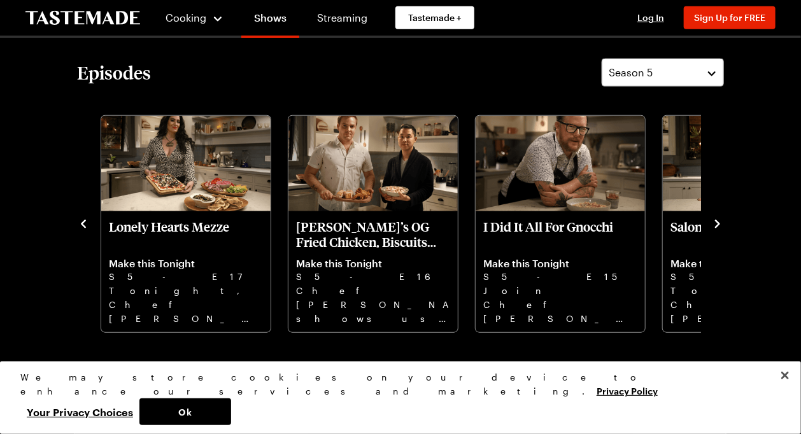
click at [718, 223] on icon "navigate to next item" at bounding box center [717, 224] width 5 height 8
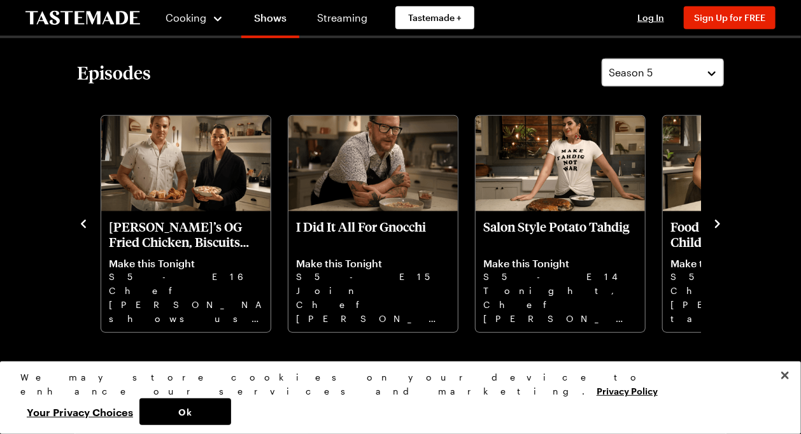
click at [718, 223] on icon "navigate to next item" at bounding box center [717, 224] width 5 height 8
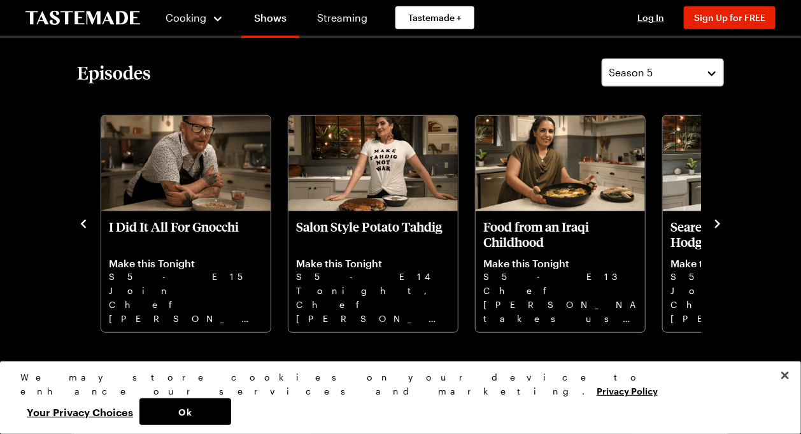
click at [718, 223] on icon "navigate to next item" at bounding box center [717, 224] width 5 height 8
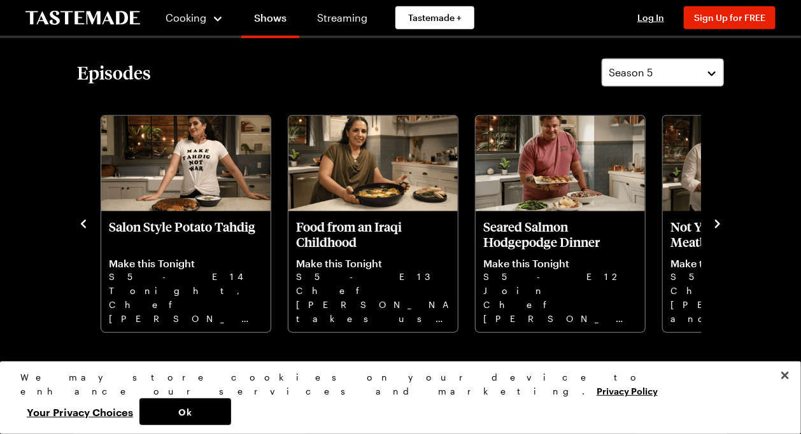
click at [718, 223] on icon "navigate to next item" at bounding box center [717, 224] width 5 height 8
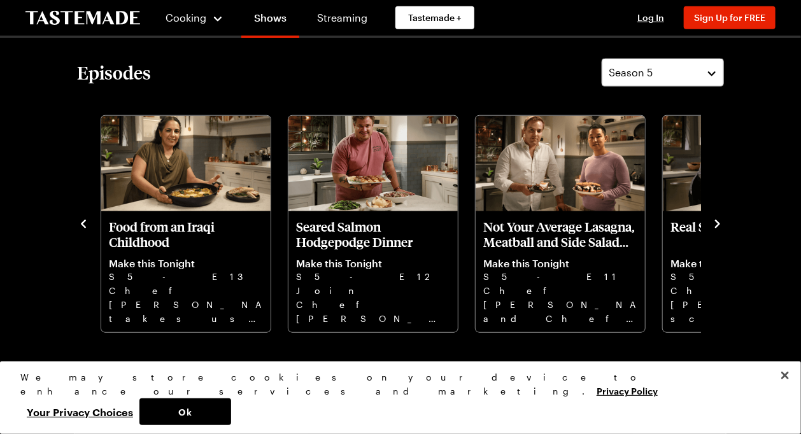
click at [718, 223] on icon "navigate to next item" at bounding box center [717, 224] width 5 height 8
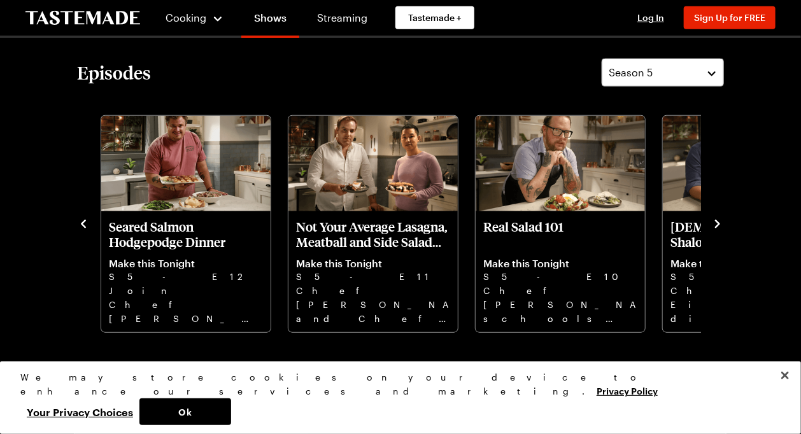
click at [718, 223] on icon "navigate to next item" at bounding box center [717, 224] width 5 height 8
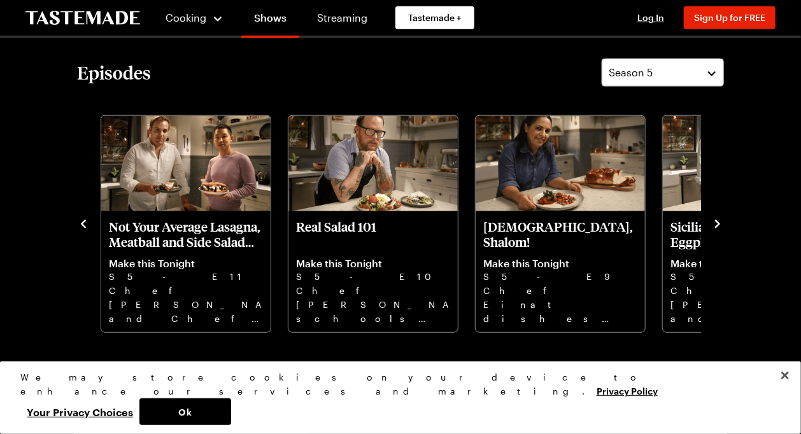
click at [718, 223] on icon "navigate to next item" at bounding box center [717, 224] width 5 height 8
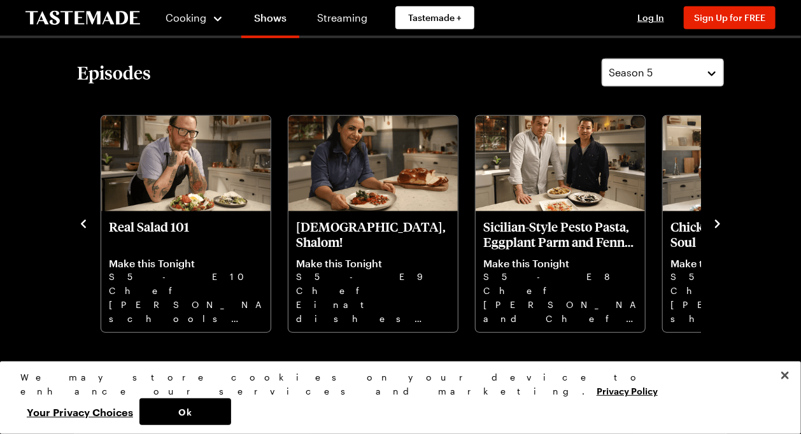
click at [718, 223] on icon "navigate to next item" at bounding box center [717, 224] width 5 height 8
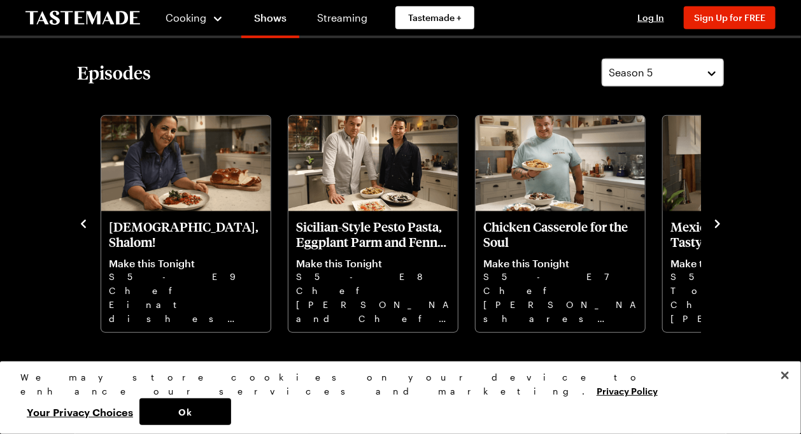
click at [718, 223] on icon "navigate to next item" at bounding box center [717, 224] width 5 height 8
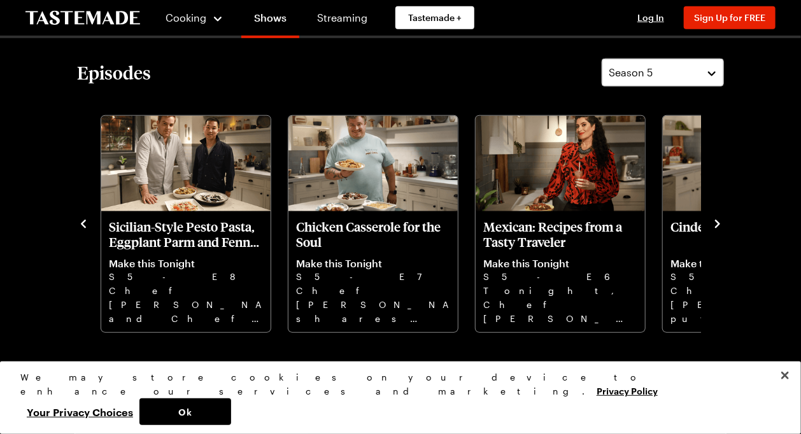
click at [718, 223] on icon "navigate to next item" at bounding box center [717, 224] width 5 height 8
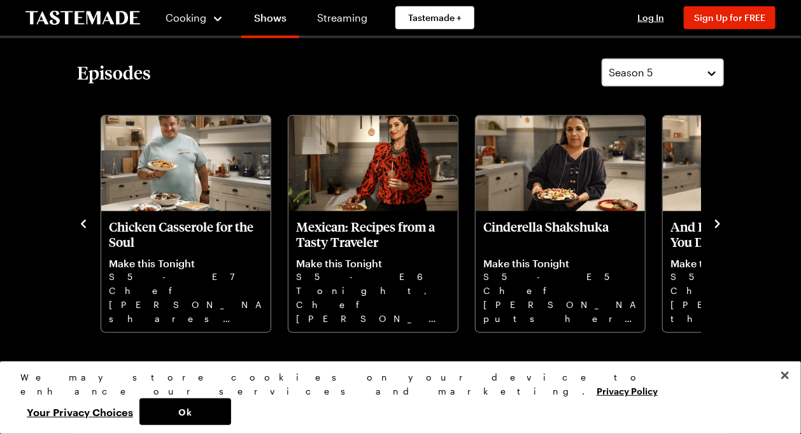
click at [718, 223] on icon "navigate to next item" at bounding box center [717, 224] width 5 height 8
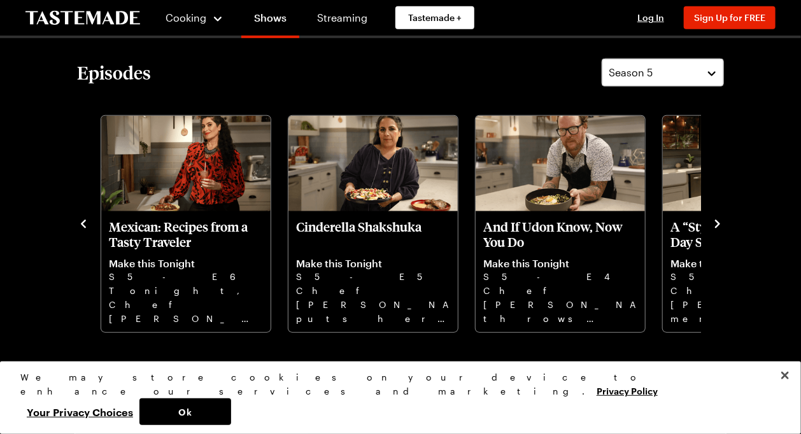
click at [718, 223] on icon "navigate to next item" at bounding box center [717, 224] width 5 height 8
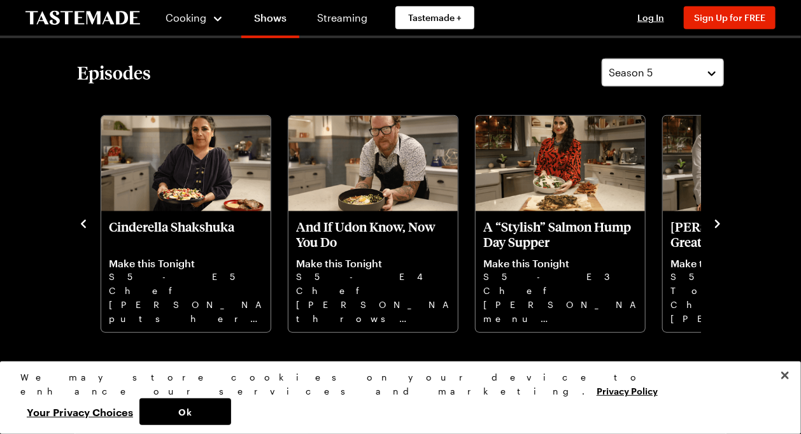
click at [718, 223] on icon "navigate to next item" at bounding box center [717, 224] width 5 height 8
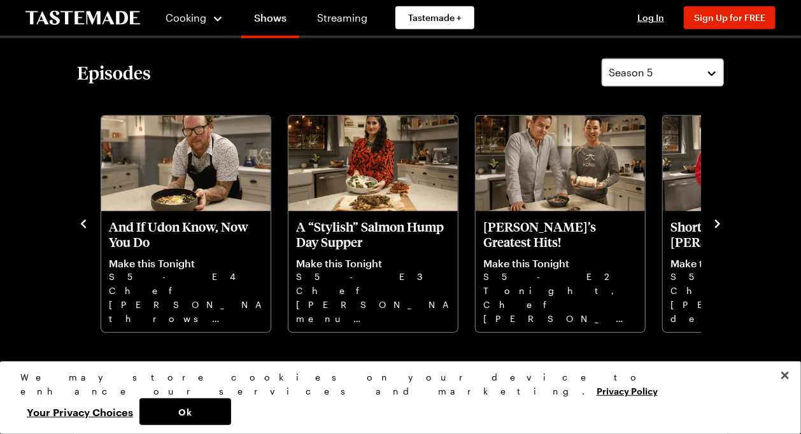
click at [718, 223] on icon "navigate to next item" at bounding box center [717, 224] width 5 height 8
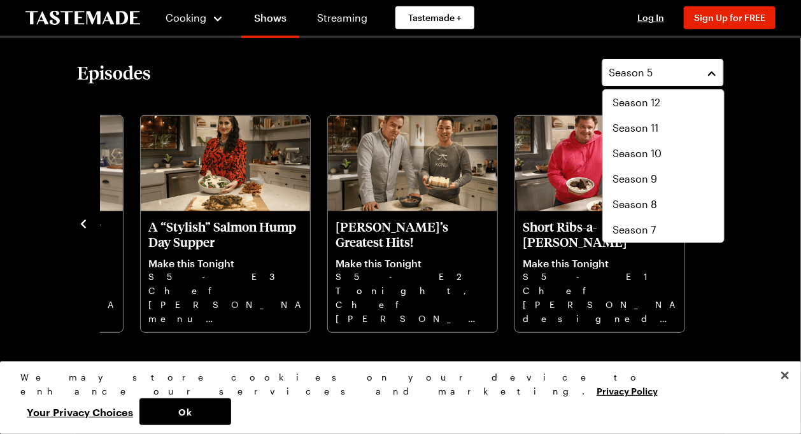
click at [709, 71] on button "Season 5" at bounding box center [663, 73] width 122 height 28
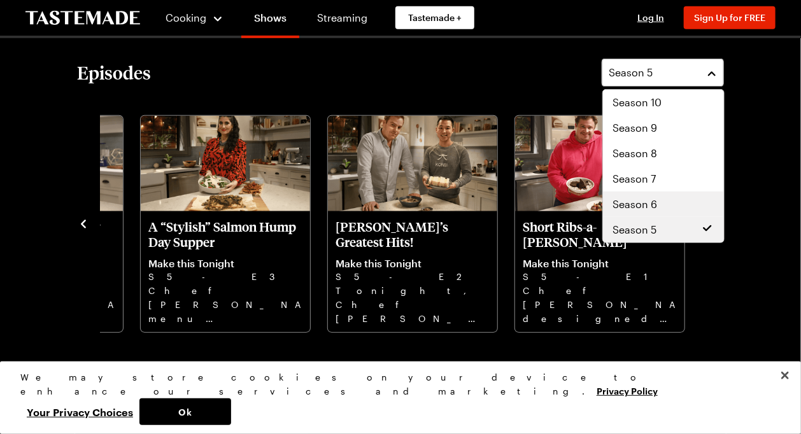
click at [682, 204] on div "Season 6" at bounding box center [663, 204] width 101 height 15
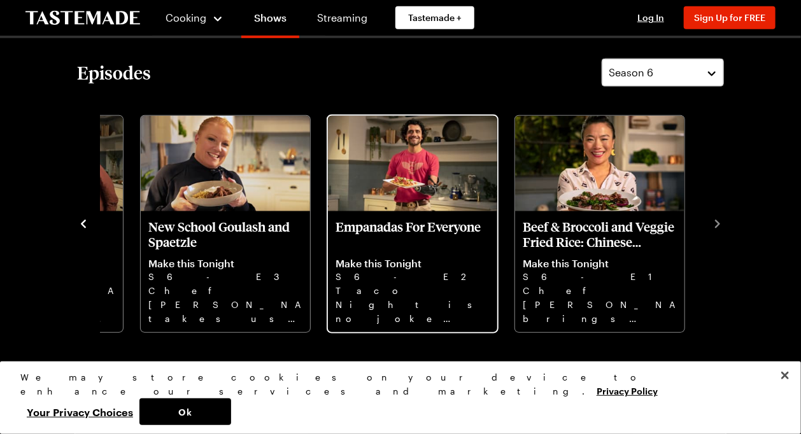
click at [707, 222] on div "From Farm to Field Make this Tonight S6 - E20 Join Chef [PERSON_NAME] as he coo…" at bounding box center [400, 223] width 647 height 222
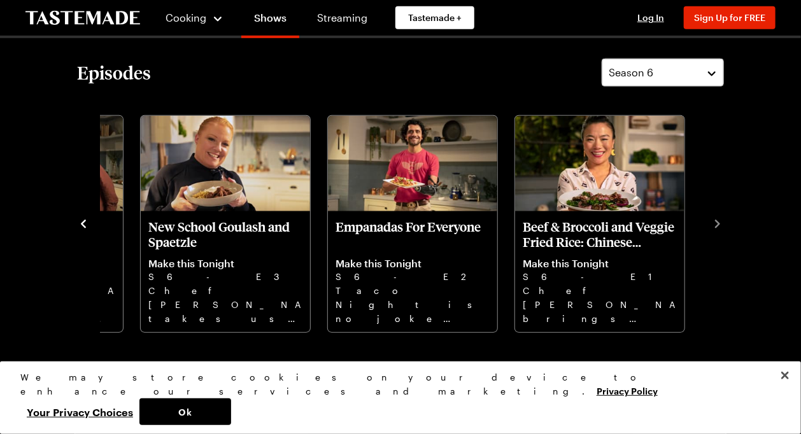
click at [80, 225] on icon "navigate to previous item" at bounding box center [83, 224] width 13 height 13
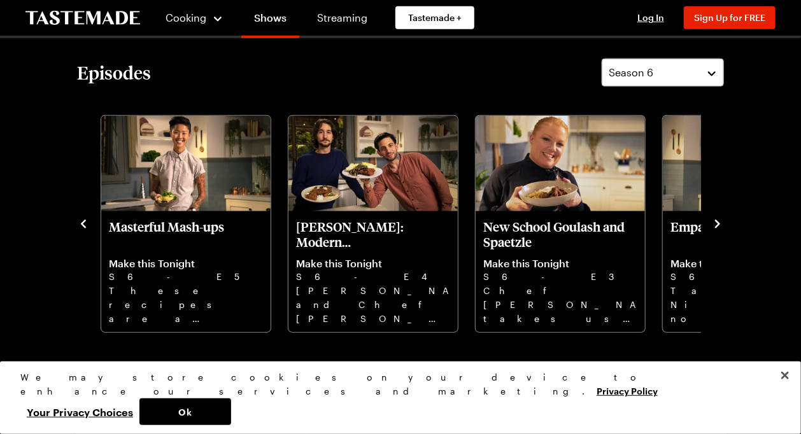
click at [84, 222] on icon "navigate to previous item" at bounding box center [83, 224] width 5 height 8
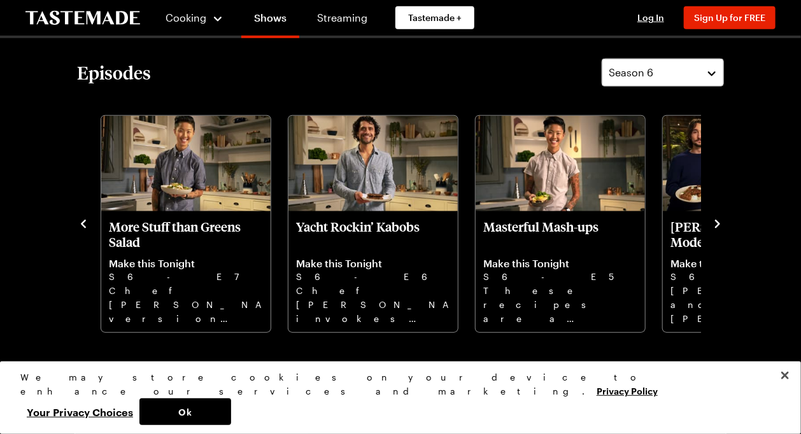
click at [84, 222] on icon "navigate to previous item" at bounding box center [83, 224] width 5 height 8
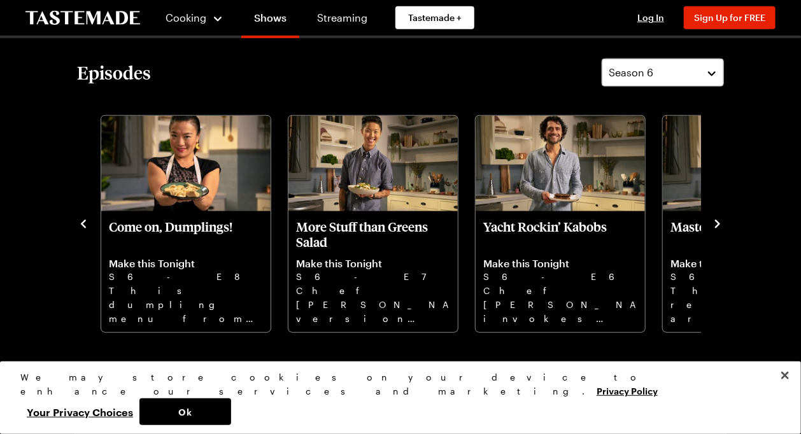
click at [84, 222] on icon "navigate to previous item" at bounding box center [83, 224] width 5 height 8
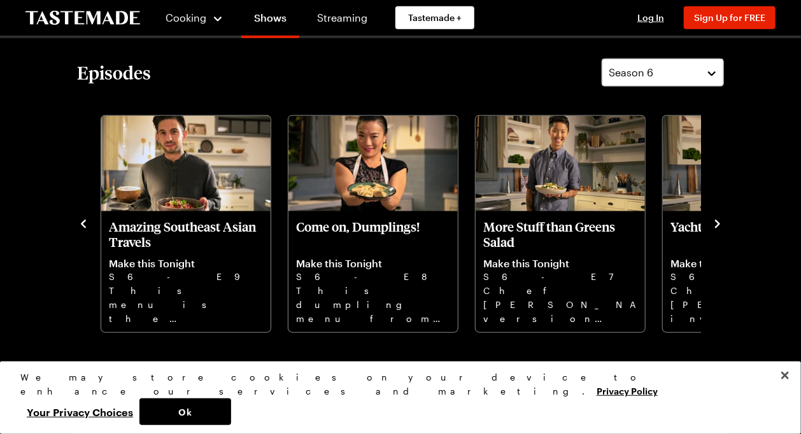
click at [84, 222] on icon "navigate to previous item" at bounding box center [83, 224] width 5 height 8
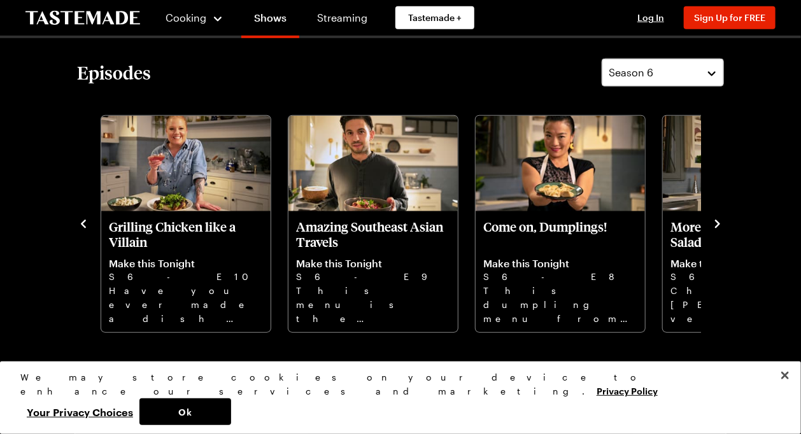
click at [84, 222] on icon "navigate to previous item" at bounding box center [83, 224] width 5 height 8
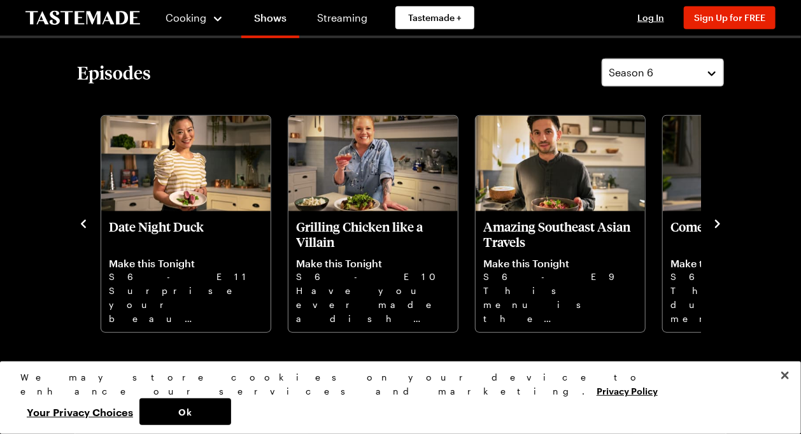
click at [84, 222] on icon "navigate to previous item" at bounding box center [83, 224] width 5 height 8
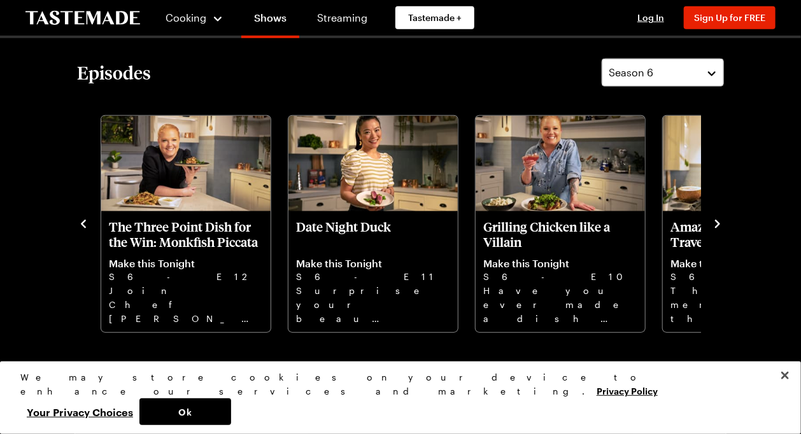
click at [84, 222] on icon "navigate to previous item" at bounding box center [83, 224] width 5 height 8
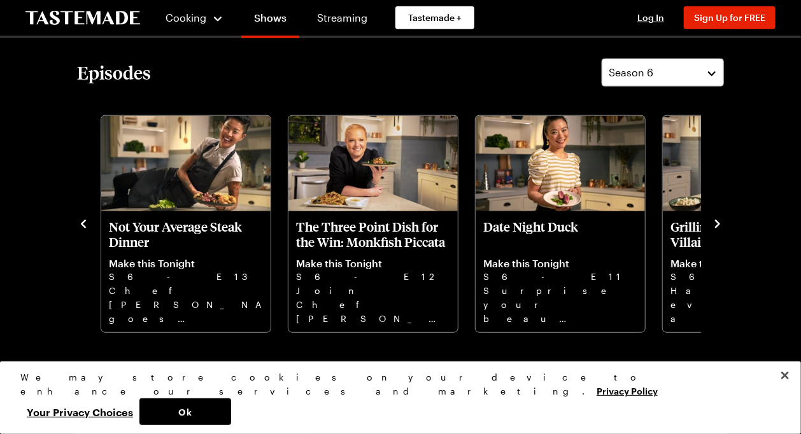
click at [84, 222] on icon "navigate to previous item" at bounding box center [83, 224] width 5 height 8
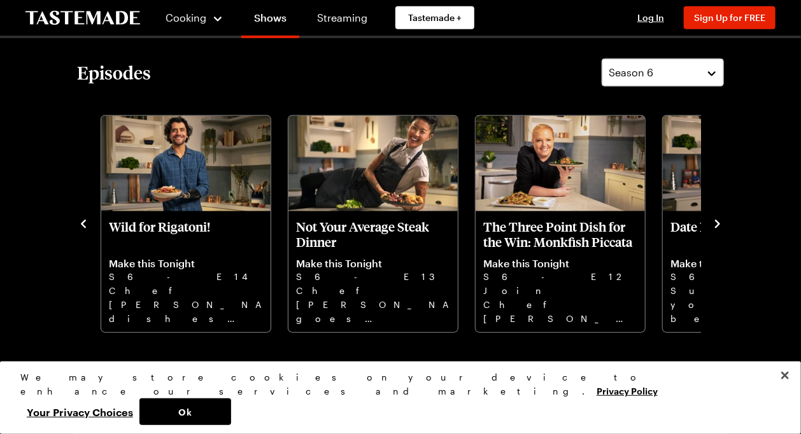
click at [84, 222] on icon "navigate to previous item" at bounding box center [83, 224] width 5 height 8
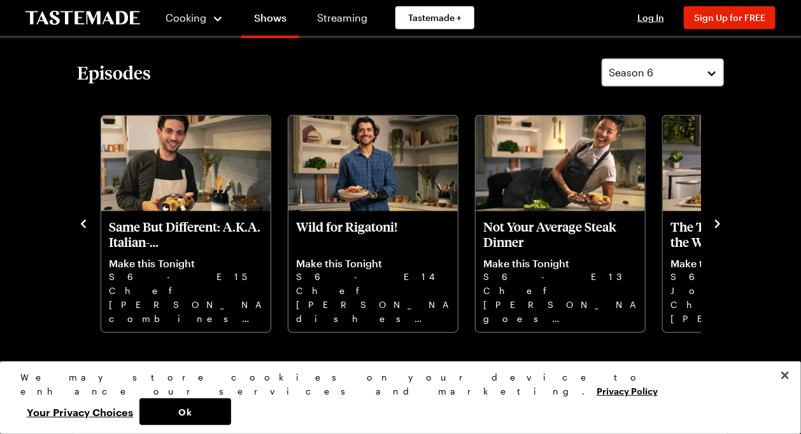
click at [84, 222] on icon "navigate to previous item" at bounding box center [83, 224] width 5 height 8
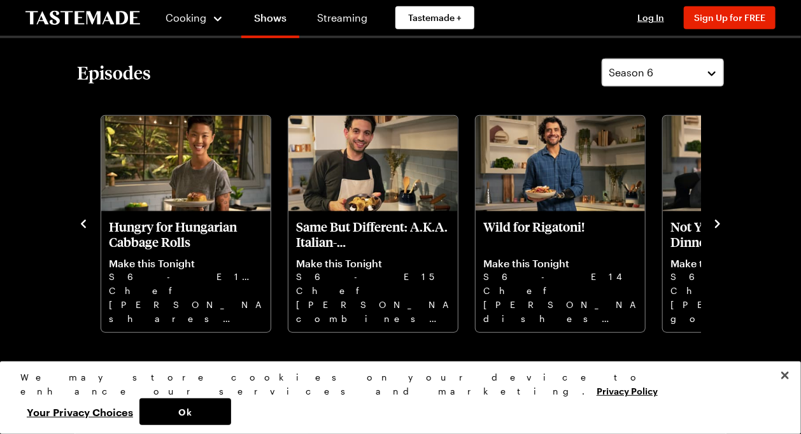
click at [84, 222] on icon "navigate to previous item" at bounding box center [83, 224] width 5 height 8
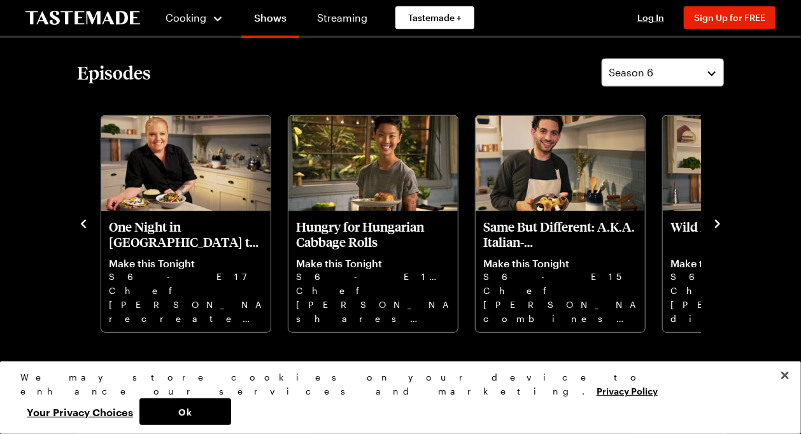
click at [84, 222] on icon "navigate to previous item" at bounding box center [83, 224] width 5 height 8
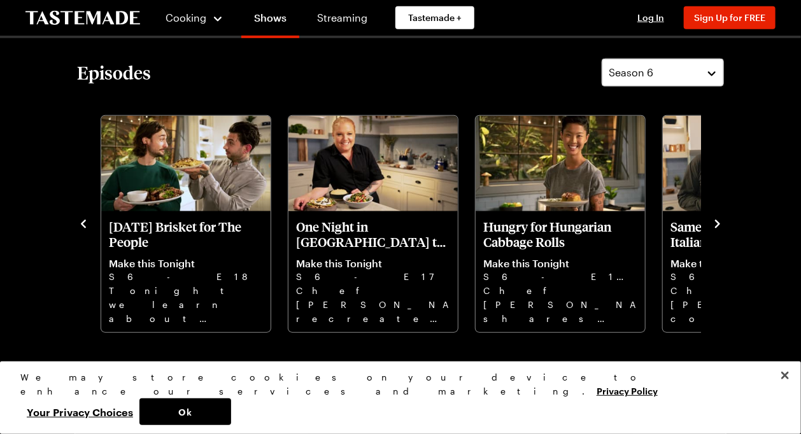
click at [84, 222] on icon "navigate to previous item" at bounding box center [83, 224] width 5 height 8
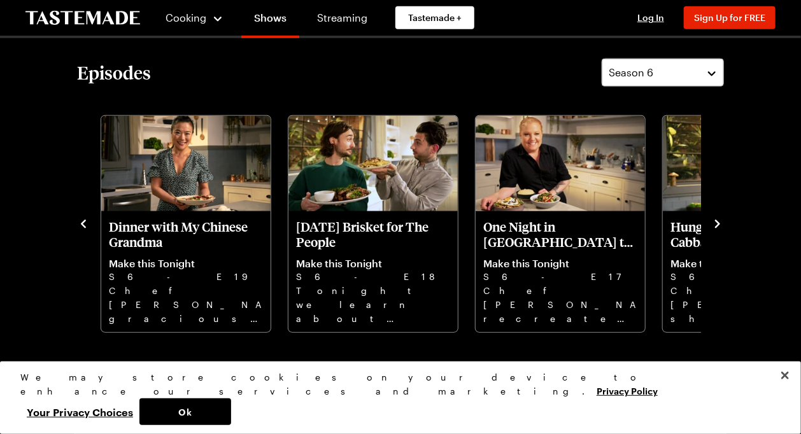
click at [84, 222] on icon "navigate to previous item" at bounding box center [83, 224] width 5 height 8
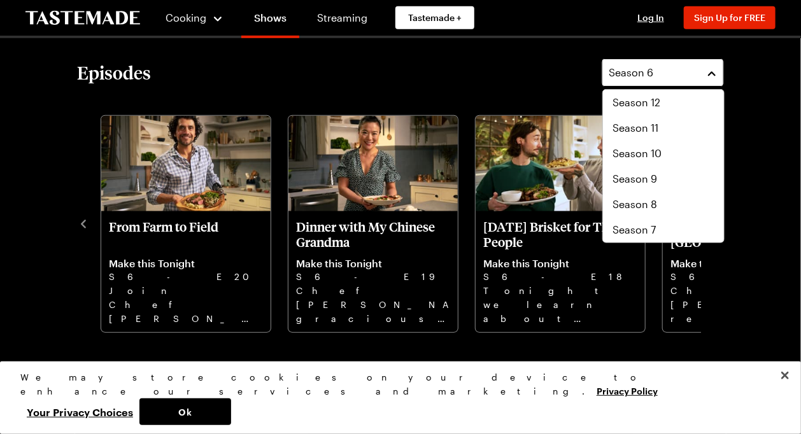
click at [712, 69] on button "Season 6" at bounding box center [663, 73] width 122 height 28
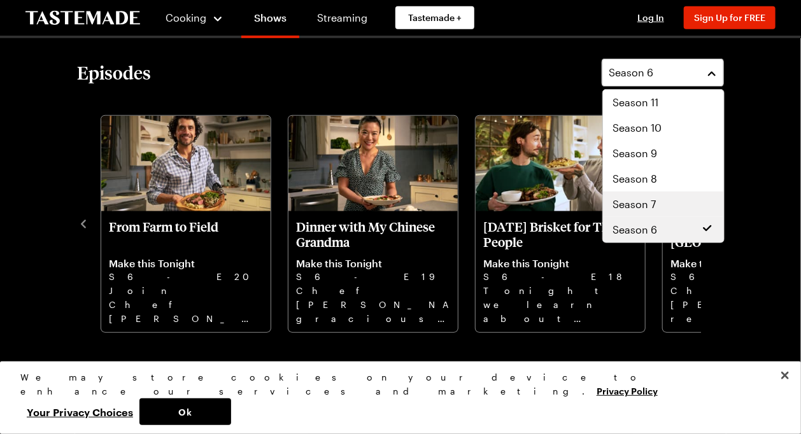
click at [656, 201] on div "Season 7" at bounding box center [663, 204] width 101 height 15
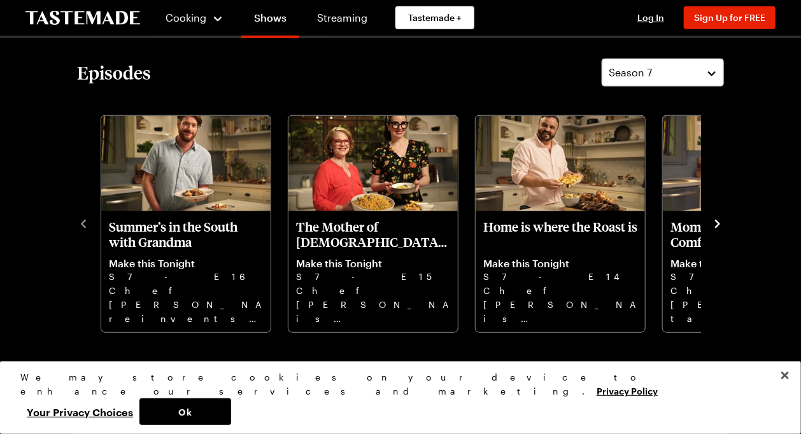
click at [722, 223] on icon "navigate to next item" at bounding box center [717, 224] width 13 height 13
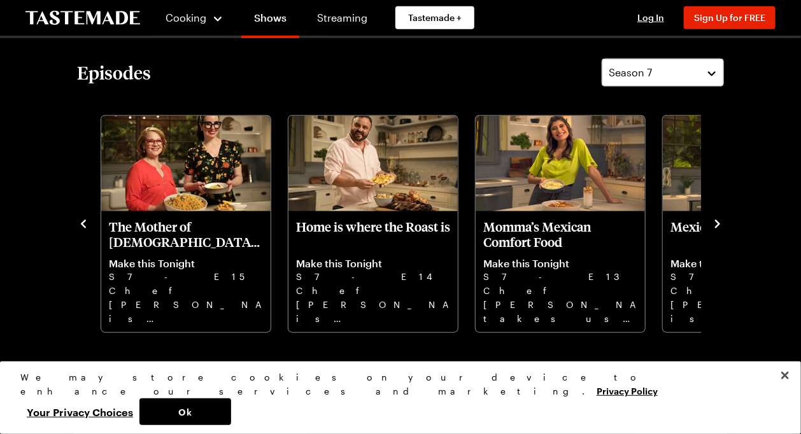
click at [722, 223] on icon "navigate to next item" at bounding box center [717, 224] width 13 height 13
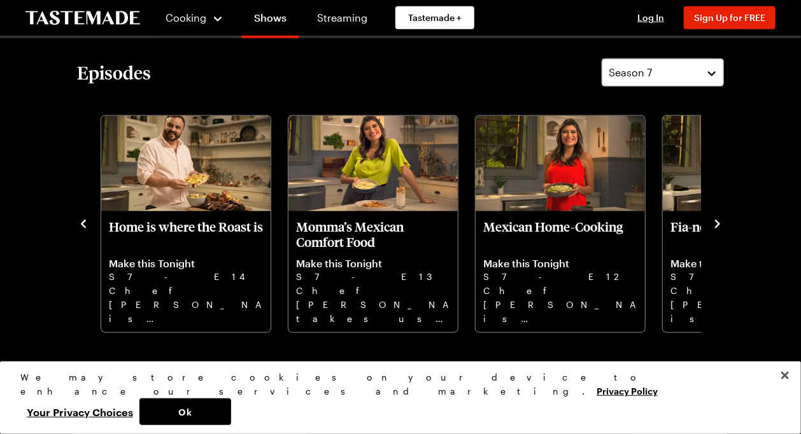
click at [722, 223] on icon "navigate to next item" at bounding box center [717, 224] width 13 height 13
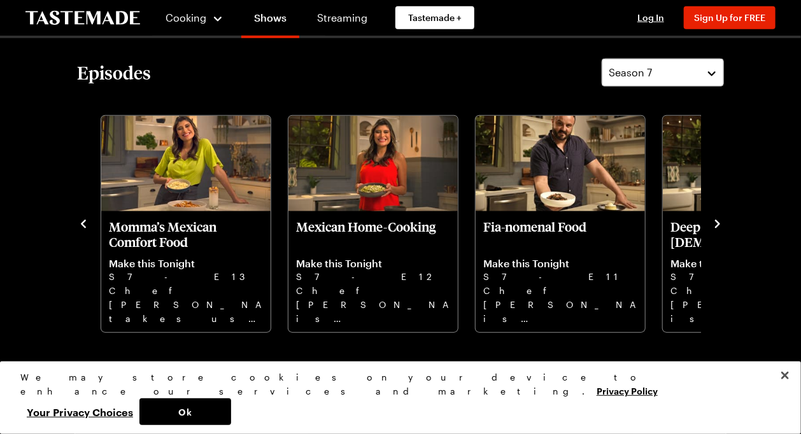
click at [722, 223] on icon "navigate to next item" at bounding box center [717, 224] width 13 height 13
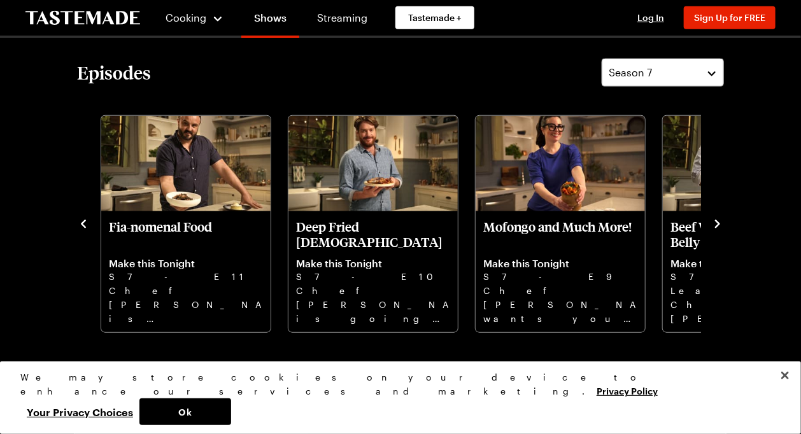
click at [722, 223] on icon "navigate to next item" at bounding box center [717, 224] width 13 height 13
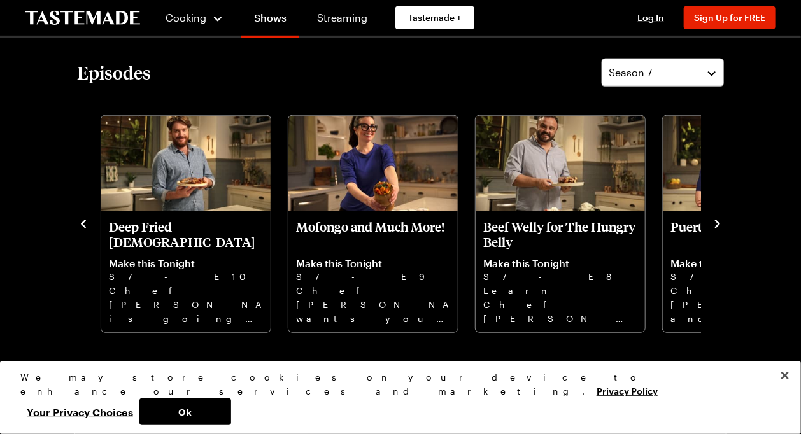
click at [722, 223] on icon "navigate to next item" at bounding box center [717, 224] width 13 height 13
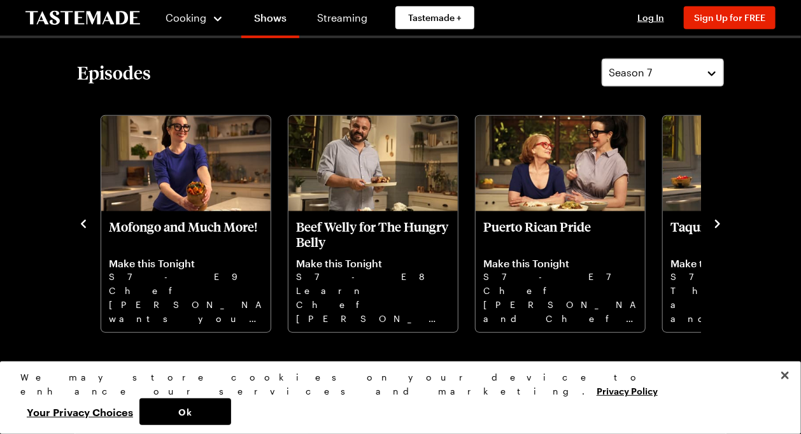
click at [722, 223] on icon "navigate to next item" at bounding box center [717, 224] width 13 height 13
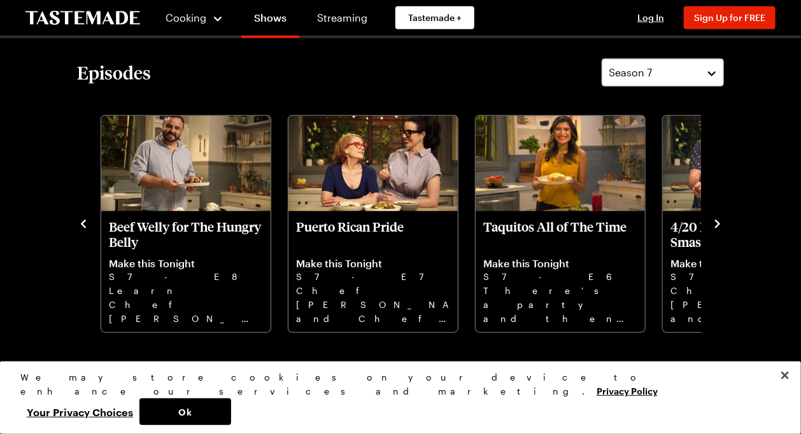
click at [722, 223] on icon "navigate to next item" at bounding box center [717, 224] width 13 height 13
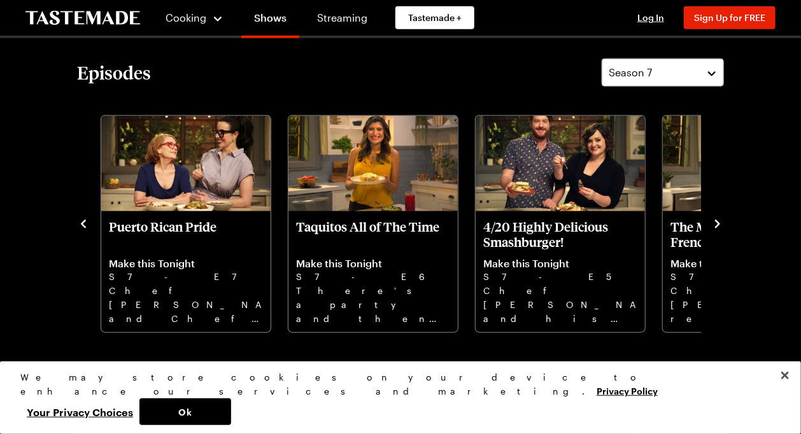
click at [722, 223] on icon "navigate to next item" at bounding box center [717, 224] width 13 height 13
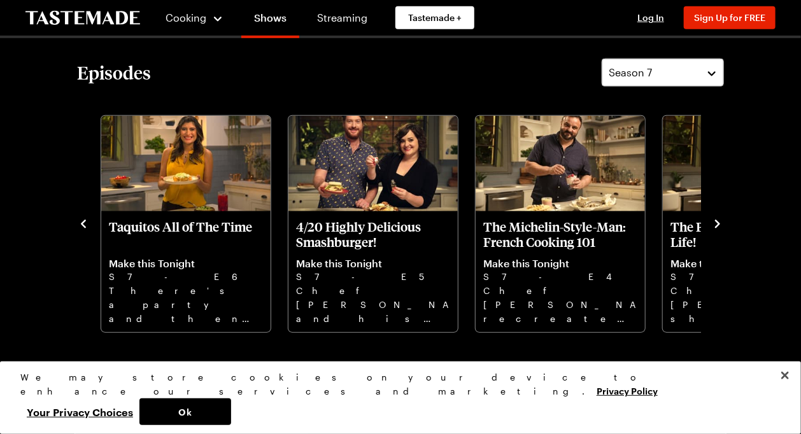
click at [722, 223] on icon "navigate to next item" at bounding box center [717, 224] width 13 height 13
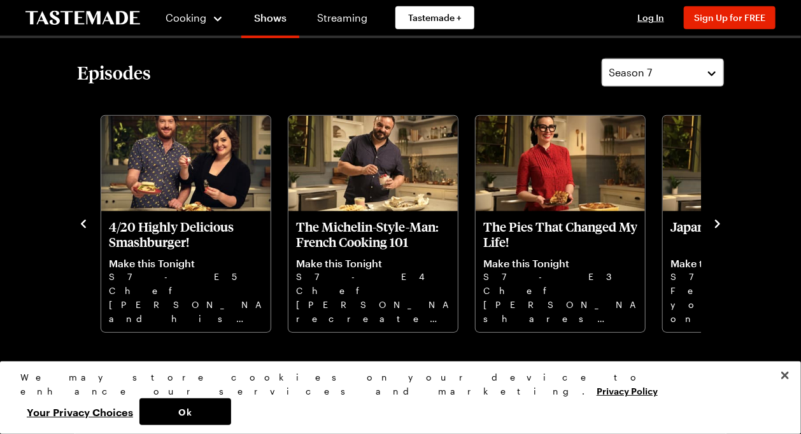
click at [722, 223] on icon "navigate to next item" at bounding box center [717, 224] width 13 height 13
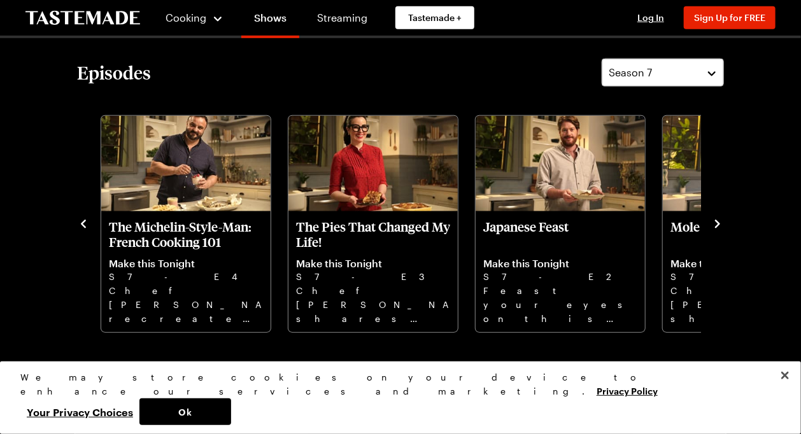
click at [722, 223] on icon "navigate to next item" at bounding box center [717, 224] width 13 height 13
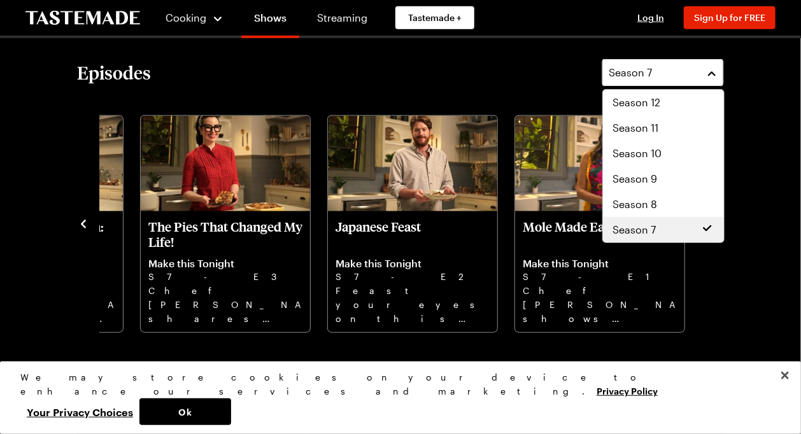
click at [710, 69] on button "Season 7" at bounding box center [663, 73] width 122 height 28
click at [681, 203] on div "Season 8" at bounding box center [663, 204] width 101 height 15
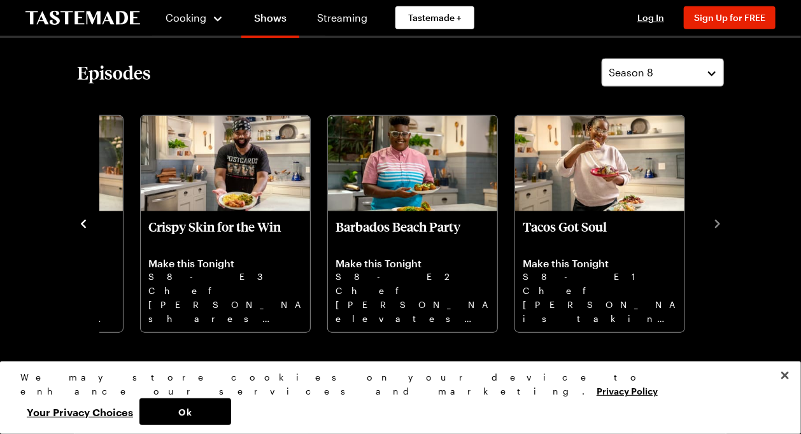
click at [83, 227] on icon "navigate to previous item" at bounding box center [83, 224] width 13 height 13
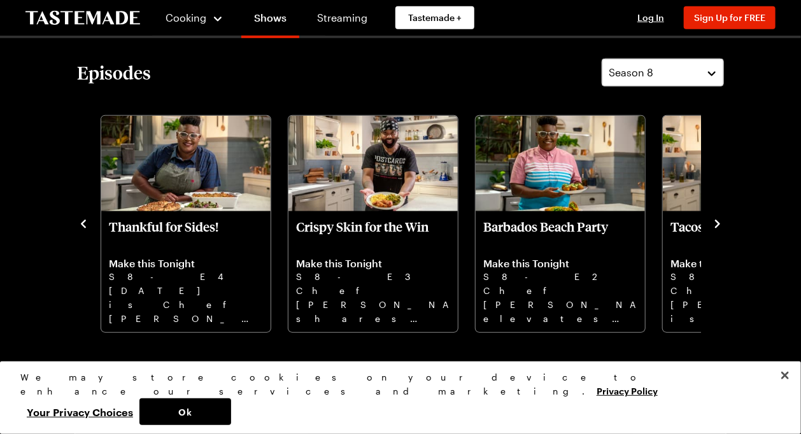
click at [83, 225] on icon "navigate to previous item" at bounding box center [83, 224] width 5 height 8
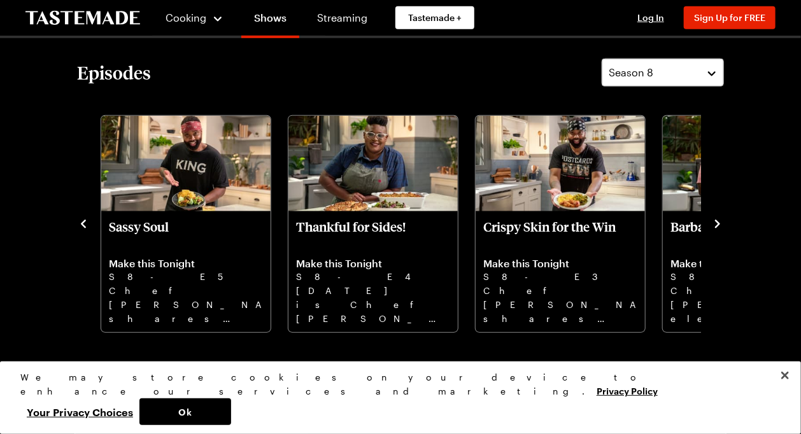
click at [83, 225] on icon "navigate to previous item" at bounding box center [83, 224] width 5 height 8
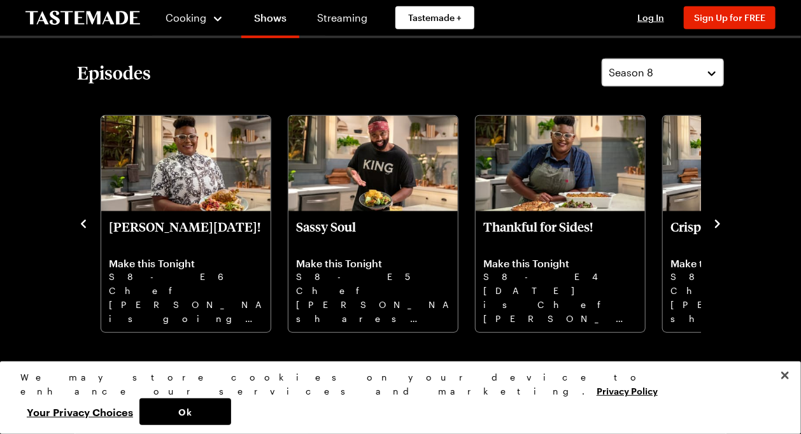
click at [83, 225] on icon "navigate to previous item" at bounding box center [83, 224] width 5 height 8
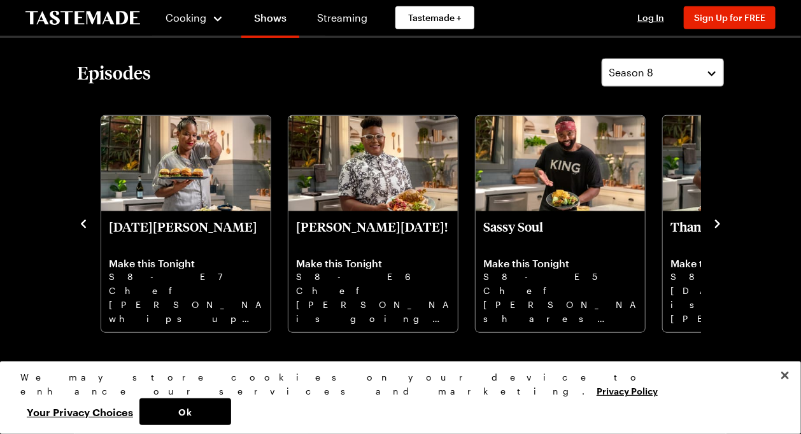
click at [83, 225] on icon "navigate to previous item" at bounding box center [83, 224] width 5 height 8
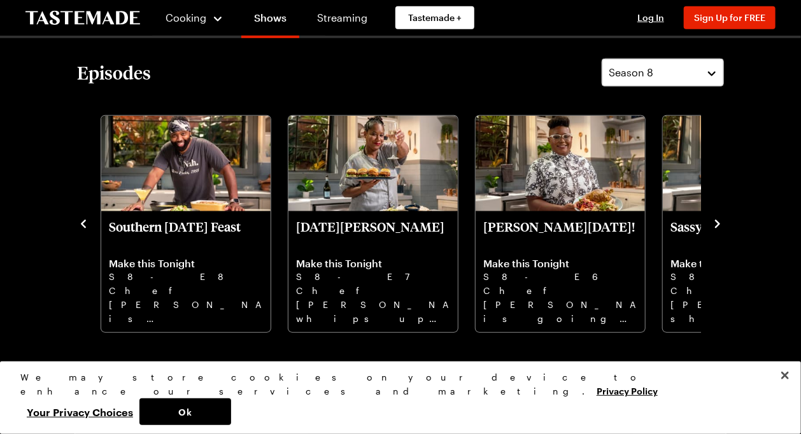
click at [83, 225] on icon "navigate to previous item" at bounding box center [83, 224] width 5 height 8
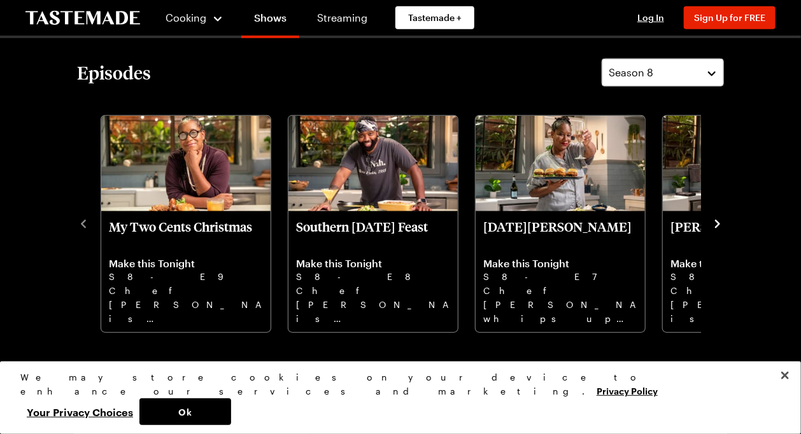
click at [718, 218] on icon "navigate to next item" at bounding box center [717, 224] width 13 height 13
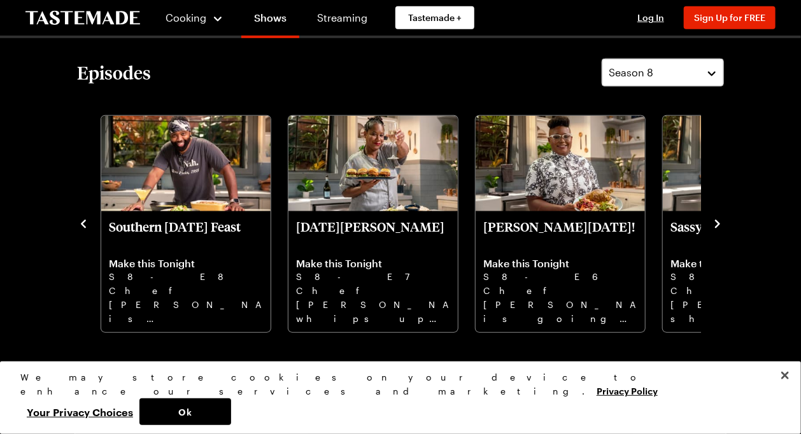
click at [718, 218] on icon "navigate to next item" at bounding box center [717, 224] width 13 height 13
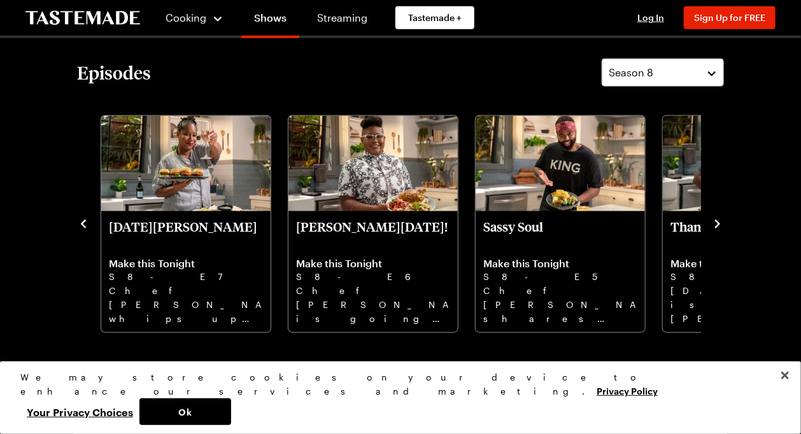
click at [718, 218] on icon "navigate to next item" at bounding box center [717, 224] width 13 height 13
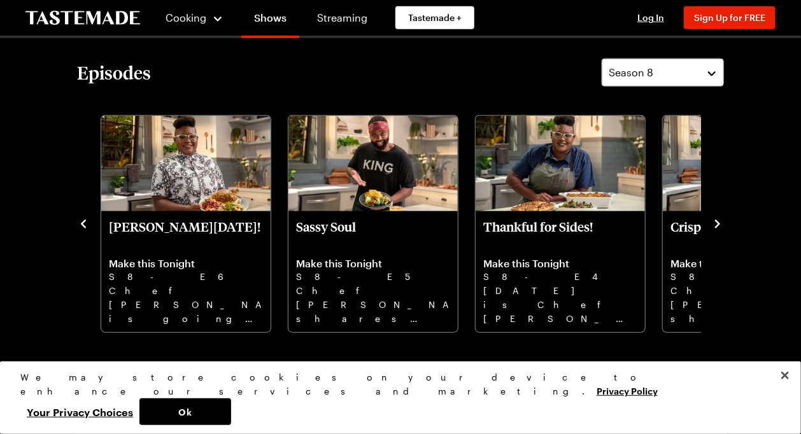
click at [718, 218] on icon "navigate to next item" at bounding box center [717, 224] width 13 height 13
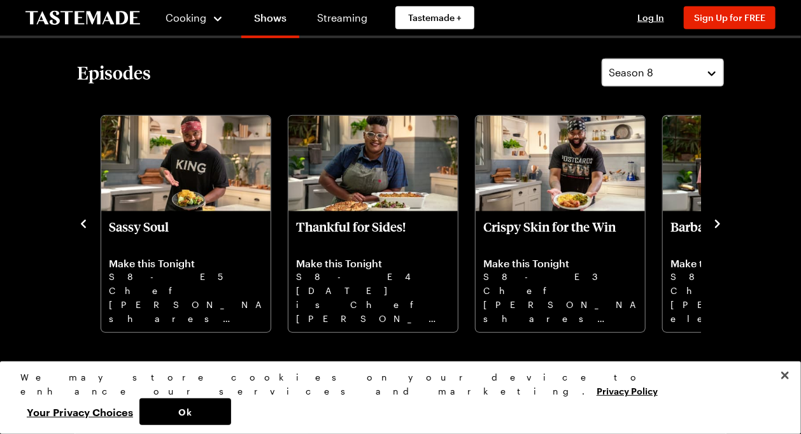
click at [718, 218] on icon "navigate to next item" at bounding box center [717, 224] width 13 height 13
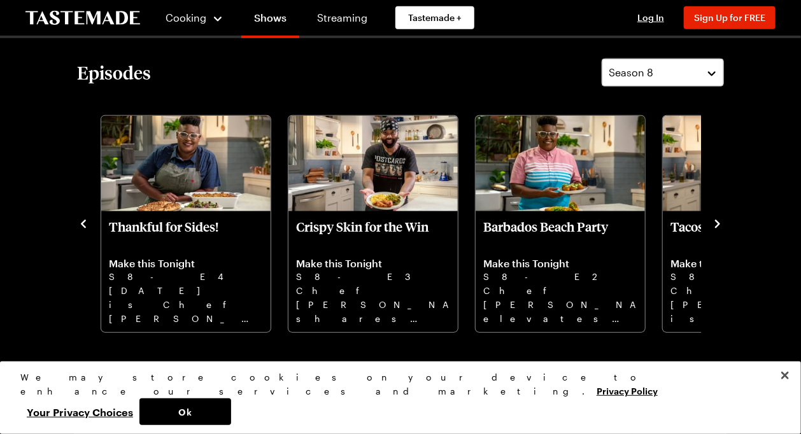
click at [718, 218] on icon "navigate to next item" at bounding box center [717, 224] width 13 height 13
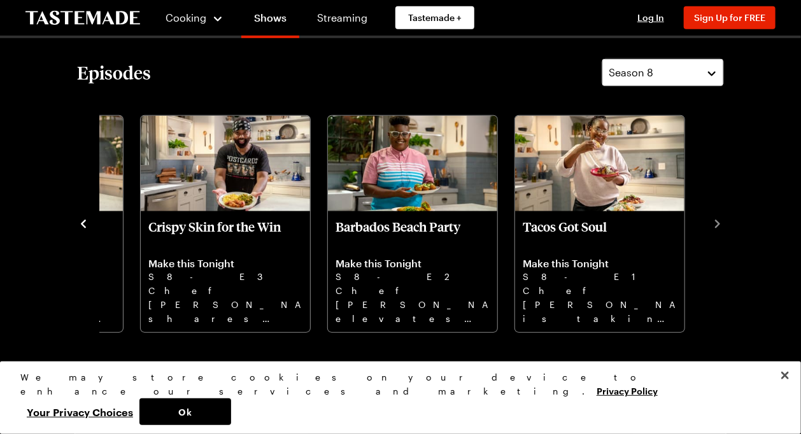
click at [708, 67] on button "Season 8" at bounding box center [663, 73] width 122 height 28
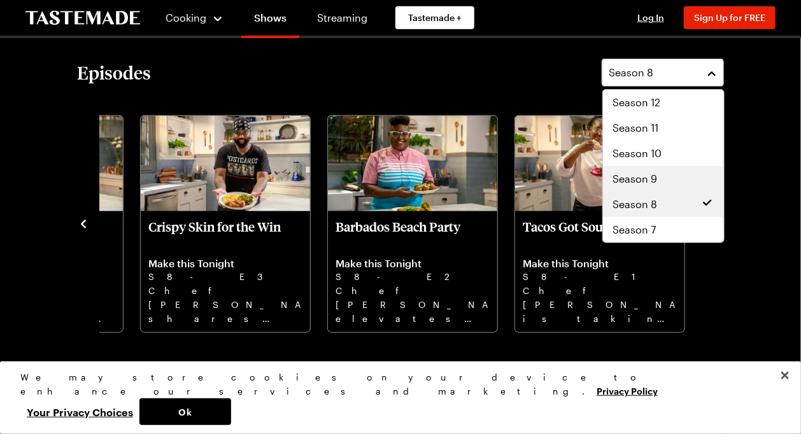
click at [679, 177] on div "Season 9" at bounding box center [663, 178] width 101 height 15
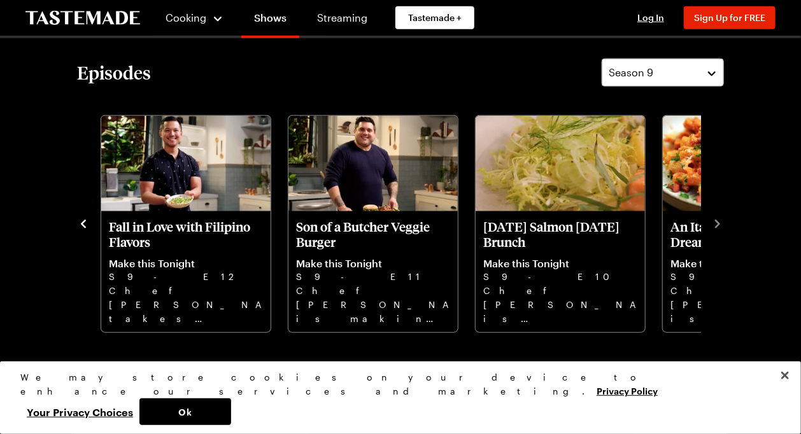
click at [85, 223] on icon "navigate to previous item" at bounding box center [83, 224] width 13 height 13
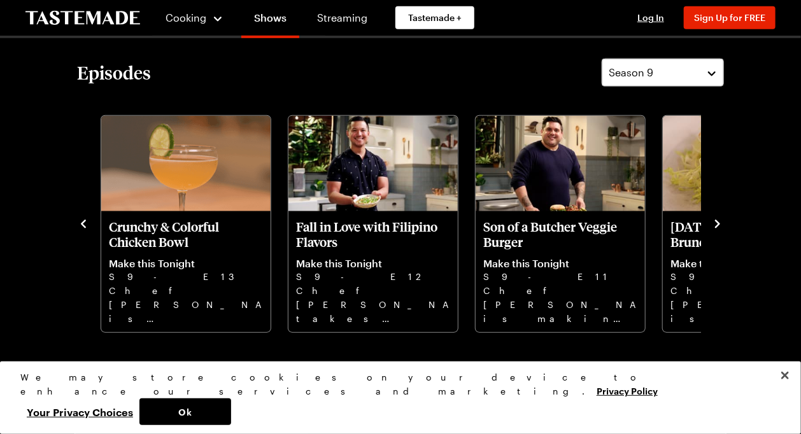
click at [85, 223] on icon "navigate to previous item" at bounding box center [83, 224] width 13 height 13
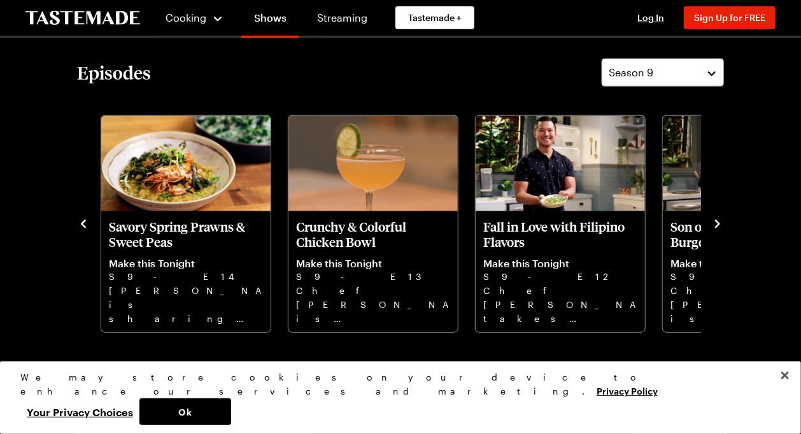
click at [85, 223] on icon "navigate to previous item" at bounding box center [83, 224] width 13 height 13
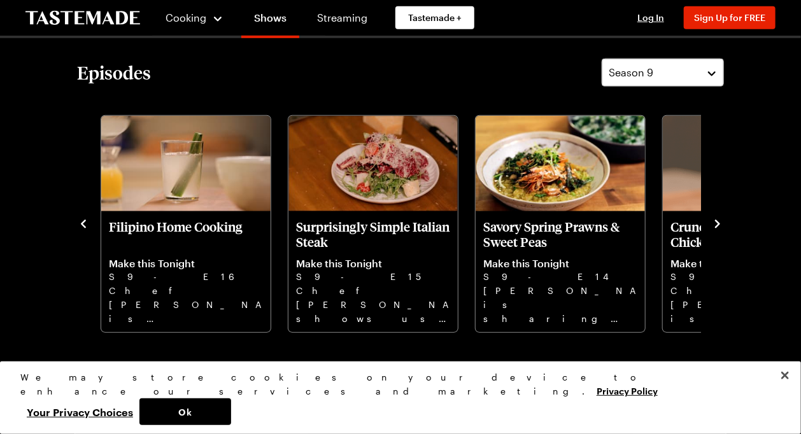
click at [85, 223] on icon "navigate to previous item" at bounding box center [83, 224] width 13 height 13
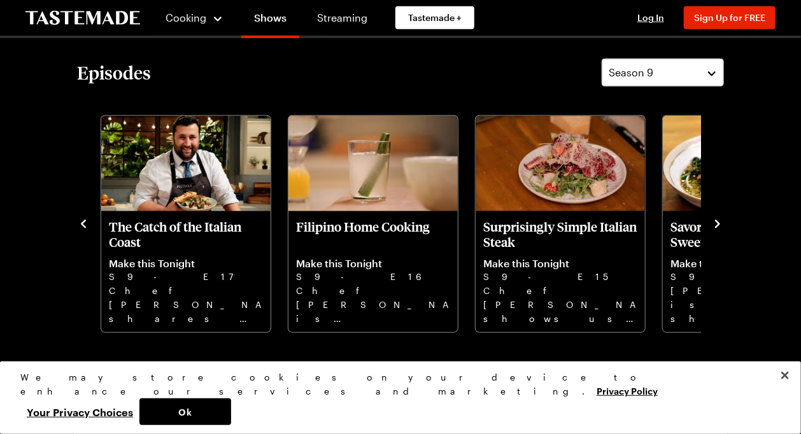
click at [85, 223] on icon "navigate to previous item" at bounding box center [83, 224] width 13 height 13
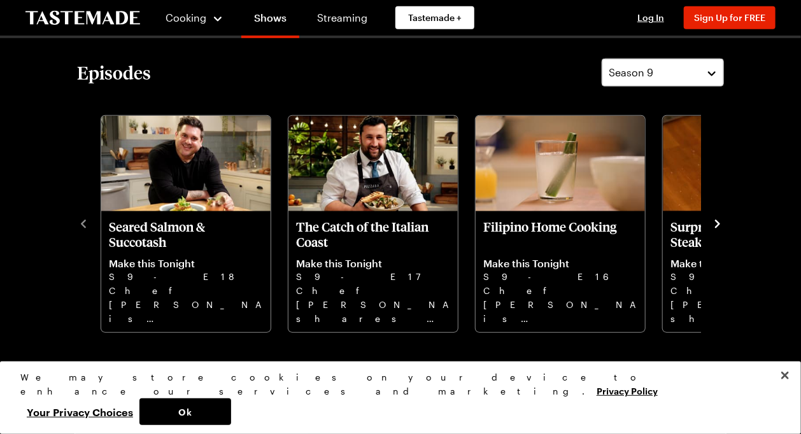
click at [722, 219] on icon "navigate to next item" at bounding box center [717, 224] width 13 height 13
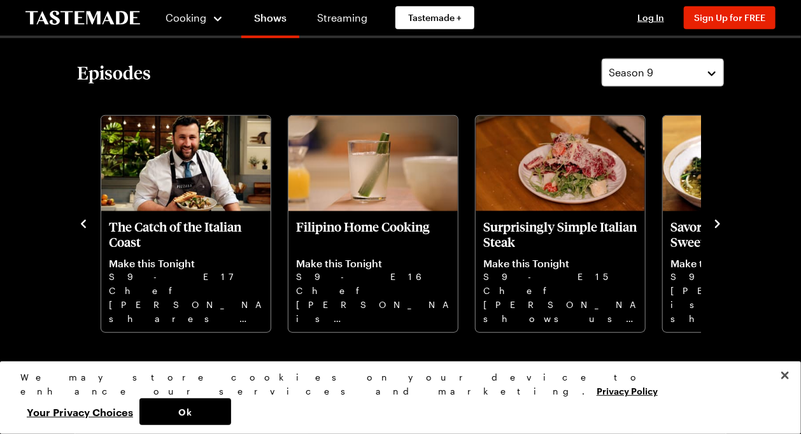
click at [722, 221] on icon "navigate to next item" at bounding box center [717, 224] width 13 height 13
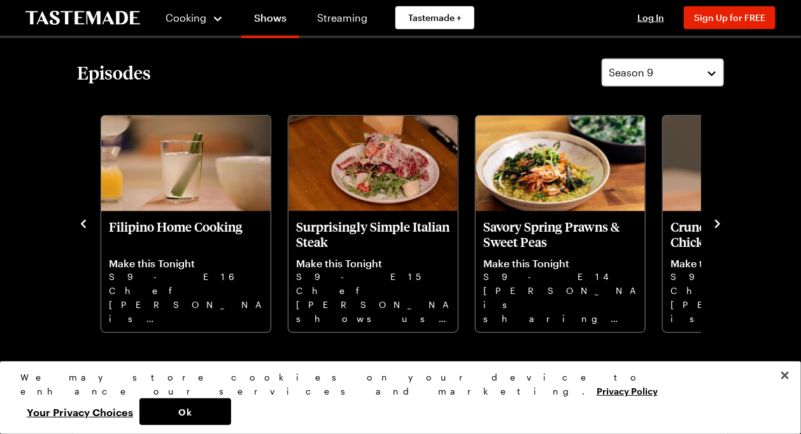
click at [722, 221] on icon "navigate to next item" at bounding box center [717, 224] width 13 height 13
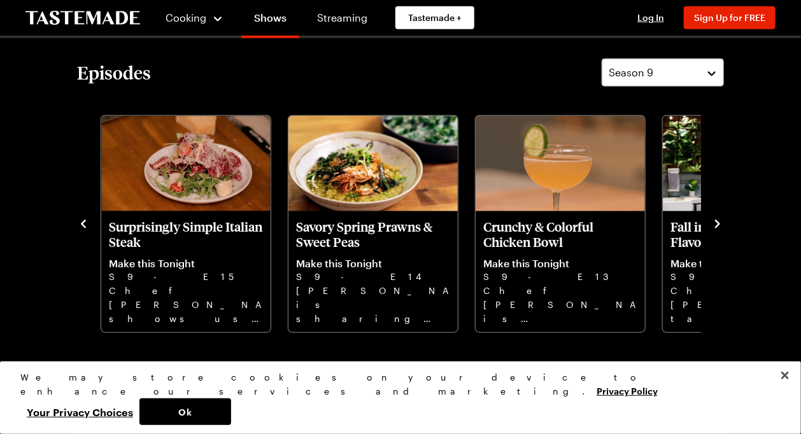
click at [722, 221] on icon "navigate to next item" at bounding box center [717, 224] width 13 height 13
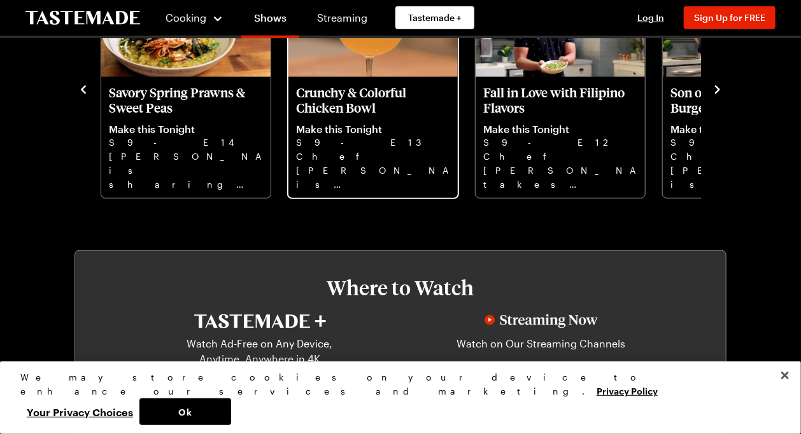
scroll to position [336, 0]
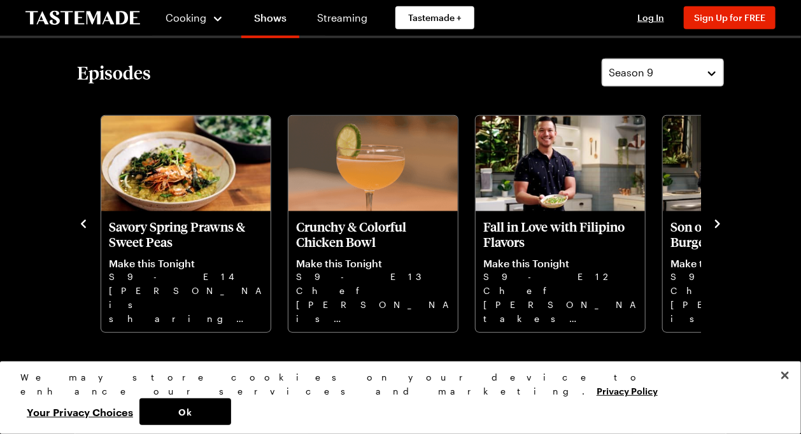
click at [717, 223] on icon "navigate to next item" at bounding box center [717, 224] width 13 height 13
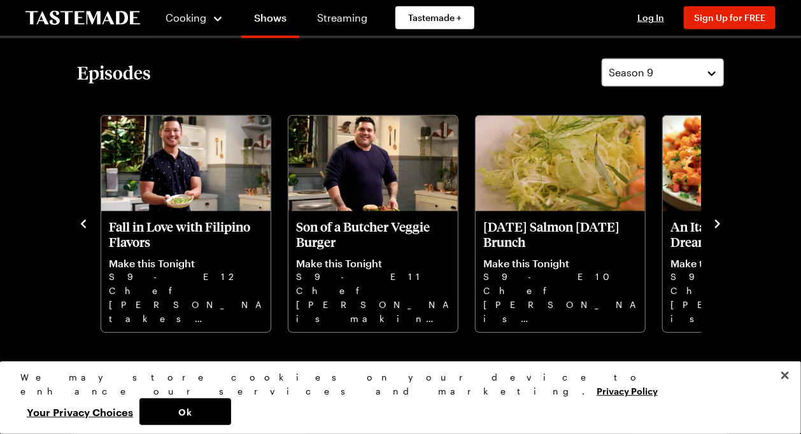
click at [717, 223] on icon "navigate to next item" at bounding box center [717, 224] width 13 height 13
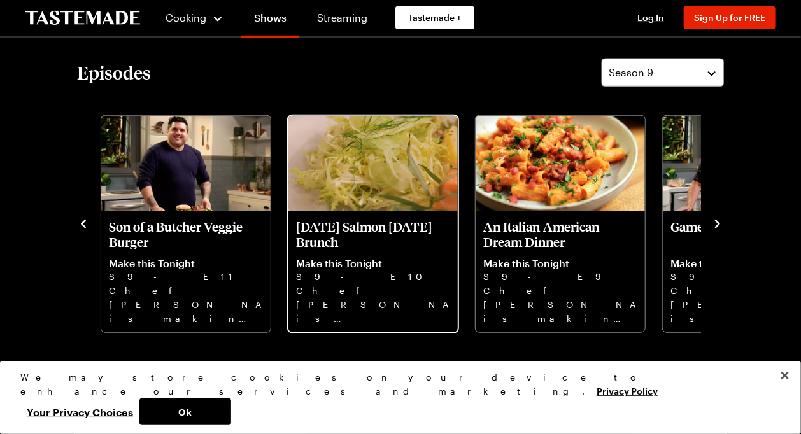
click at [337, 227] on p "[DATE] Salmon [DATE] Brunch" at bounding box center [373, 234] width 154 height 31
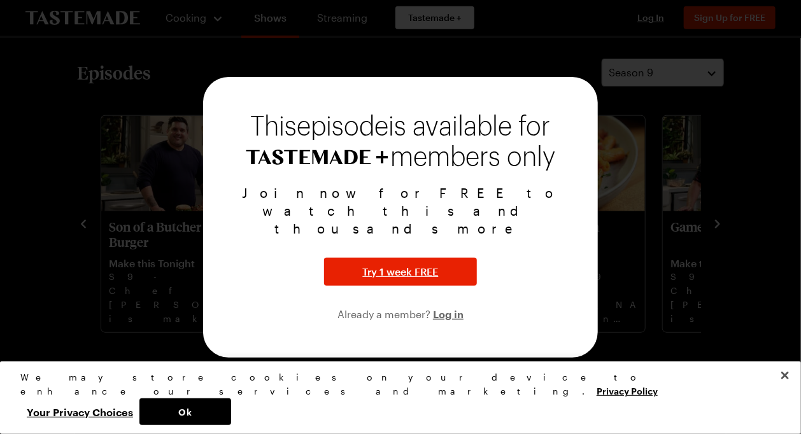
click at [619, 236] on div at bounding box center [400, 217] width 801 height 434
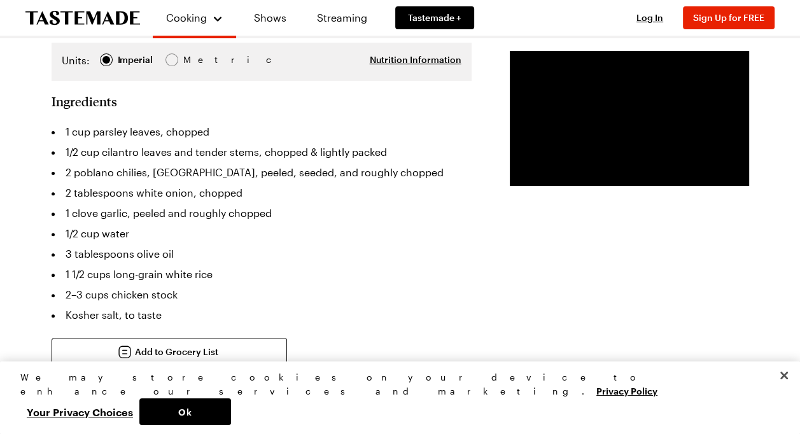
scroll to position [336, 0]
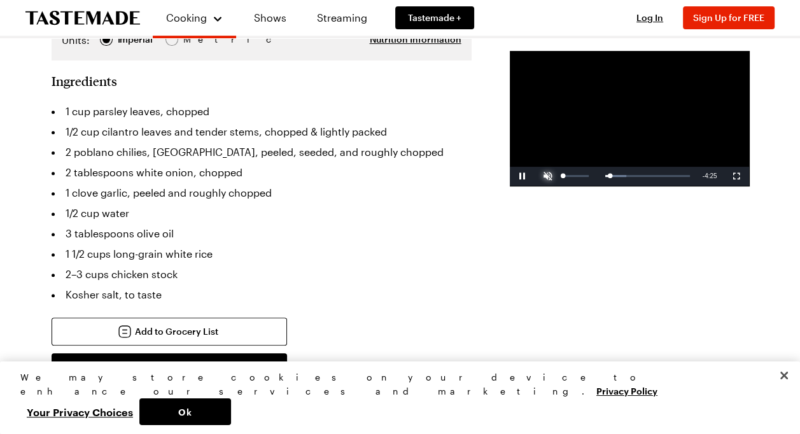
click at [535, 176] on span "Video Player" at bounding box center [547, 176] width 25 height 0
